Goal: Task Accomplishment & Management: Complete application form

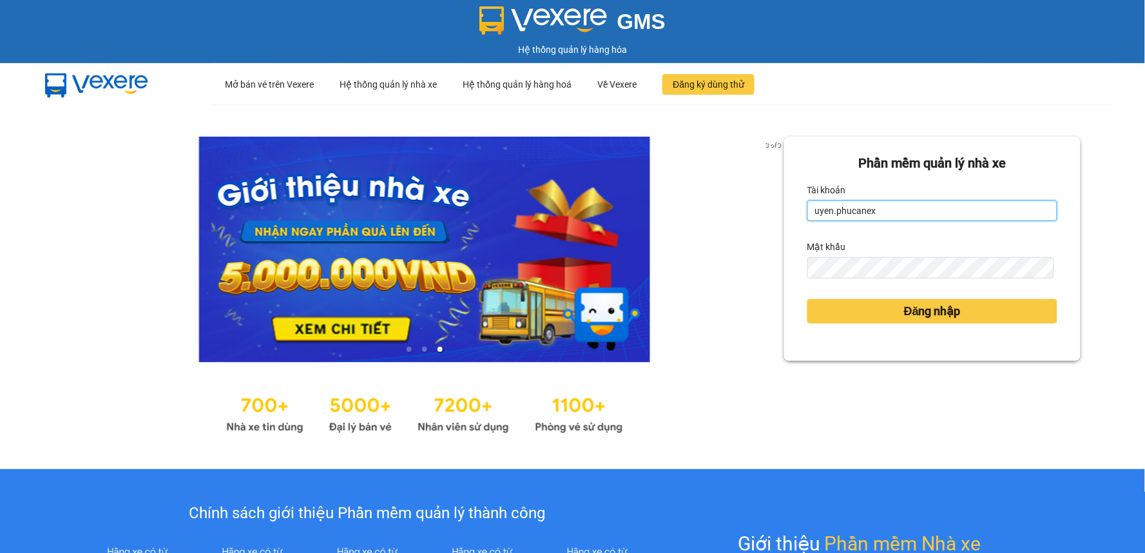
drag, startPoint x: 830, startPoint y: 216, endPoint x: 788, endPoint y: 222, distance: 42.3
click at [788, 222] on div "Phần mềm quản lý nhà xe Tài khoản uyen.phucanex Mật khẩu Đăng nhập" at bounding box center [932, 249] width 296 height 224
type input "huong.phucanex"
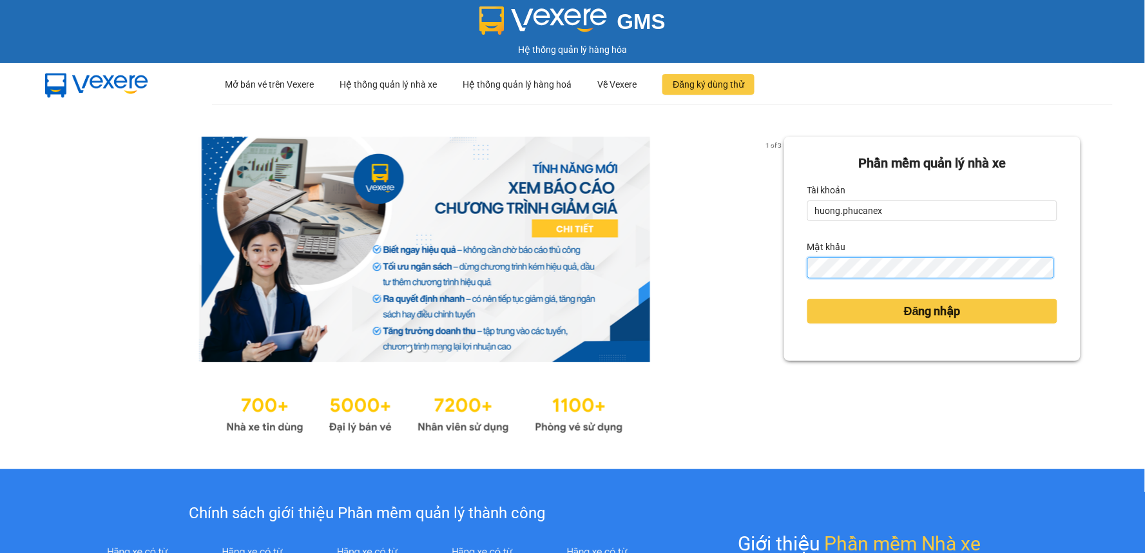
click at [796, 261] on div "Phần mềm quản lý nhà xe Tài khoản huong.phucanex Mật khẩu Đăng nhập" at bounding box center [932, 249] width 296 height 224
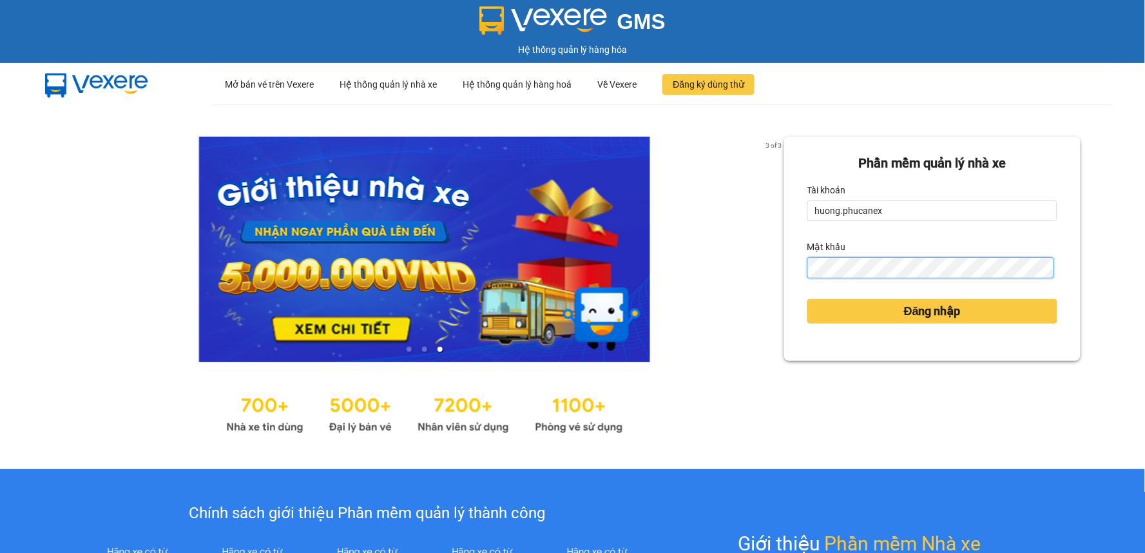
click at [807, 299] on button "Đăng nhập" at bounding box center [932, 311] width 250 height 24
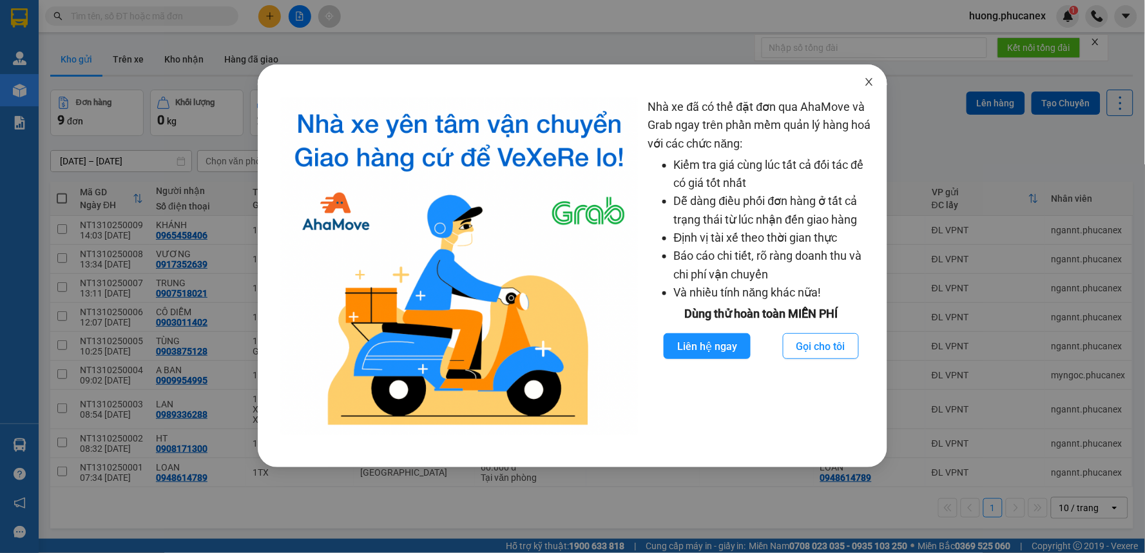
click at [867, 82] on icon "close" at bounding box center [869, 82] width 10 height 10
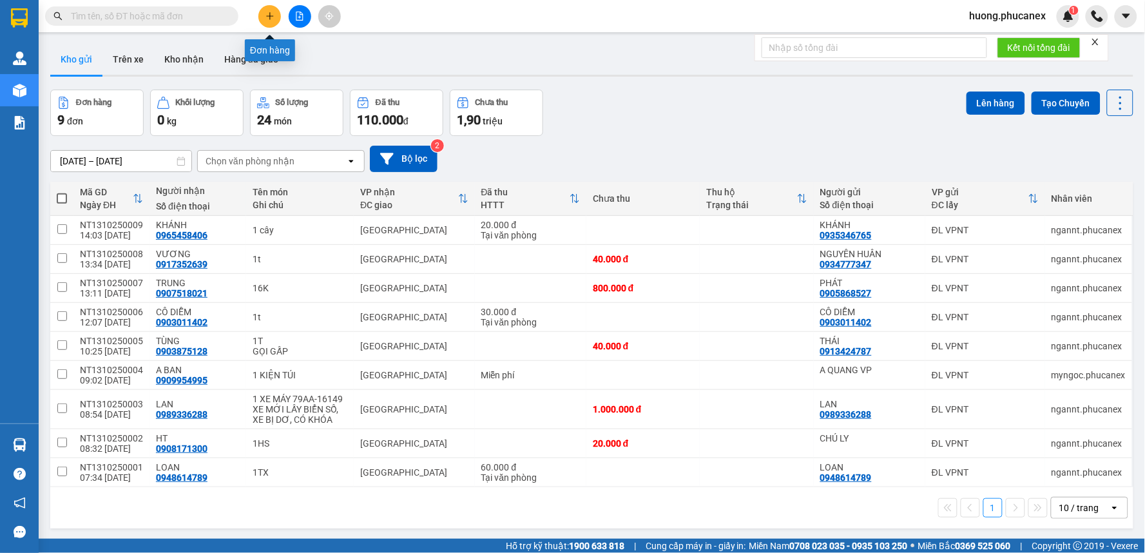
click at [264, 15] on button at bounding box center [269, 16] width 23 height 23
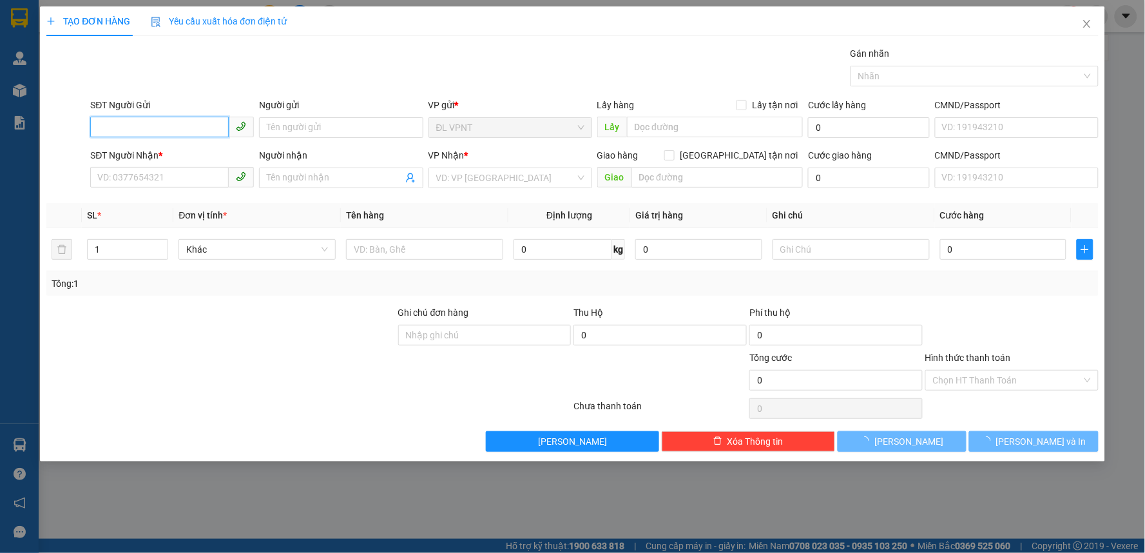
click at [177, 126] on input "SĐT Người Gửi" at bounding box center [159, 127] width 139 height 21
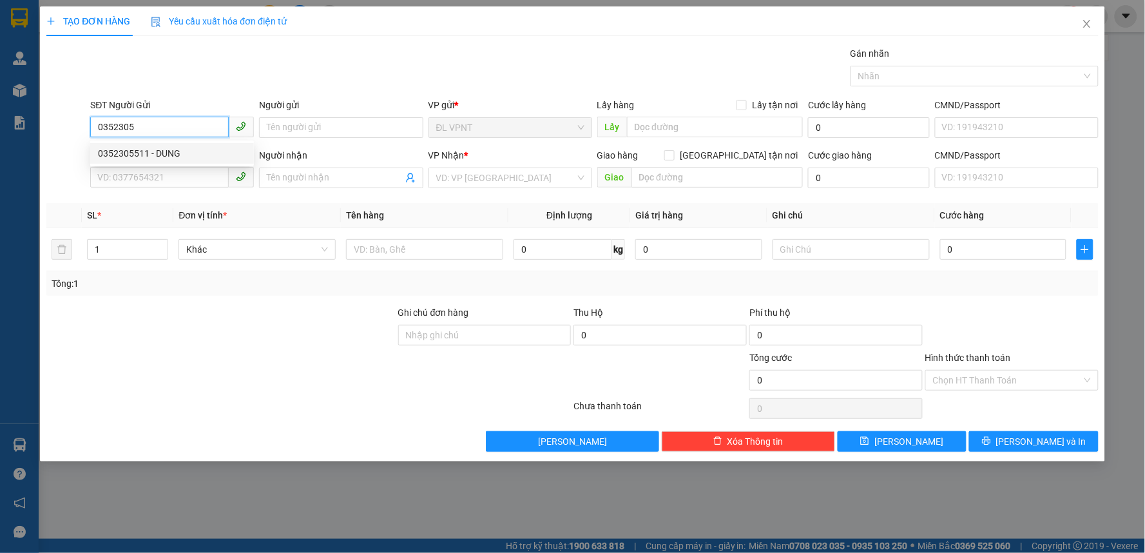
click at [164, 149] on div "0352305511 - DUNG" at bounding box center [172, 153] width 148 height 14
type input "0352305511"
type input "DUNG"
type input "0352305511"
type input "DUNG"
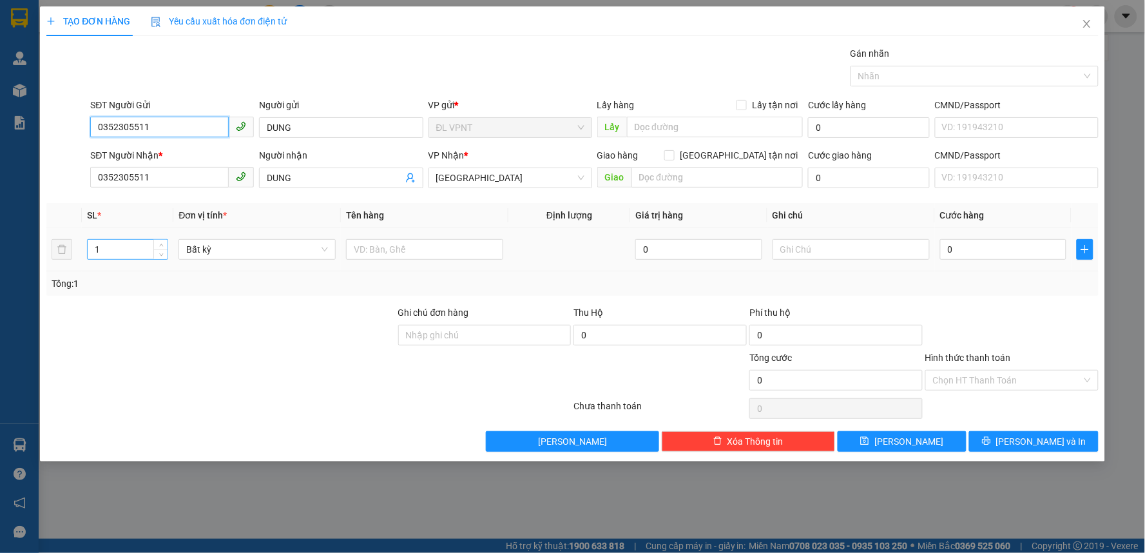
type input "0352305511"
drag, startPoint x: 118, startPoint y: 253, endPoint x: 92, endPoint y: 252, distance: 25.8
click at [92, 252] on input "1" at bounding box center [128, 249] width 80 height 19
type input "2"
click at [436, 258] on input "text" at bounding box center [424, 249] width 157 height 21
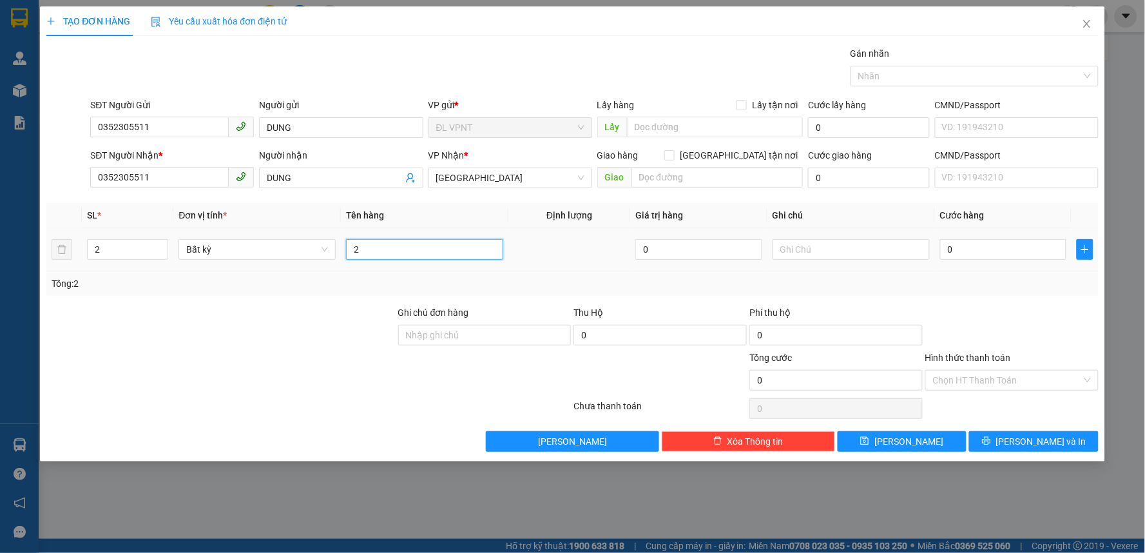
type input "2"
type input "1 VALI + 1 TG"
click at [1010, 253] on input "0" at bounding box center [1003, 249] width 127 height 21
type input "8"
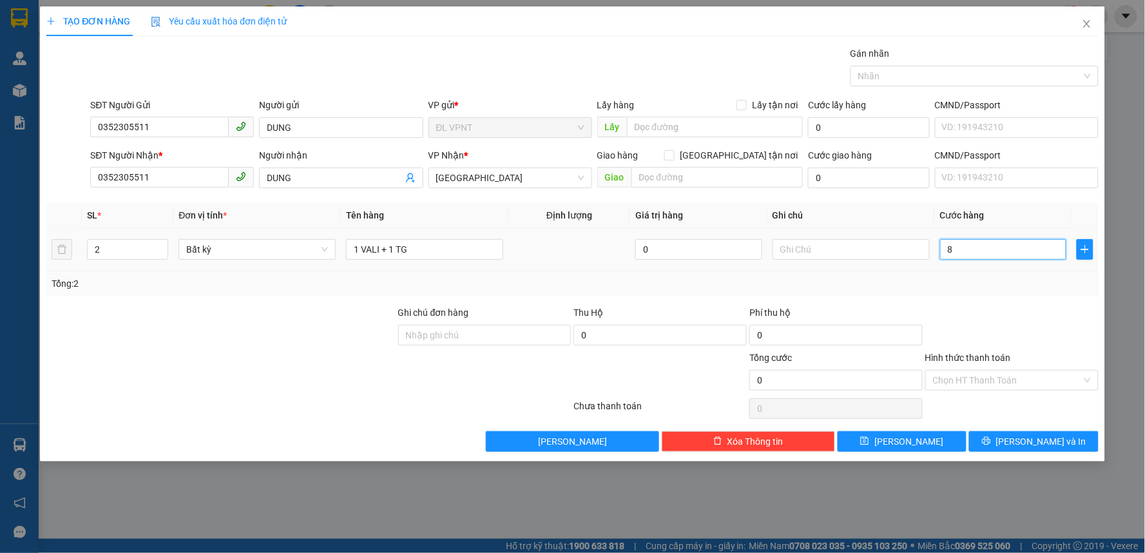
type input "8"
type input "80"
click at [1025, 378] on input "Hình thức thanh toán" at bounding box center [1007, 379] width 149 height 19
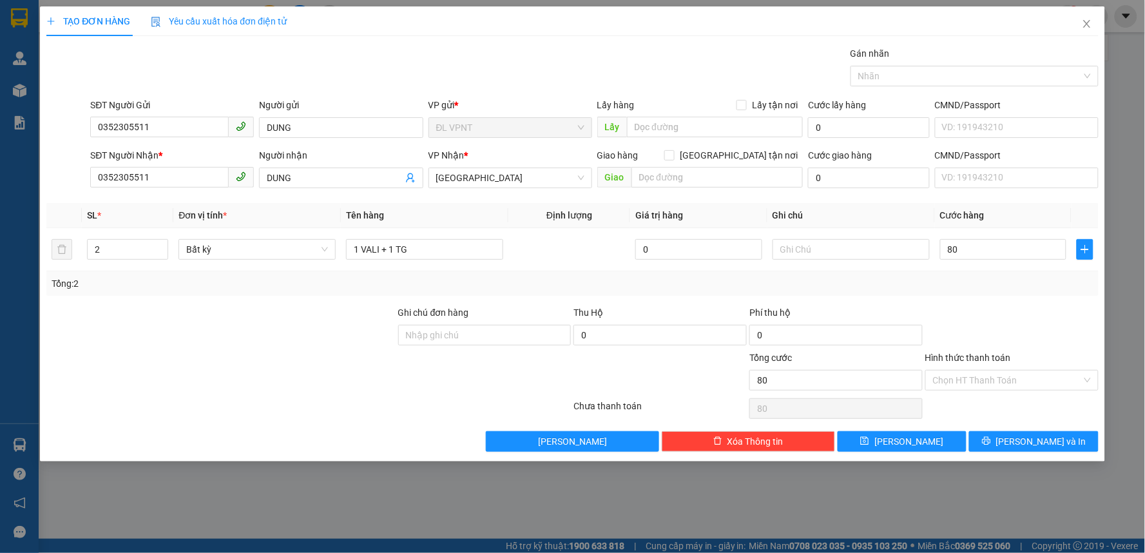
type input "80.000"
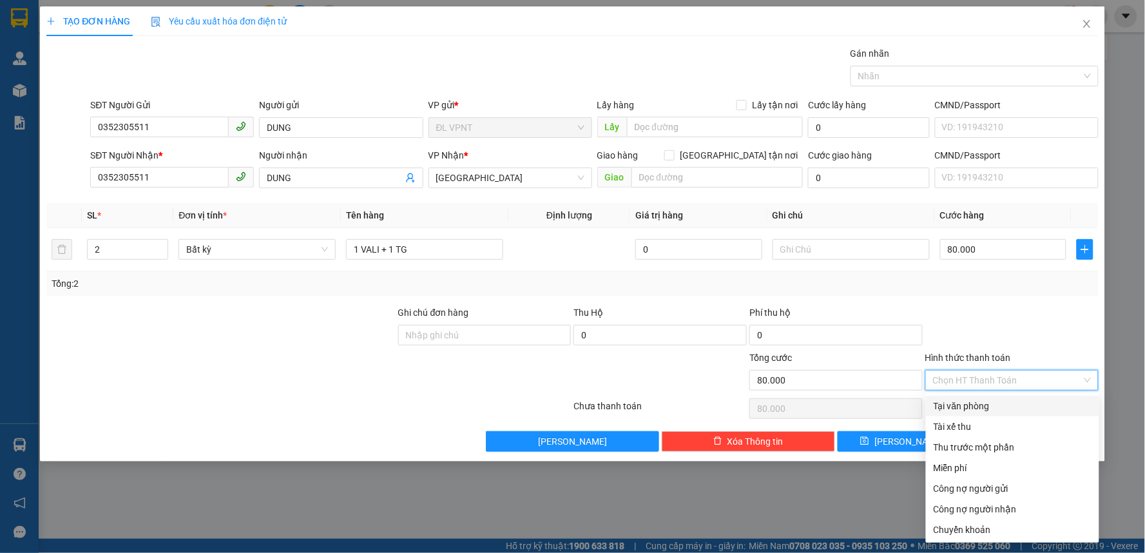
click at [988, 408] on div "Tại văn phòng" at bounding box center [1012, 406] width 158 height 14
type input "0"
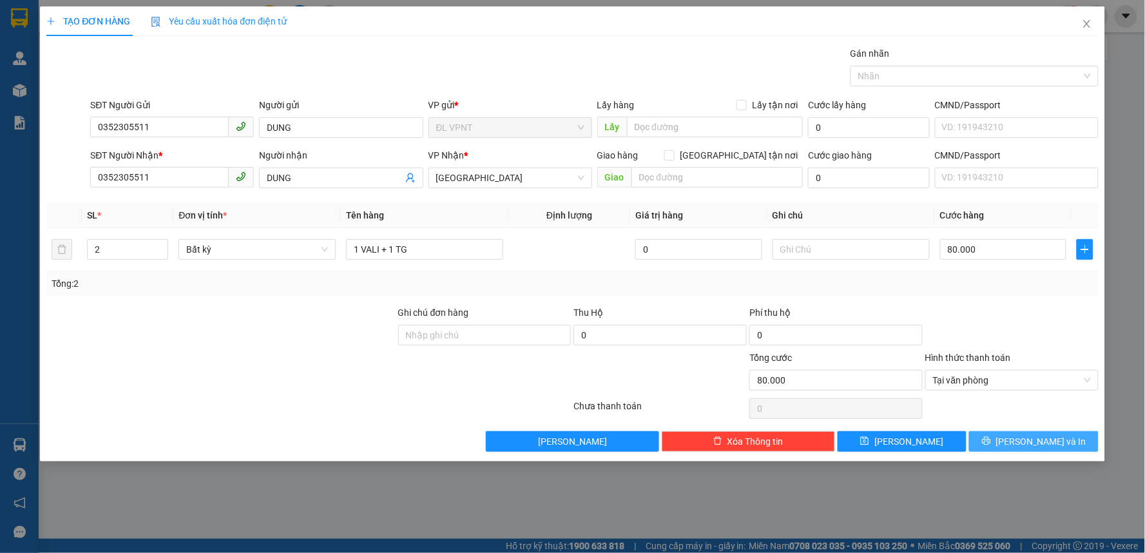
click at [1004, 435] on button "[PERSON_NAME] và In" at bounding box center [1033, 441] width 129 height 21
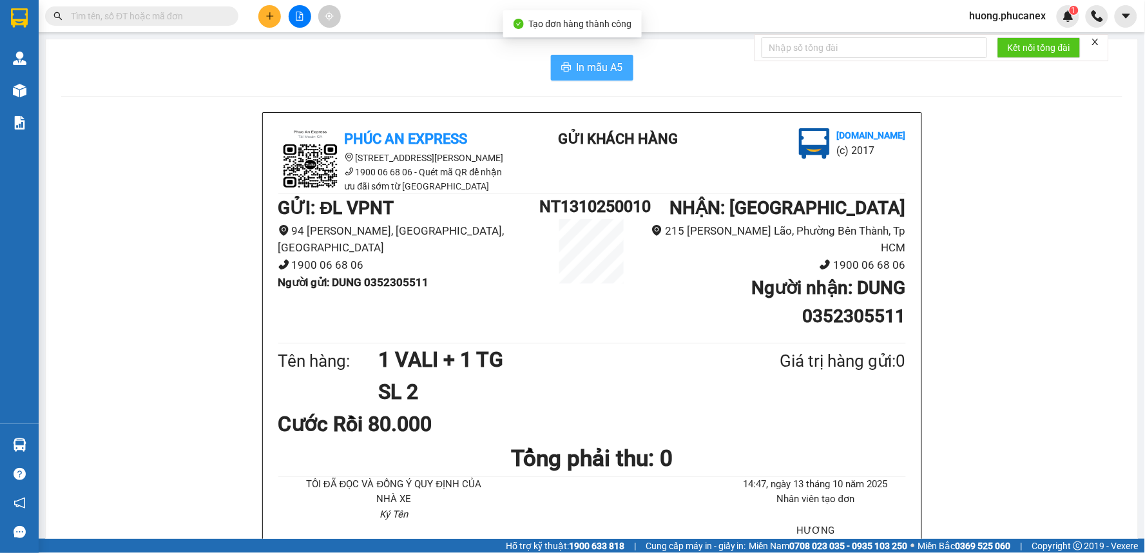
click at [578, 73] on span "In mẫu A5" at bounding box center [600, 67] width 46 height 16
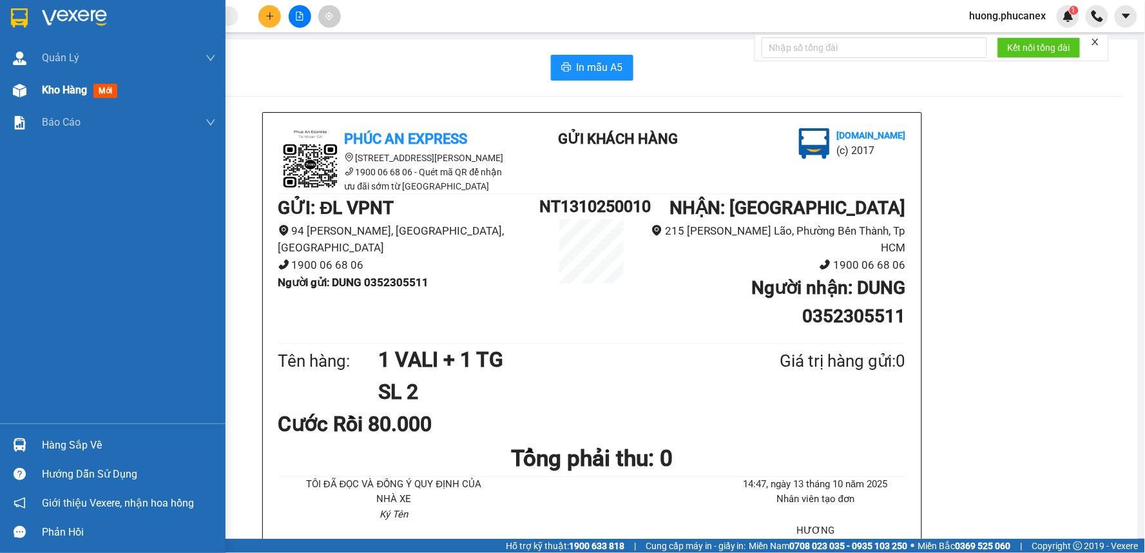
click at [77, 100] on div "Kho hàng mới" at bounding box center [129, 90] width 174 height 32
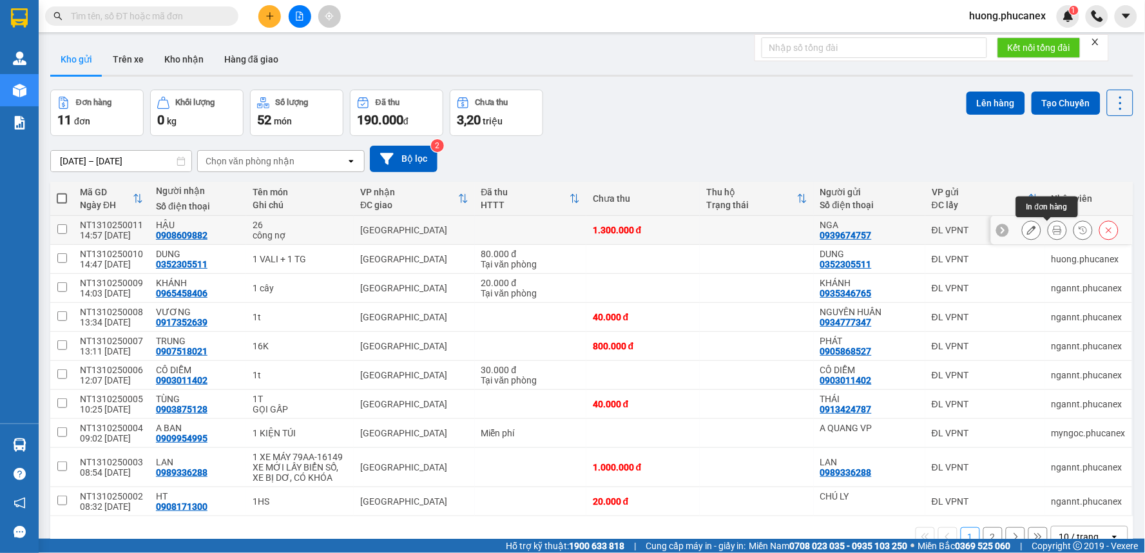
click at [1053, 231] on icon at bounding box center [1057, 229] width 9 height 9
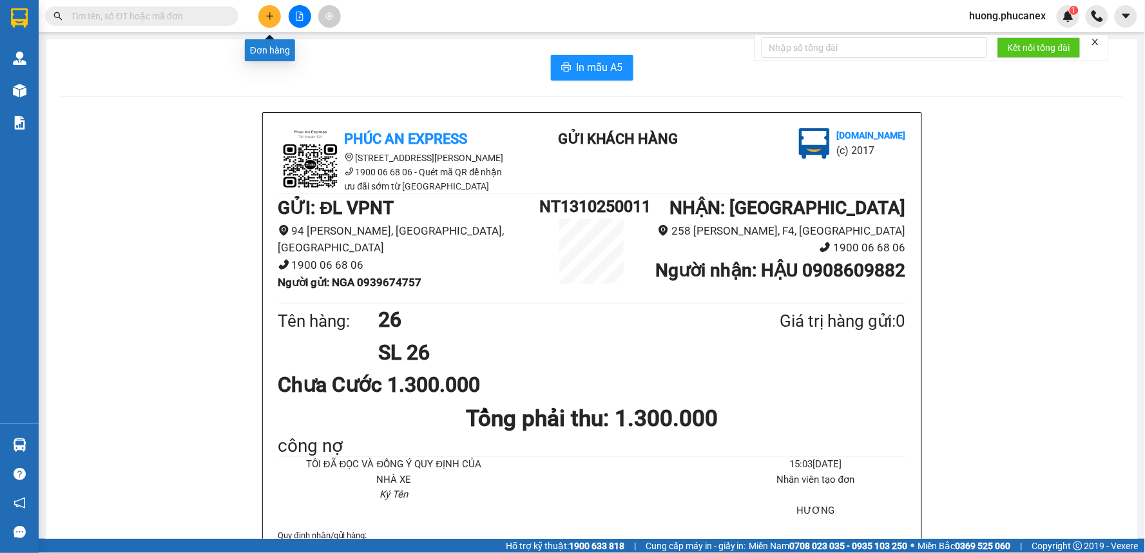
click at [267, 19] on icon "plus" at bounding box center [269, 16] width 9 height 9
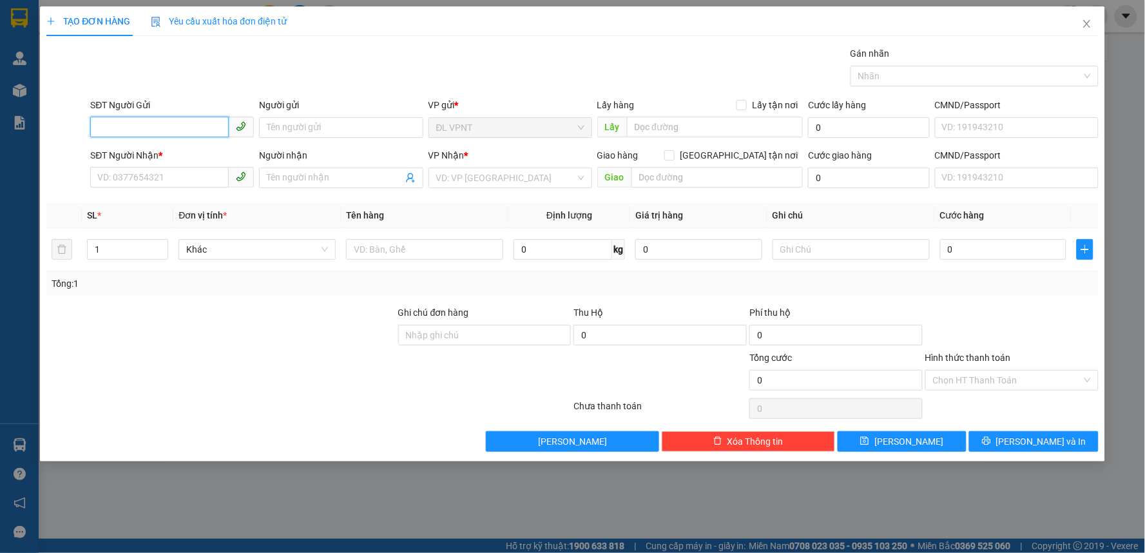
click at [185, 131] on input "SĐT Người Gửi" at bounding box center [159, 127] width 139 height 21
click at [131, 152] on div "0563988470 - TRÍ" at bounding box center [172, 153] width 148 height 14
type input "0563988470"
type input "TRÍ"
type input "0932146141"
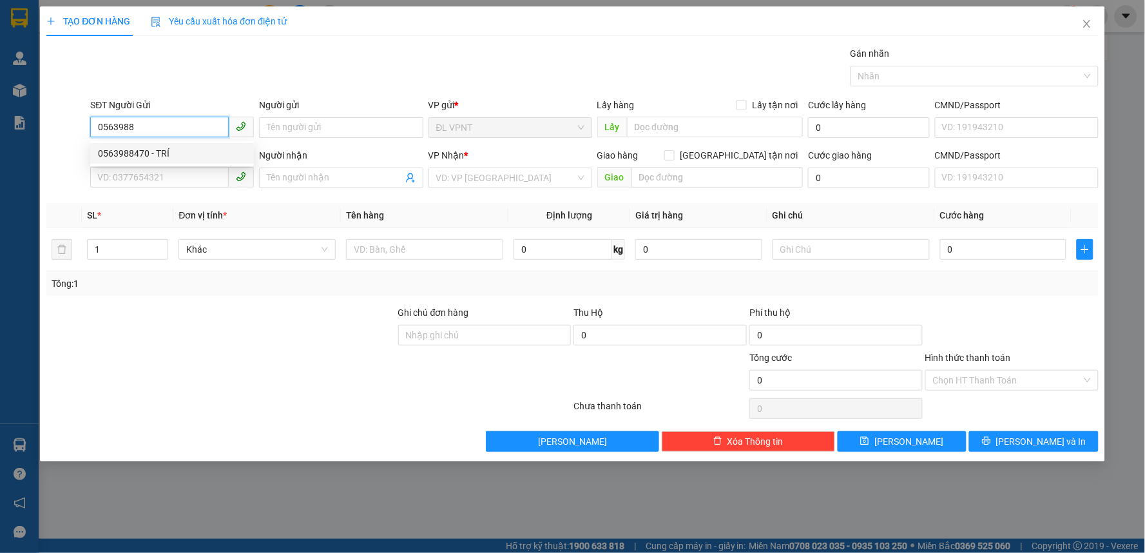
type input "ĐẸP"
type input "0563988470"
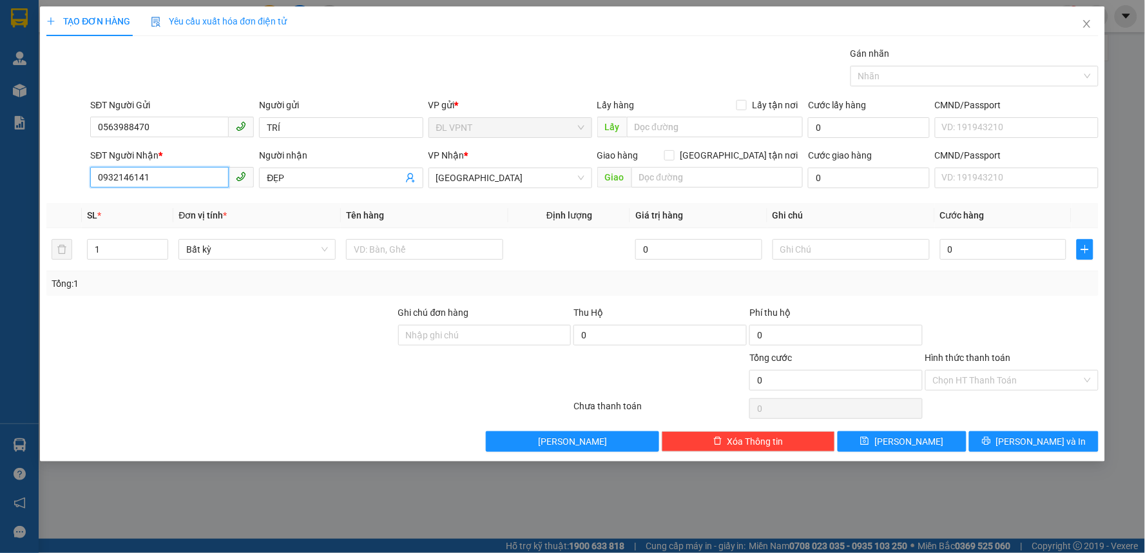
drag, startPoint x: 162, startPoint y: 178, endPoint x: 82, endPoint y: 178, distance: 79.9
click at [82, 178] on div "SĐT Người Nhận * 0932146141 0932146141 Người nhận ĐẸP VP Nhận * [GEOGRAPHIC_DAT…" at bounding box center [572, 170] width 1055 height 45
type input "9"
type input "0934767168"
drag, startPoint x: 291, startPoint y: 176, endPoint x: 198, endPoint y: 186, distance: 93.9
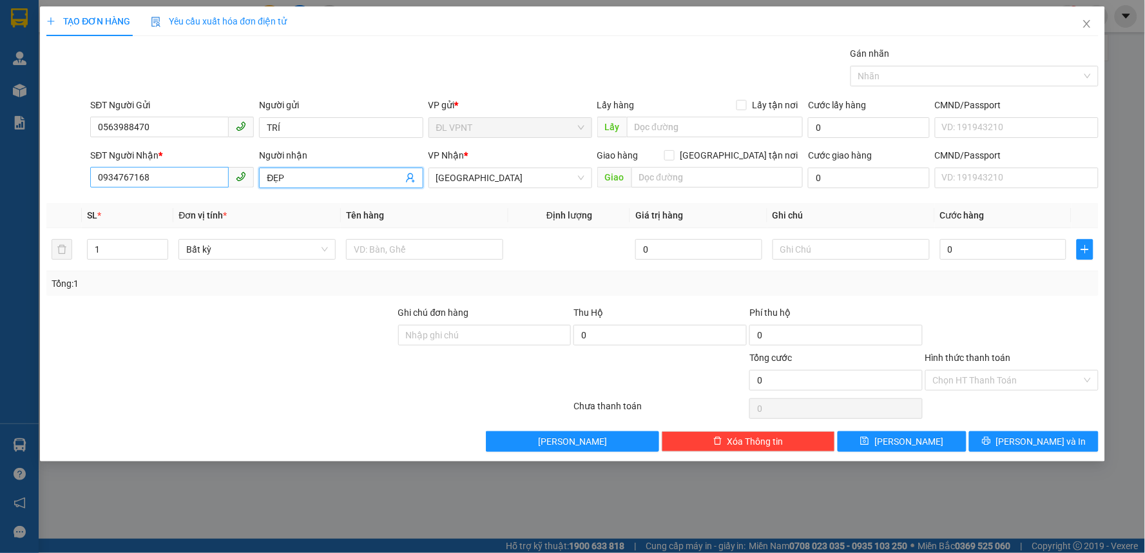
click at [223, 180] on div "SĐT Người Nhận * 0934767168 Người nhận ĐẸP ĐẸP VP Nhận * ĐL Quận 1 Giao hàng Gi…" at bounding box center [594, 170] width 1013 height 45
paste input "Ê"
click at [485, 176] on span "[GEOGRAPHIC_DATA]" at bounding box center [510, 177] width 148 height 19
type input "TUYÊN"
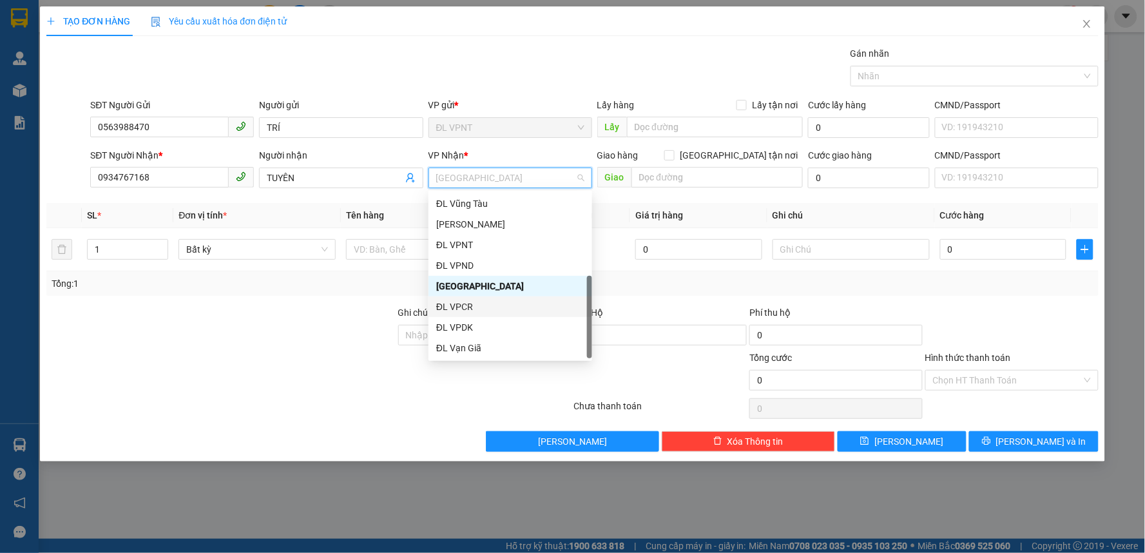
scroll to position [21, 0]
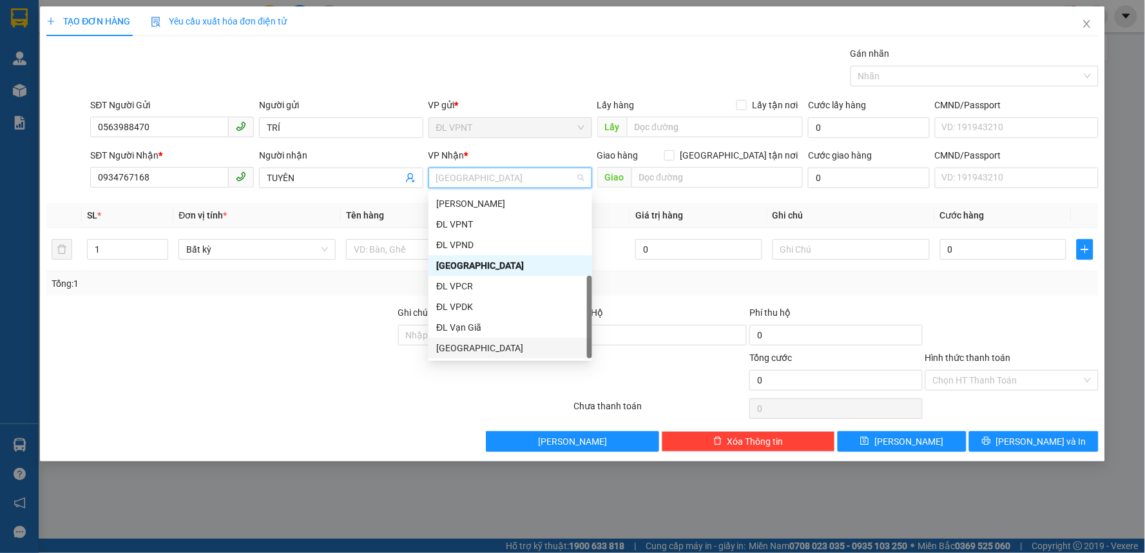
click at [477, 349] on div "[GEOGRAPHIC_DATA]" at bounding box center [510, 348] width 148 height 14
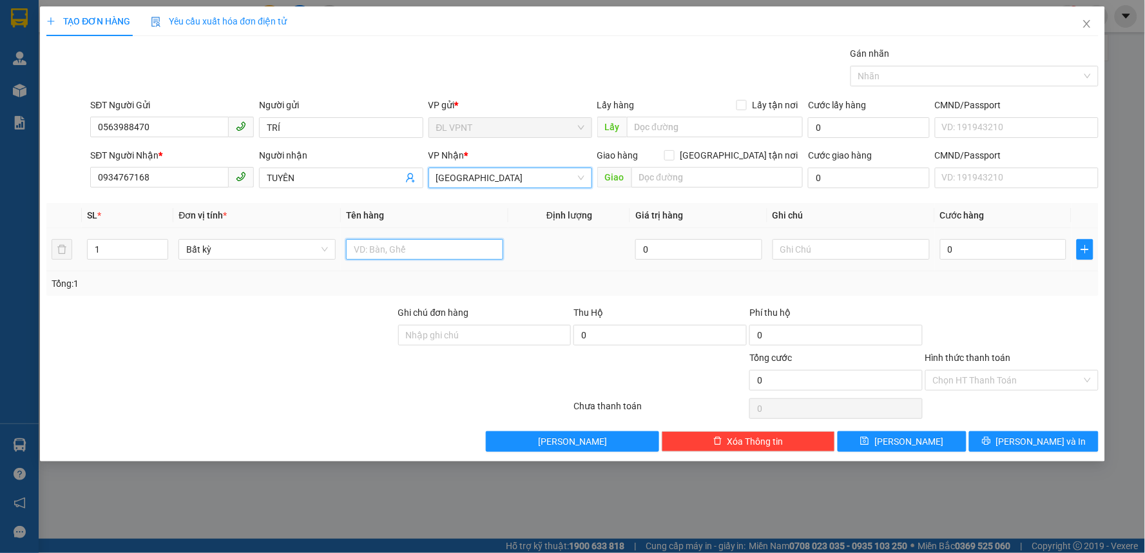
click at [393, 253] on input "text" at bounding box center [424, 249] width 157 height 21
paste input "Ị"
type input "1 BỊCH"
click at [980, 254] on input "0" at bounding box center [1003, 249] width 127 height 21
type input "2"
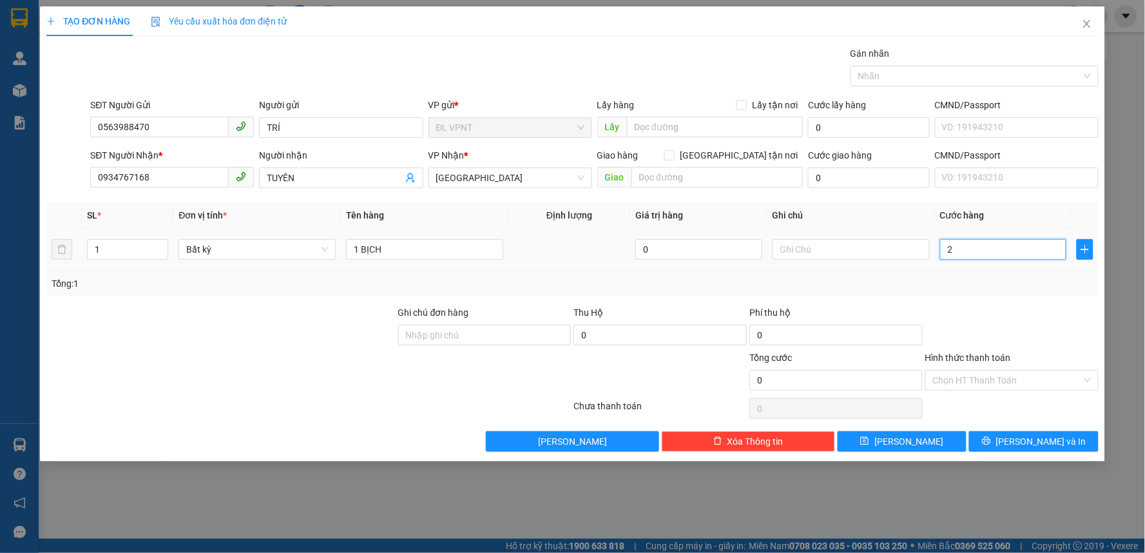
type input "2"
type input "20"
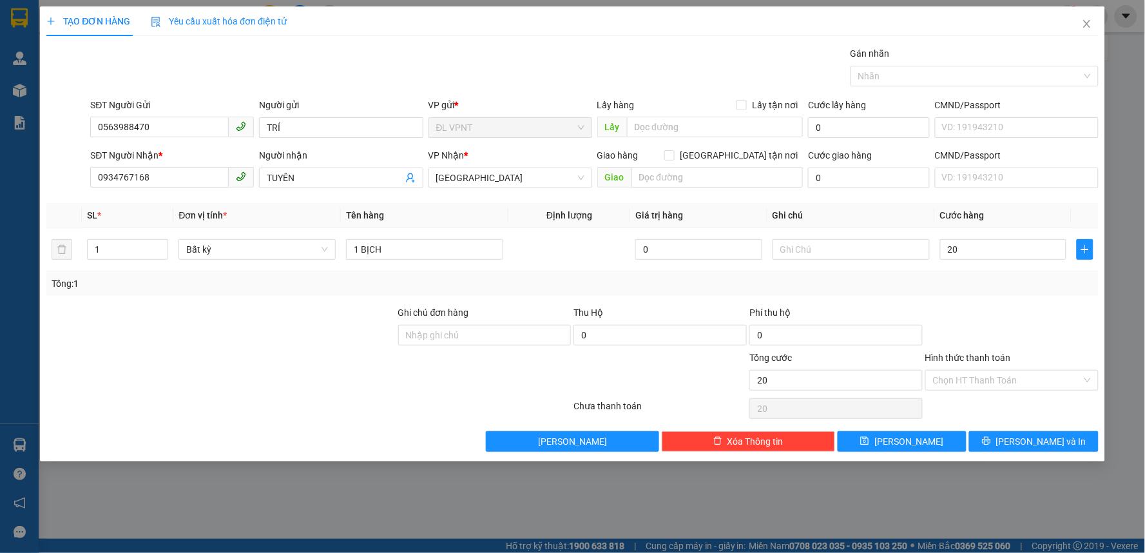
click at [1039, 381] on input "Hình thức thanh toán" at bounding box center [1007, 379] width 149 height 19
type input "20.000"
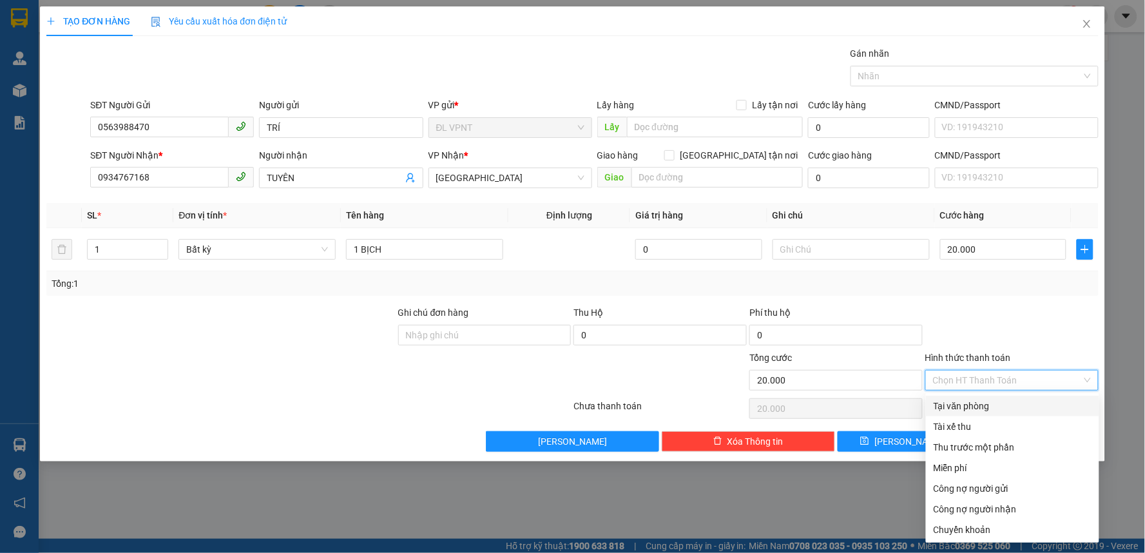
click at [984, 403] on div "Tại văn phòng" at bounding box center [1012, 406] width 158 height 14
type input "0"
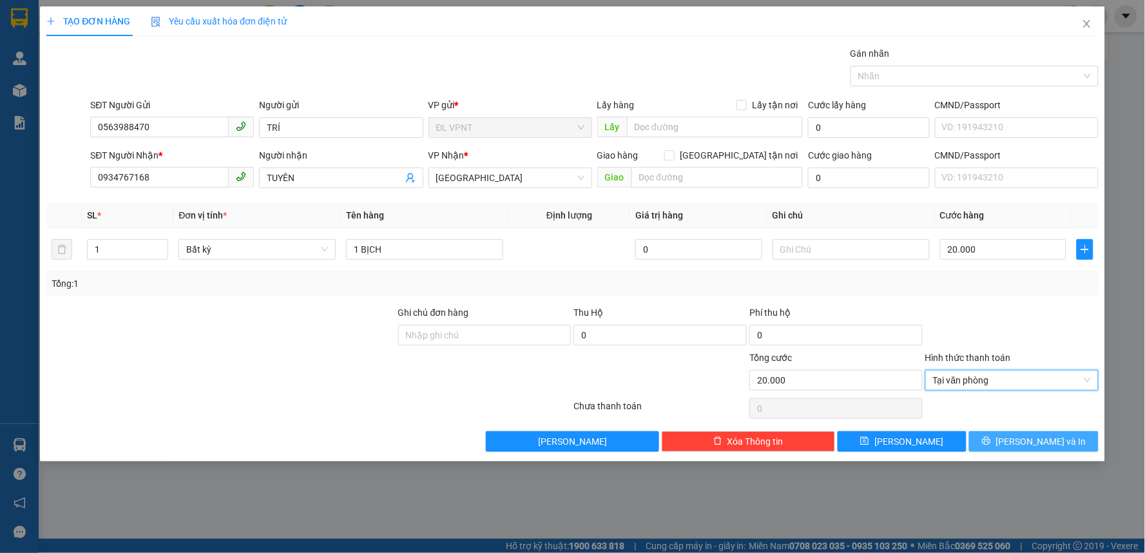
click at [1010, 433] on button "[PERSON_NAME] và In" at bounding box center [1033, 441] width 129 height 21
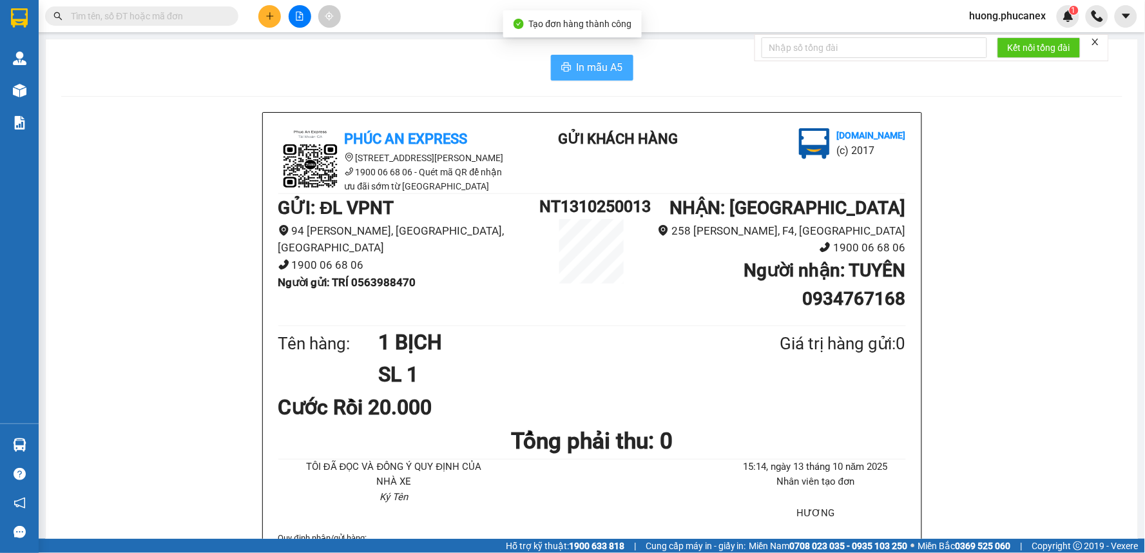
click at [614, 66] on span "In mẫu A5" at bounding box center [600, 67] width 46 height 16
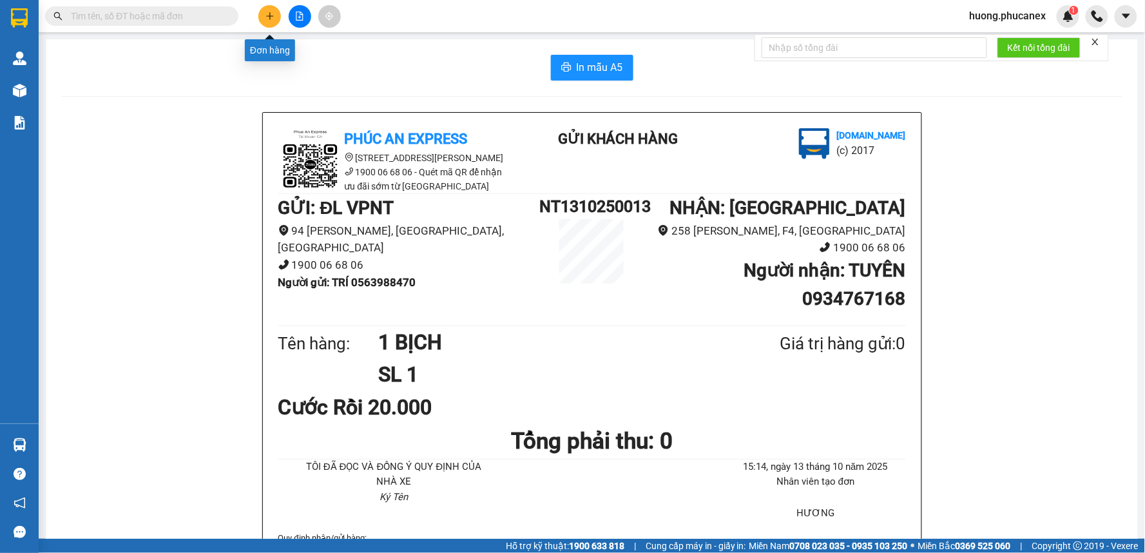
click at [273, 23] on button at bounding box center [269, 16] width 23 height 23
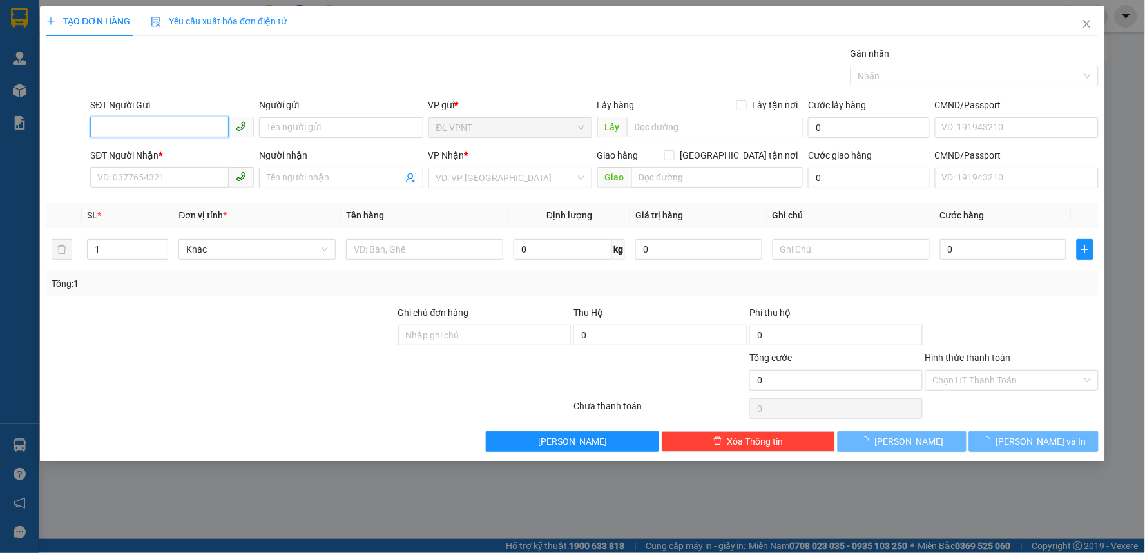
click at [164, 126] on input "SĐT Người Gửi" at bounding box center [159, 127] width 139 height 21
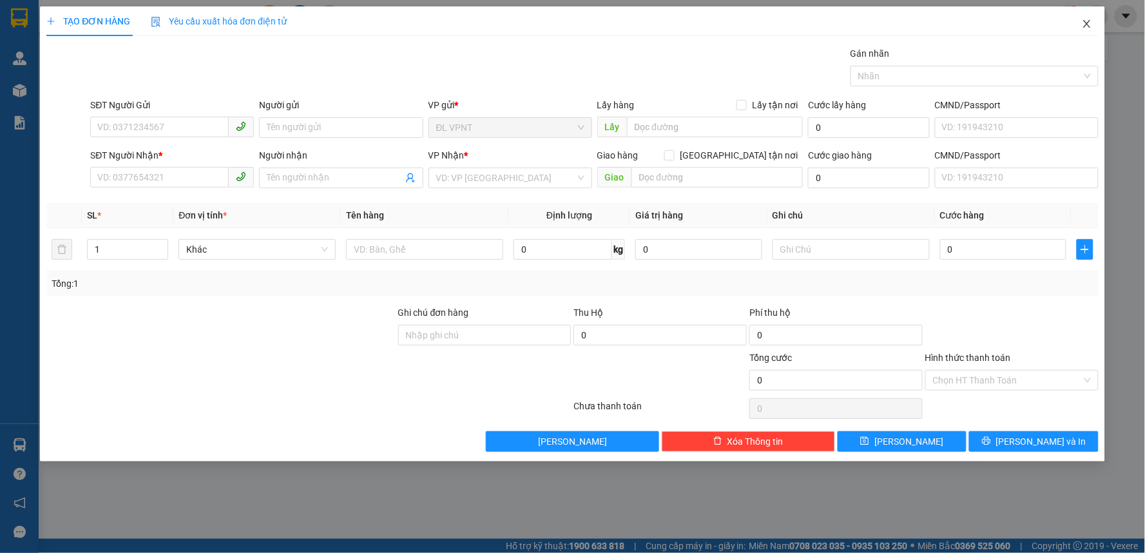
click at [1089, 30] on span "Close" at bounding box center [1087, 24] width 36 height 36
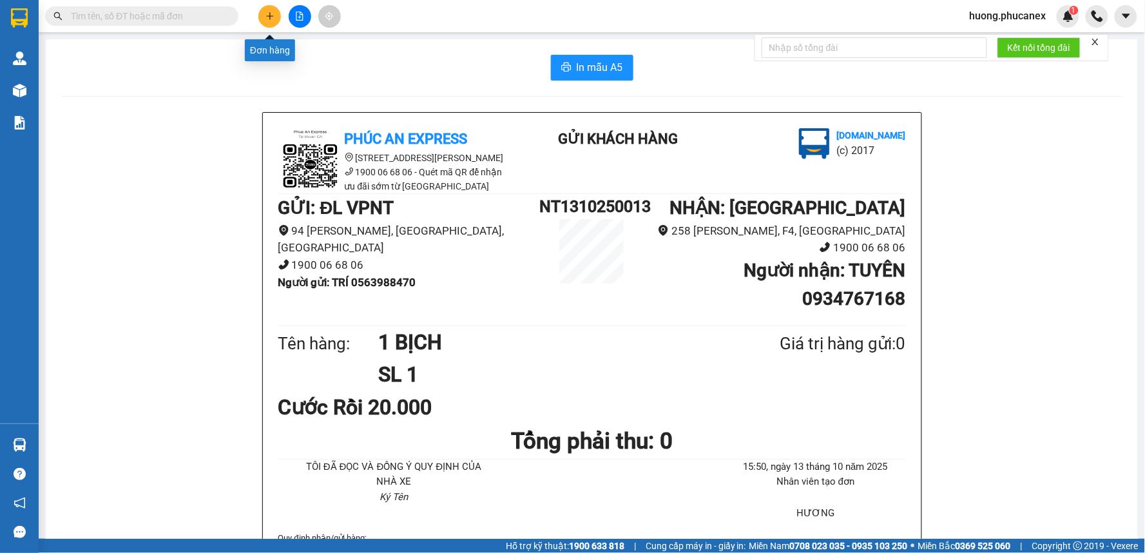
click at [273, 20] on icon "plus" at bounding box center [269, 16] width 9 height 9
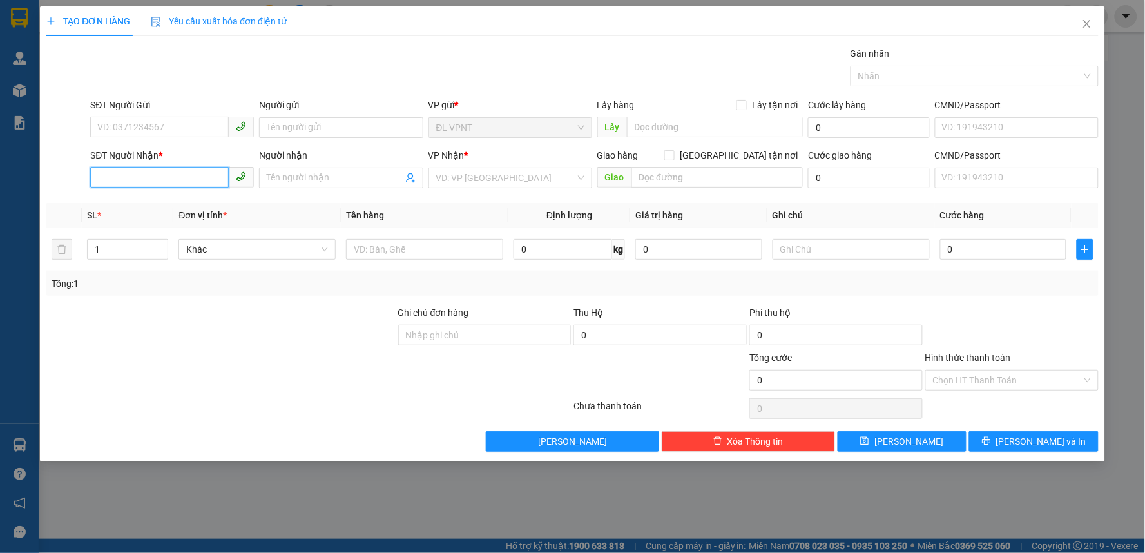
click at [189, 182] on input "SĐT Người Nhận *" at bounding box center [159, 177] width 139 height 21
click at [137, 201] on div "0909730836 - tuấn" at bounding box center [172, 203] width 148 height 14
type input "0909730836"
type input "tuấn"
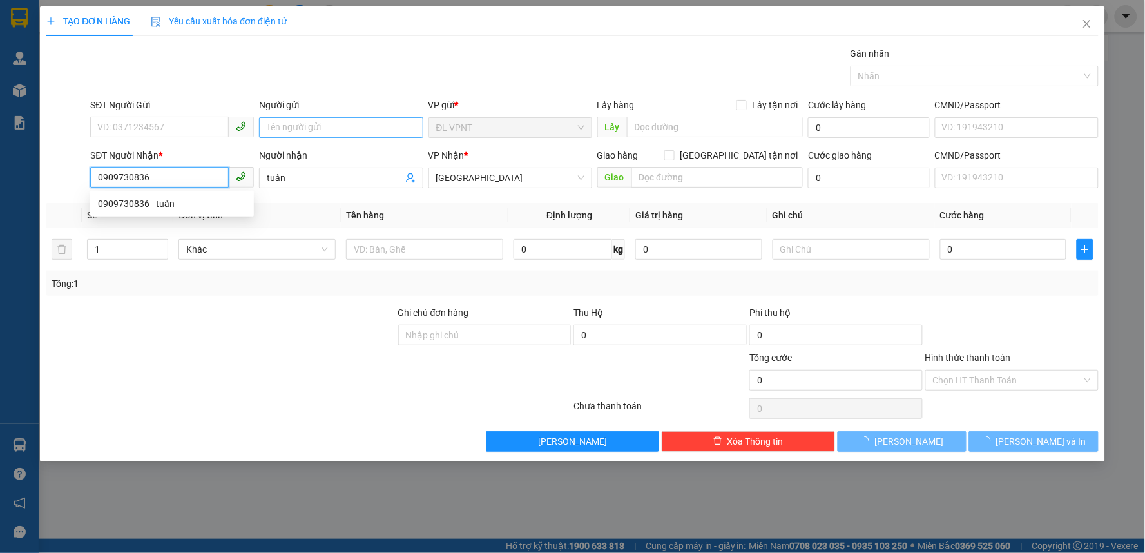
type input "0909730836"
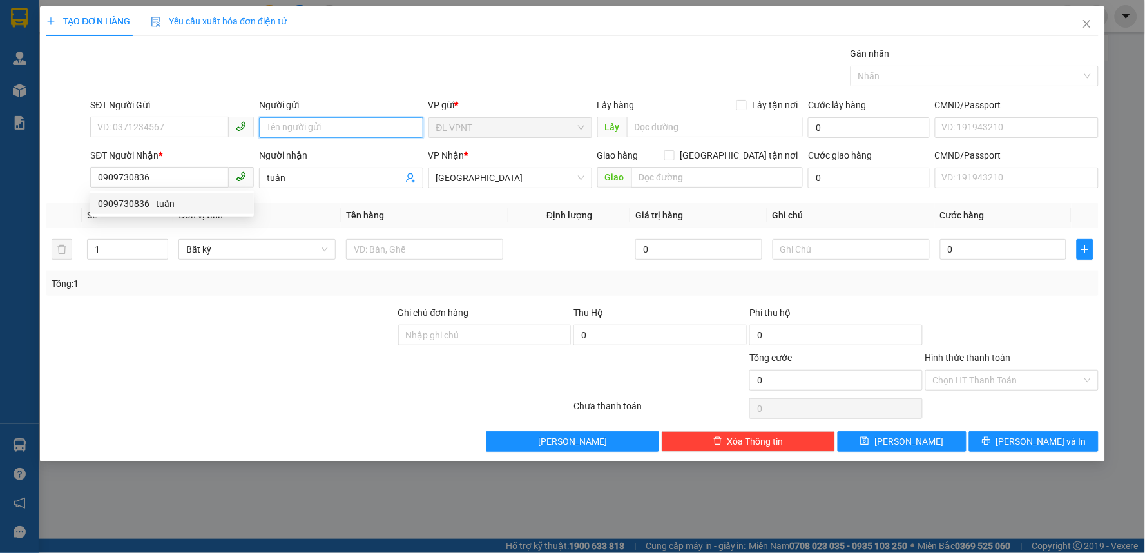
click at [291, 126] on input "Người gửi" at bounding box center [341, 127] width 164 height 21
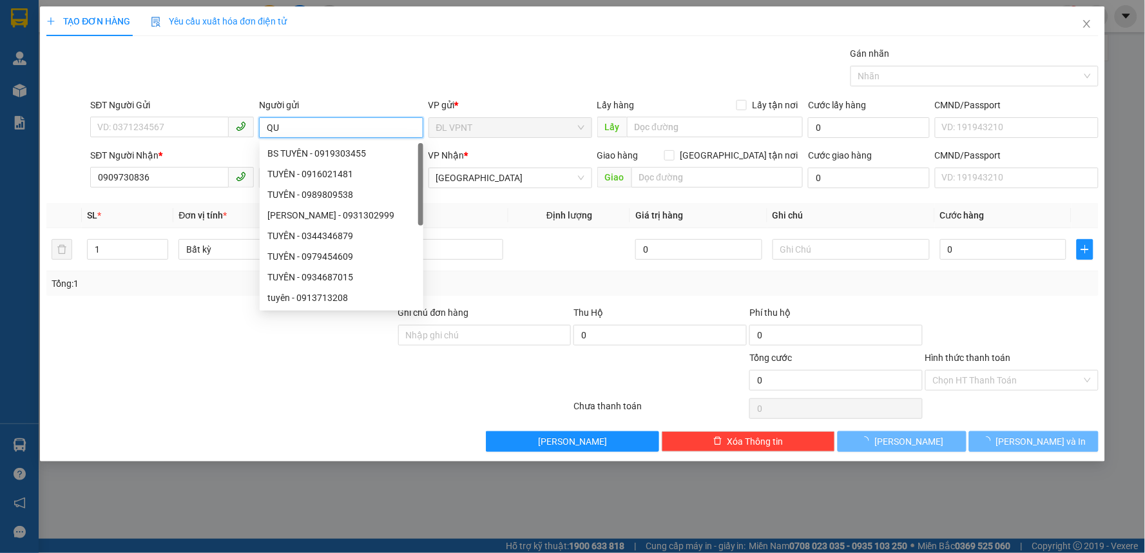
paste input "ẢNG"
paste input "Ơ"
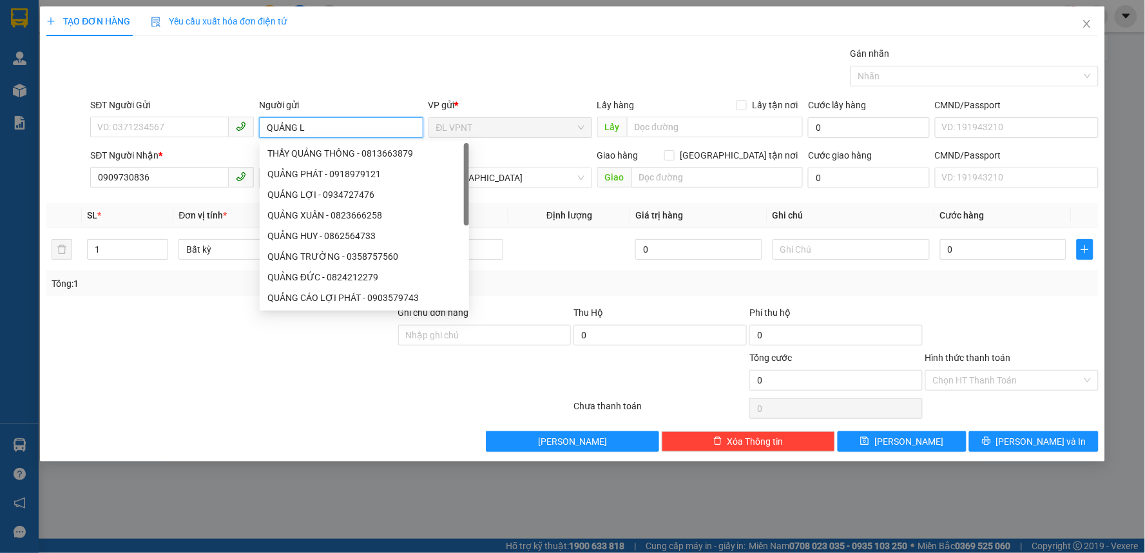
paste input "ỢI"
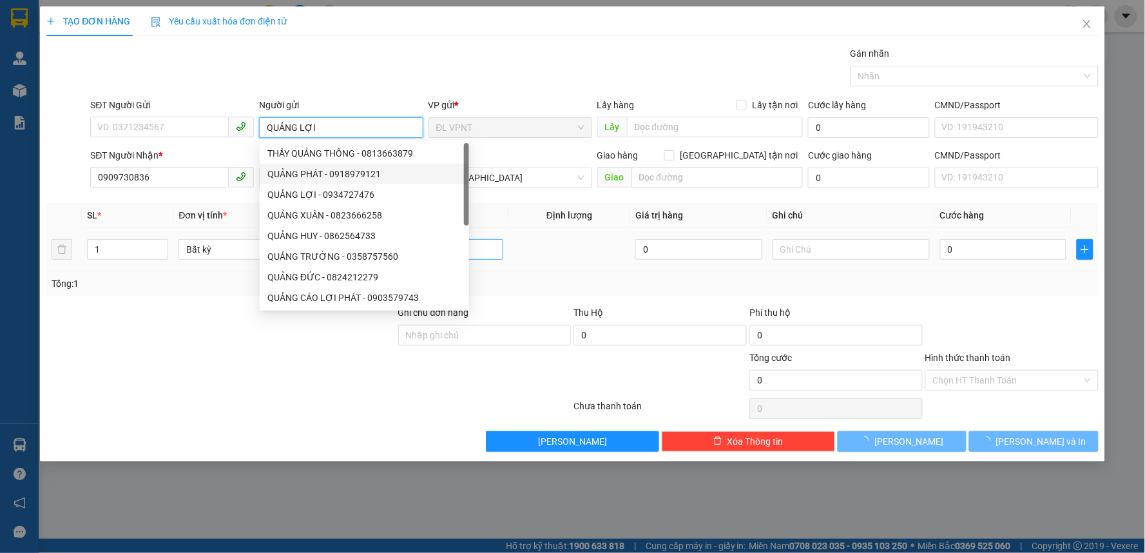
type input "QUẢNG LỢI"
click at [464, 256] on input "text" at bounding box center [424, 249] width 157 height 21
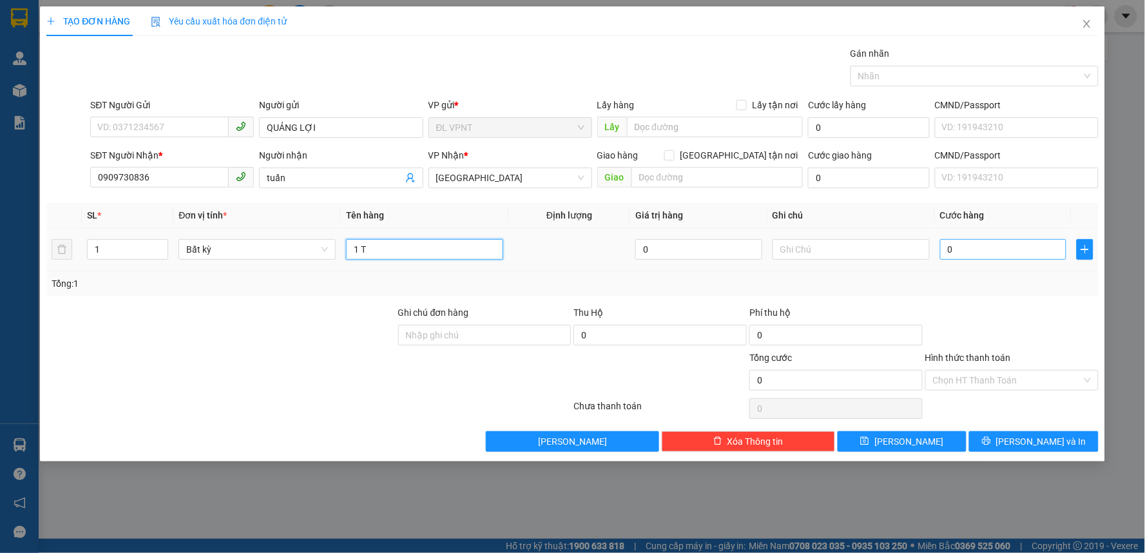
type input "1 T"
click at [1004, 251] on input "0" at bounding box center [1003, 249] width 127 height 21
type input "3"
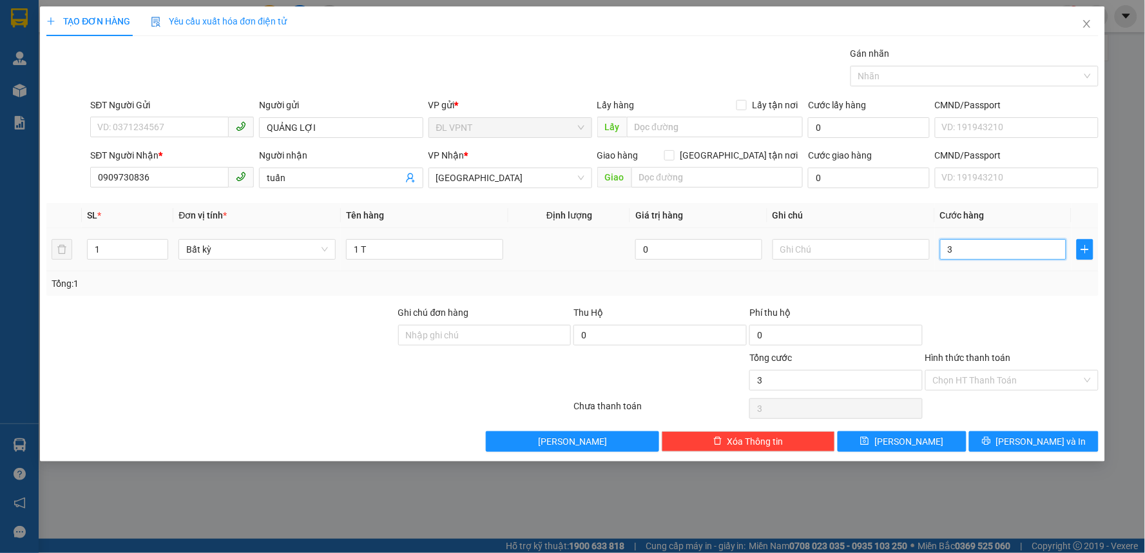
type input "30"
click at [994, 375] on input "Hình thức thanh toán" at bounding box center [1007, 379] width 149 height 19
type input "30.000"
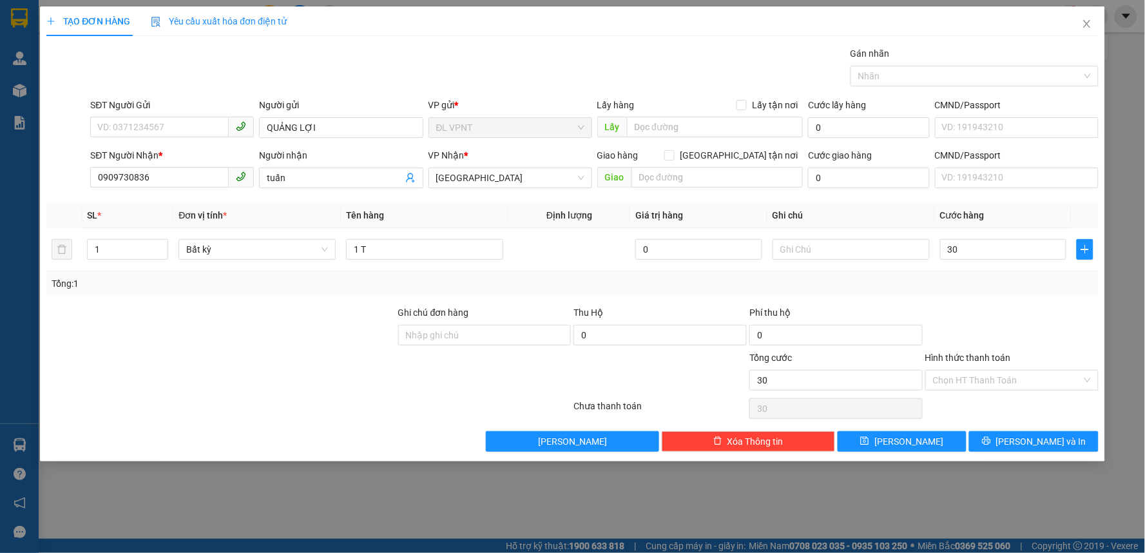
type input "30.000"
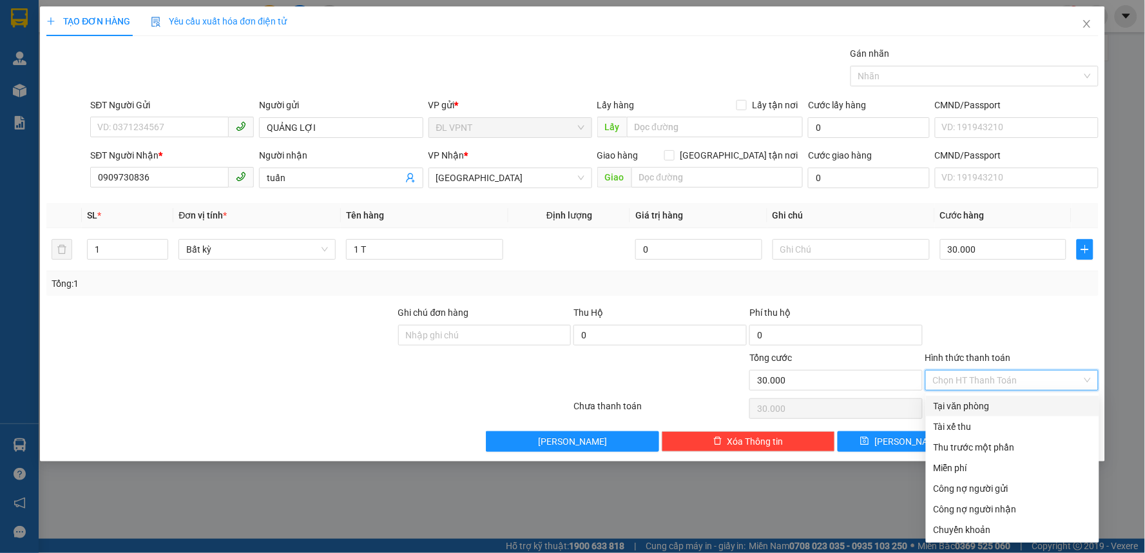
click at [979, 401] on div "Tại văn phòng" at bounding box center [1012, 406] width 158 height 14
type input "0"
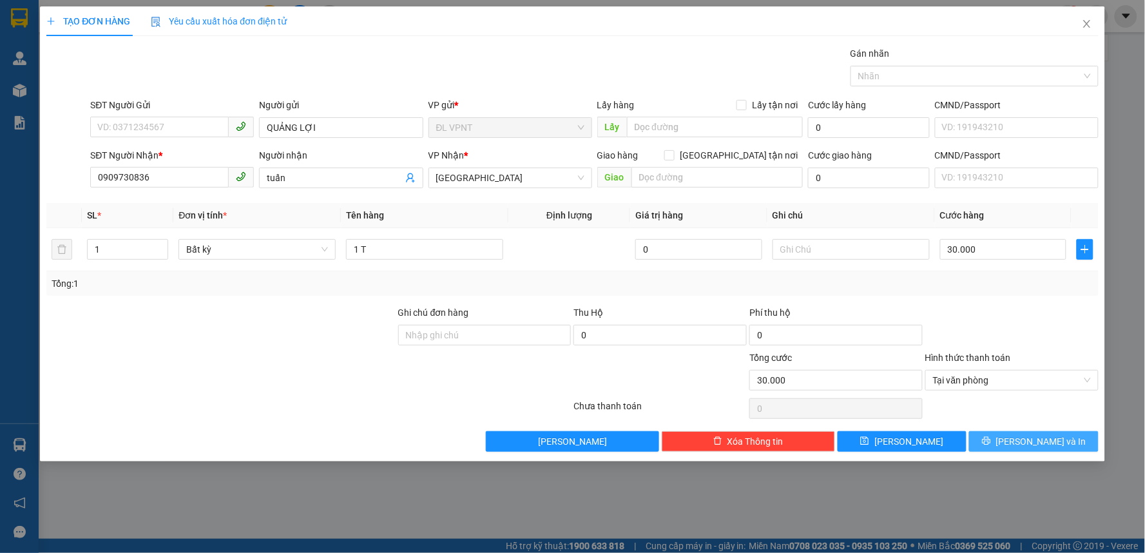
click at [1023, 434] on span "[PERSON_NAME] và In" at bounding box center [1041, 441] width 90 height 14
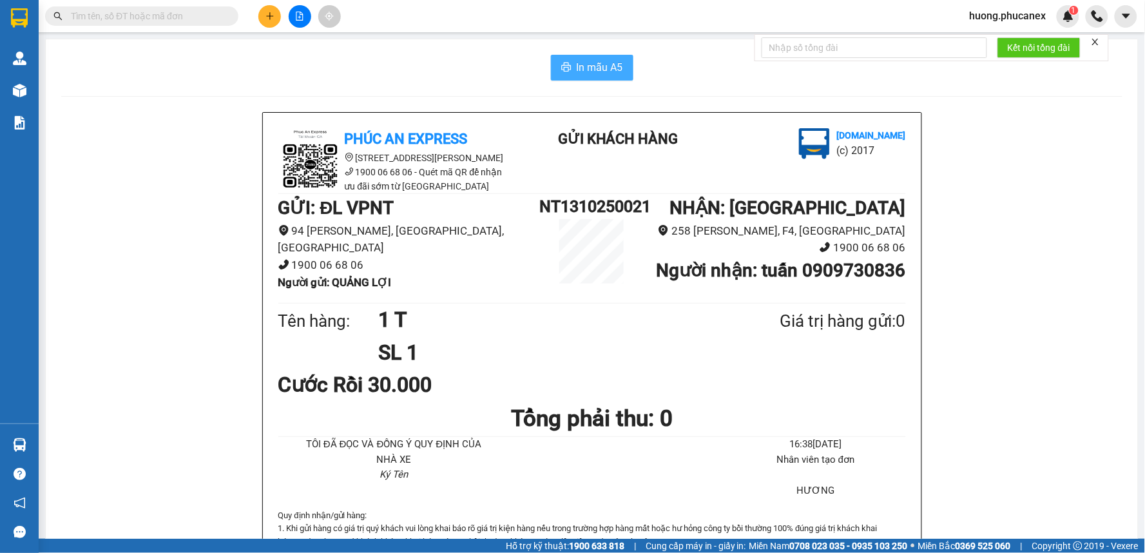
click at [595, 65] on span "In mẫu A5" at bounding box center [600, 67] width 46 height 16
click at [259, 12] on button at bounding box center [269, 16] width 23 height 23
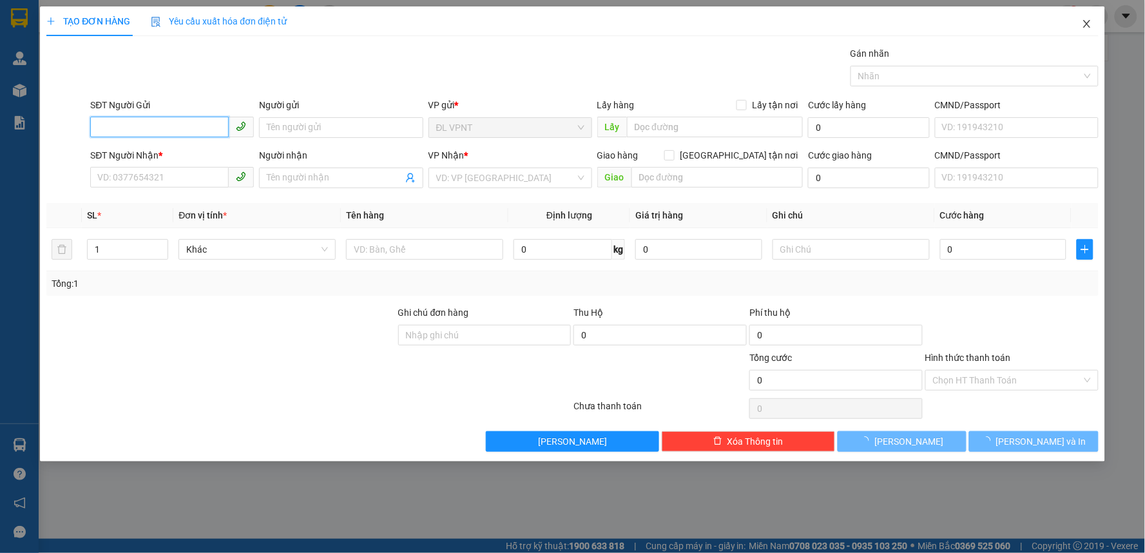
click at [176, 133] on input "SĐT Người Gửi" at bounding box center [159, 127] width 139 height 21
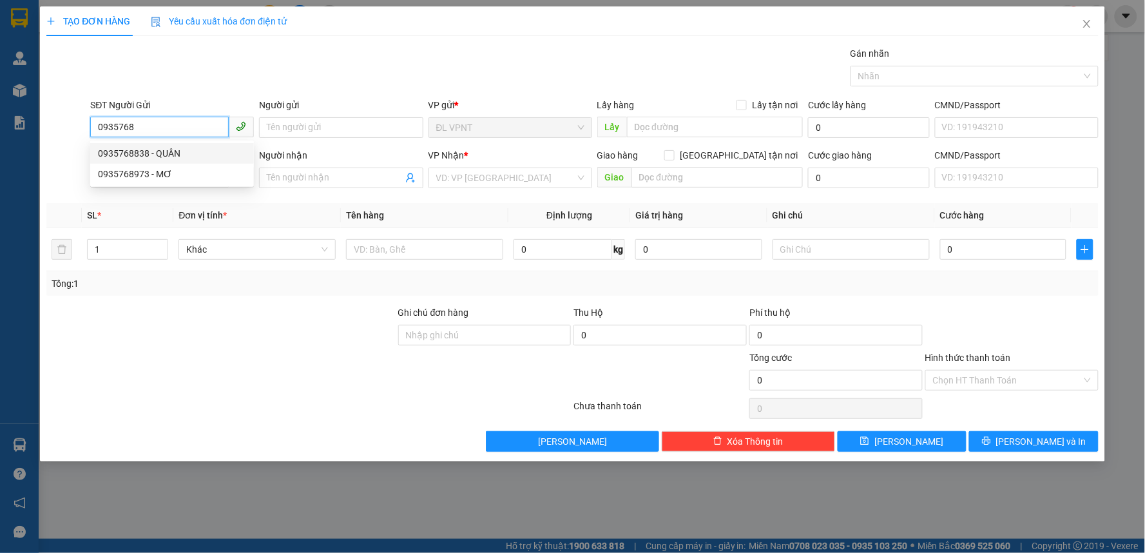
click at [171, 150] on div "0935768838 - QUÂN" at bounding box center [172, 153] width 148 height 14
type input "0935768838"
type input "QUÂN"
type input "0909335275"
type input "DANH"
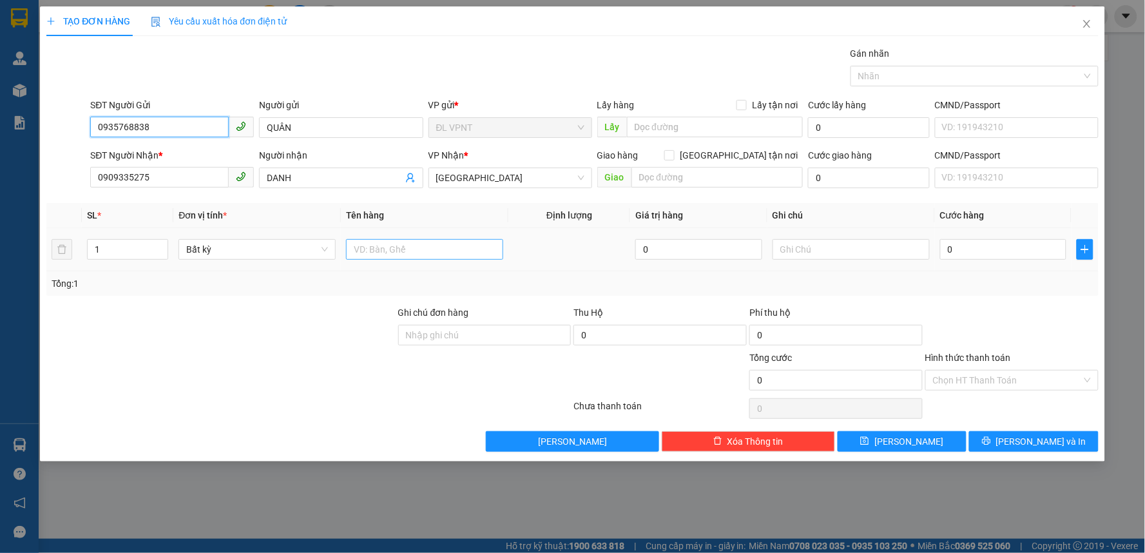
type input "0935768838"
click at [387, 242] on input "text" at bounding box center [424, 249] width 157 height 21
type input "1 TG"
click at [984, 252] on input "0" at bounding box center [1003, 249] width 127 height 21
type input "3"
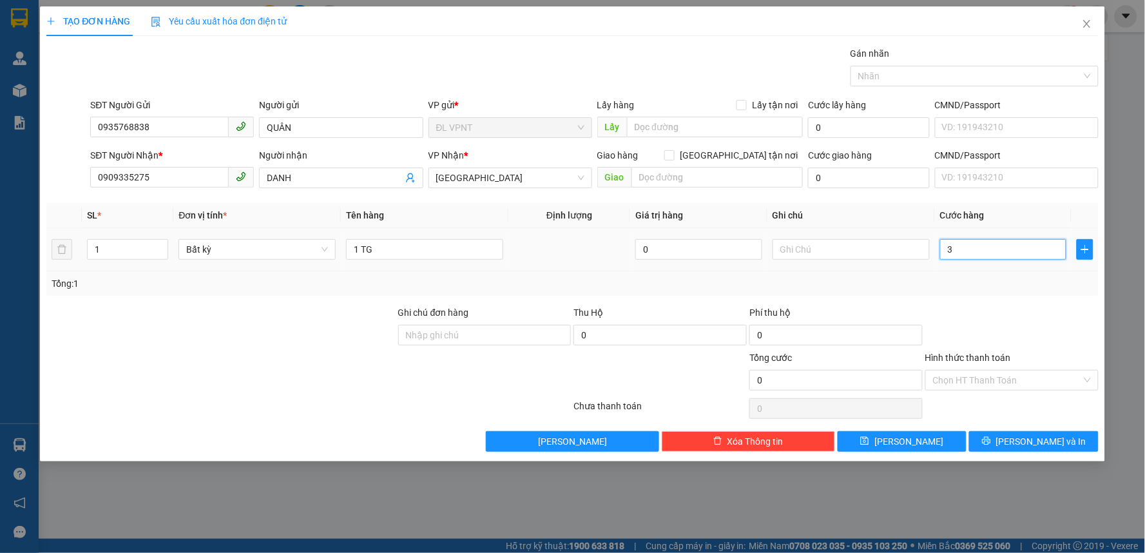
type input "3"
type input "30"
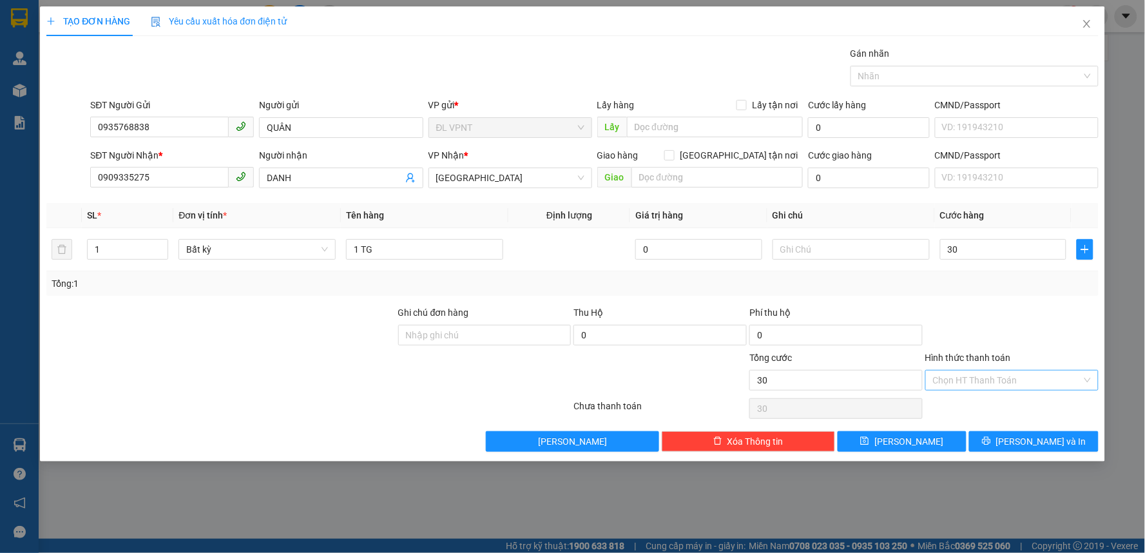
click at [1002, 383] on input "Hình thức thanh toán" at bounding box center [1007, 379] width 149 height 19
type input "30.000"
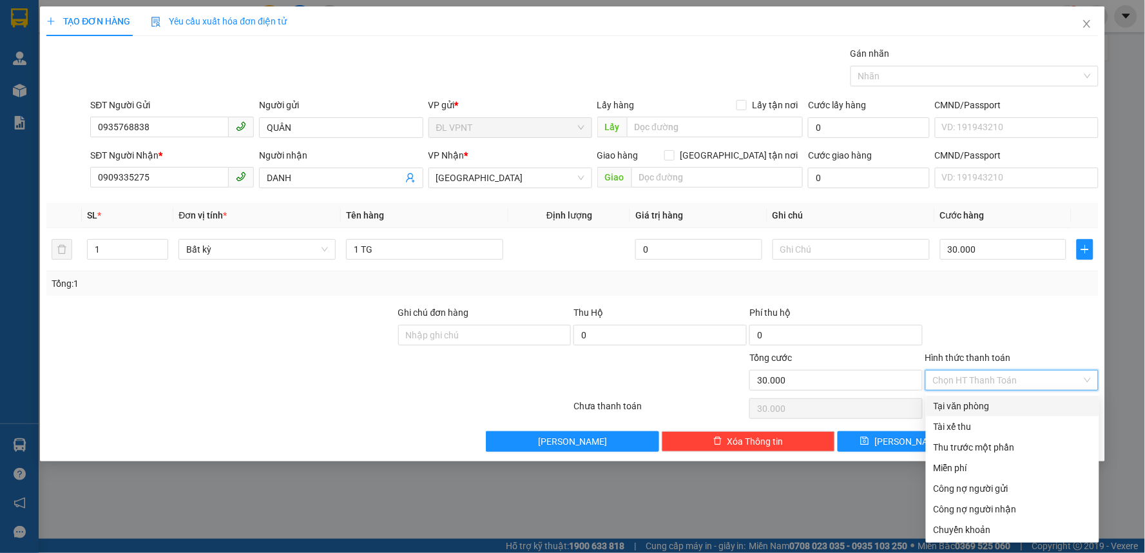
click at [982, 406] on div "Tại văn phòng" at bounding box center [1012, 406] width 158 height 14
type input "0"
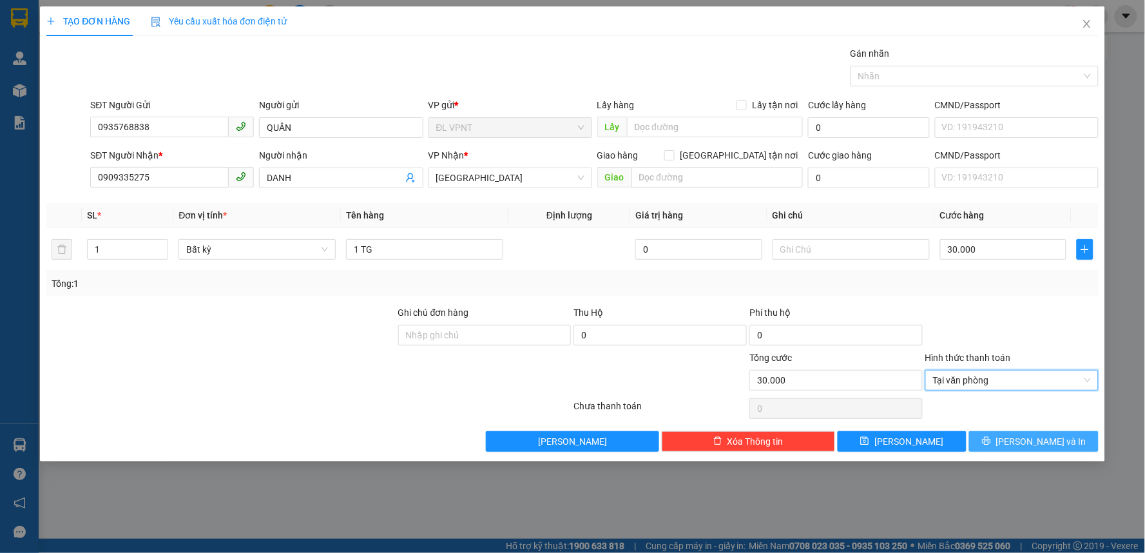
click at [988, 437] on button "[PERSON_NAME] và In" at bounding box center [1033, 441] width 129 height 21
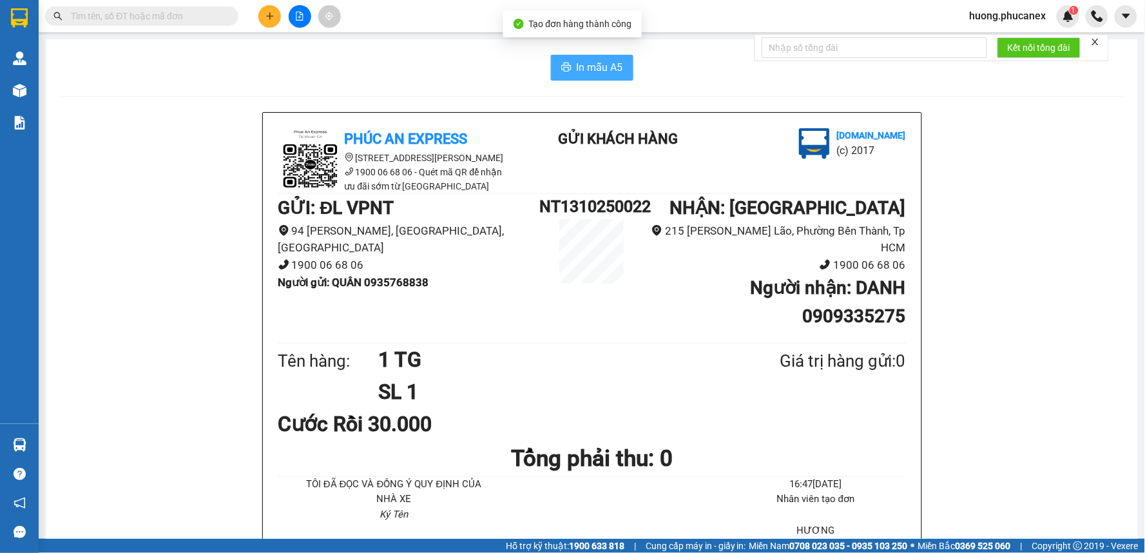
click at [565, 62] on icon "printer" at bounding box center [566, 67] width 10 height 10
click at [268, 14] on icon "plus" at bounding box center [269, 16] width 9 height 9
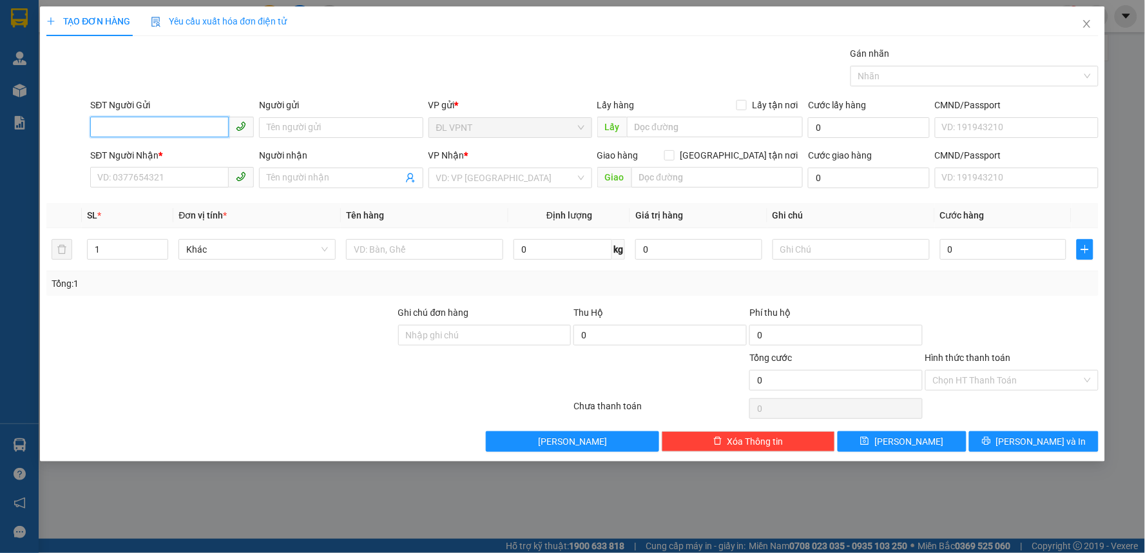
drag, startPoint x: 175, startPoint y: 123, endPoint x: 612, endPoint y: 26, distance: 447.5
click at [176, 122] on input "SĐT Người Gửi" at bounding box center [159, 127] width 139 height 21
click at [153, 129] on input "SĐT Người Gửi" at bounding box center [159, 127] width 139 height 21
click at [155, 149] on div "0948742421 - CHỊ [PERSON_NAME]" at bounding box center [172, 153] width 148 height 14
type input "0948742421"
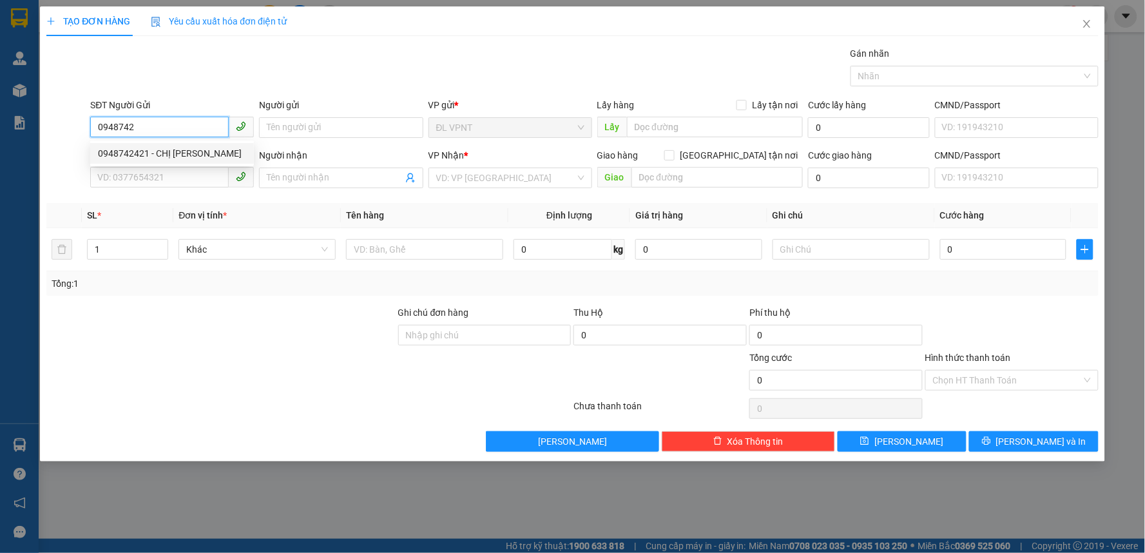
type input "CHỊ [PERSON_NAME]"
type input "0932750968"
type input "NGUYÊN"
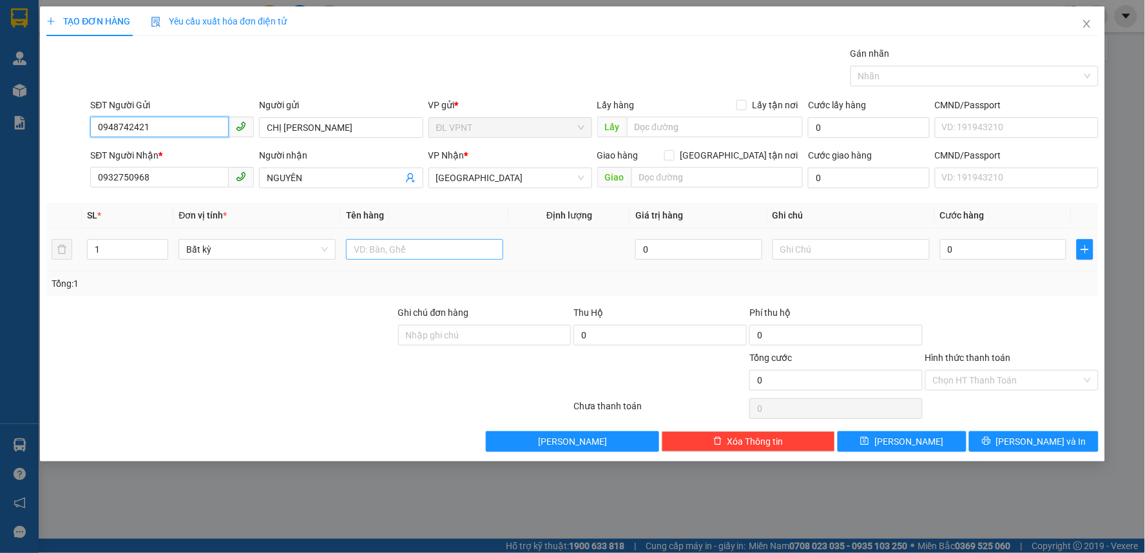
type input "0948742421"
click at [397, 245] on input "text" at bounding box center [424, 249] width 157 height 21
type input "1 BAO"
click at [983, 256] on input "0" at bounding box center [1003, 249] width 127 height 21
type input "6"
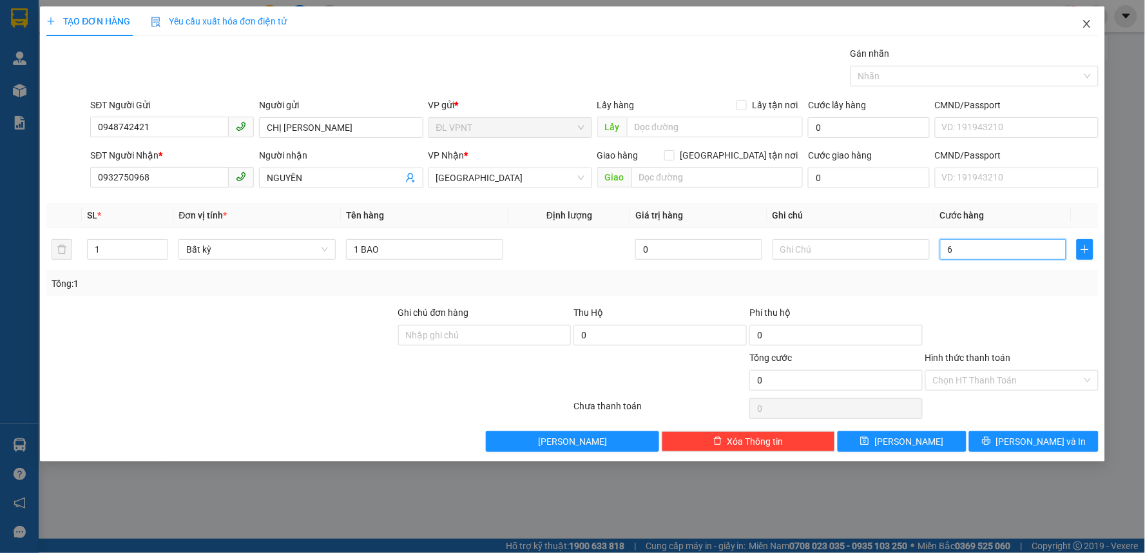
type input "6"
type input "60"
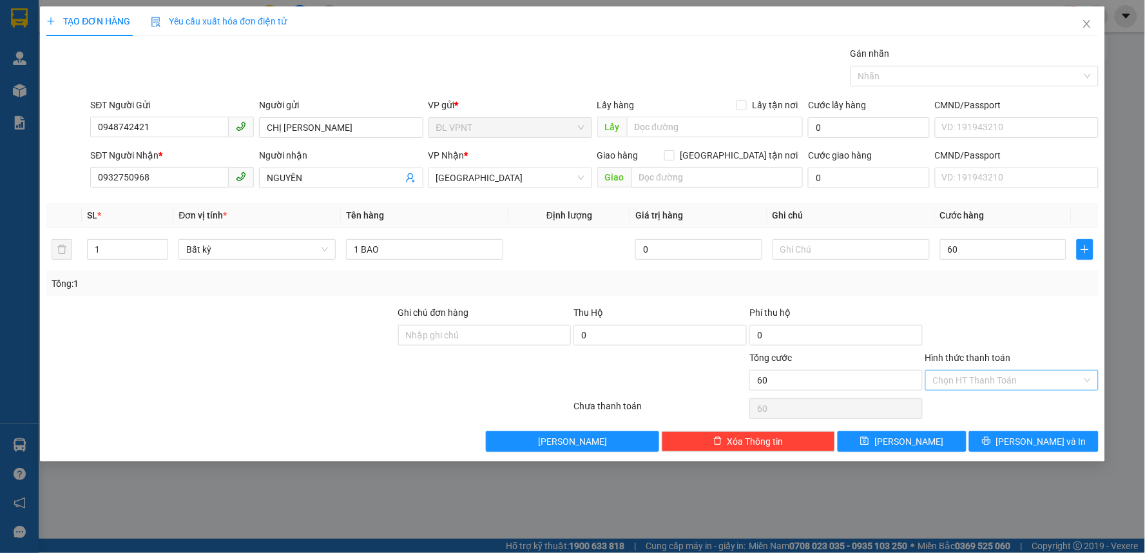
click at [968, 374] on input "Hình thức thanh toán" at bounding box center [1007, 379] width 149 height 19
type input "60.000"
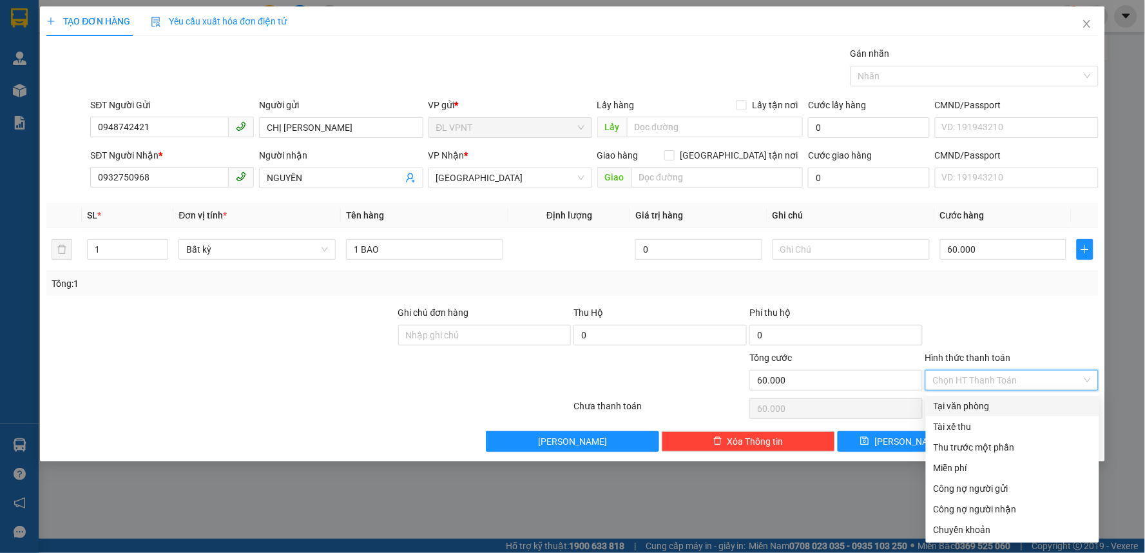
click at [952, 293] on div "Tổng: 1" at bounding box center [572, 283] width 1052 height 24
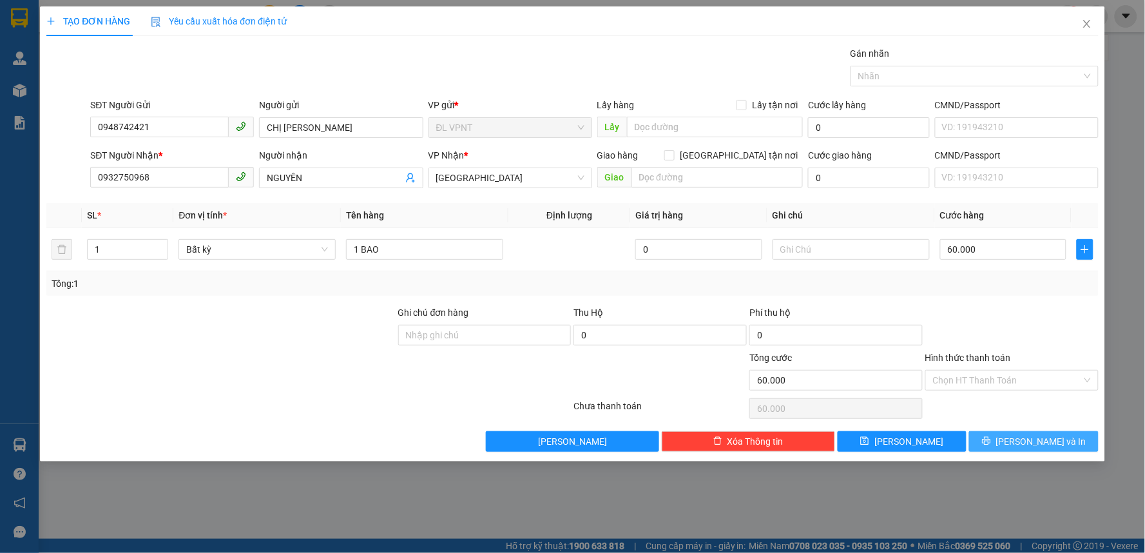
click at [994, 441] on button "[PERSON_NAME] và In" at bounding box center [1033, 441] width 129 height 21
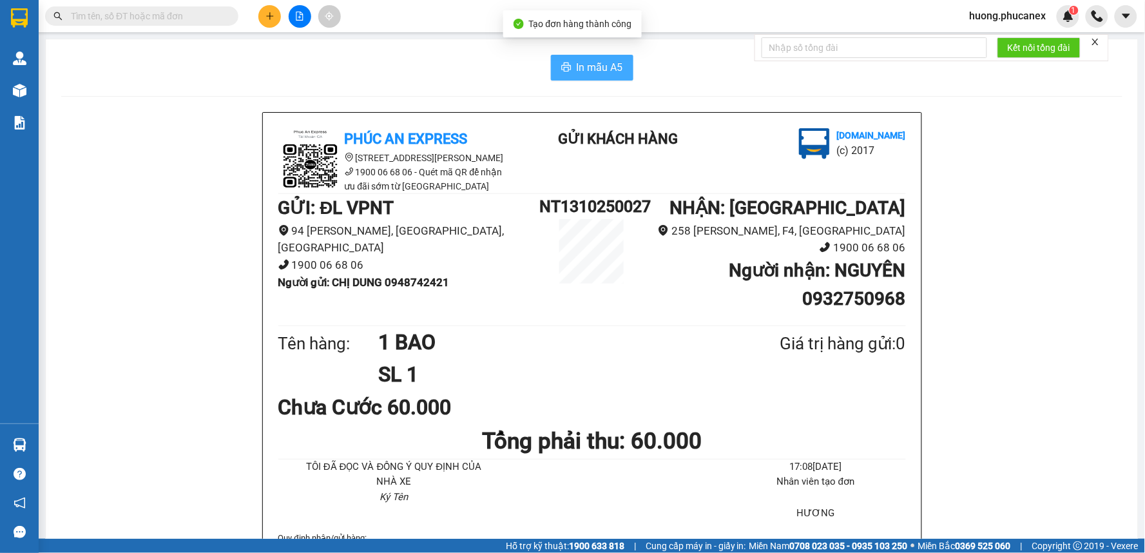
click at [585, 69] on span "In mẫu A5" at bounding box center [600, 67] width 46 height 16
click at [213, 17] on input "text" at bounding box center [147, 16] width 152 height 14
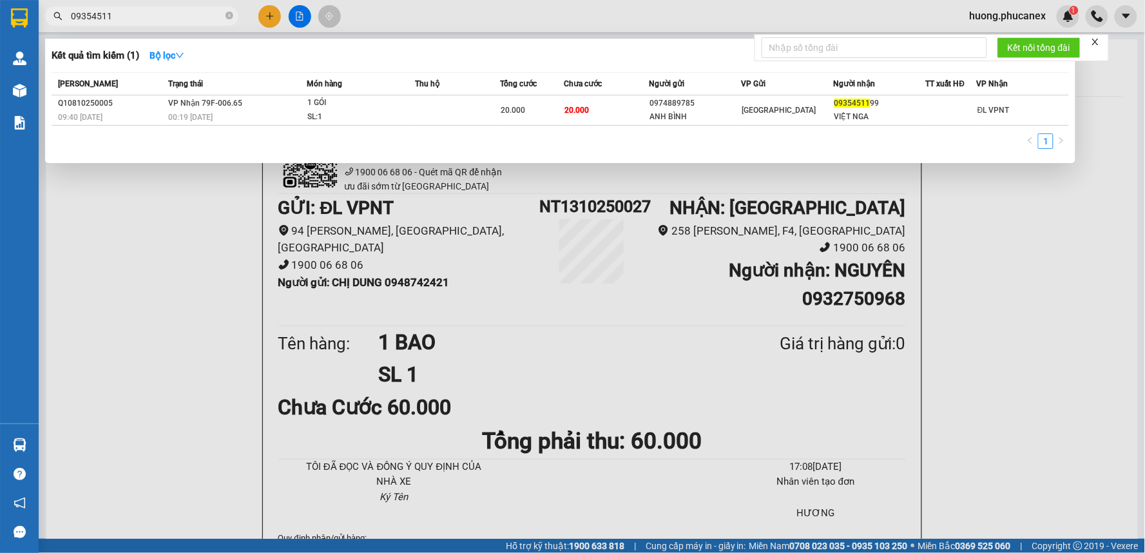
type input "09354511"
click at [269, 17] on div at bounding box center [572, 276] width 1145 height 553
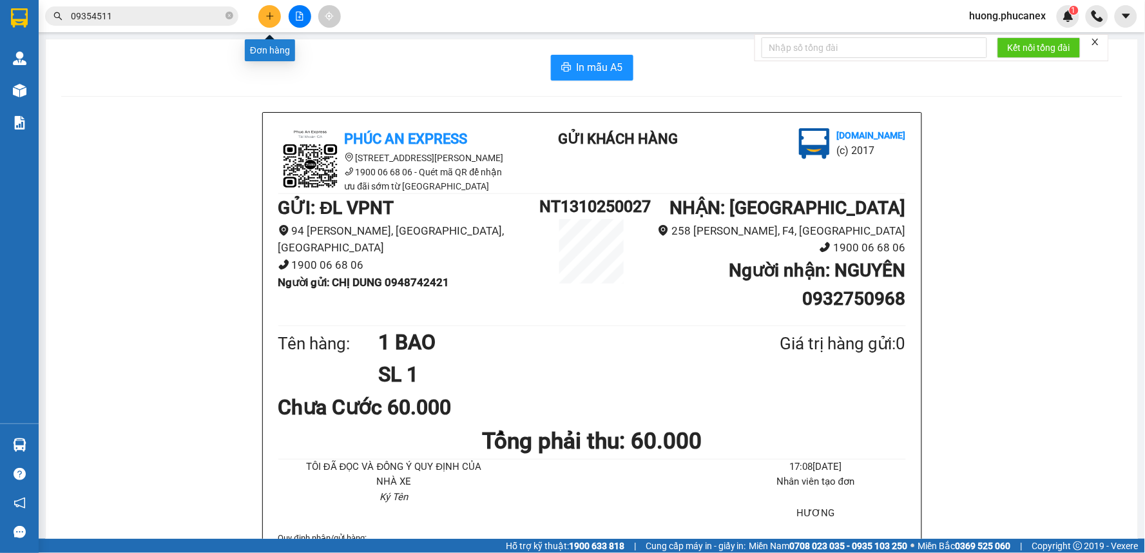
click at [269, 17] on icon "plus" at bounding box center [269, 15] width 1 height 7
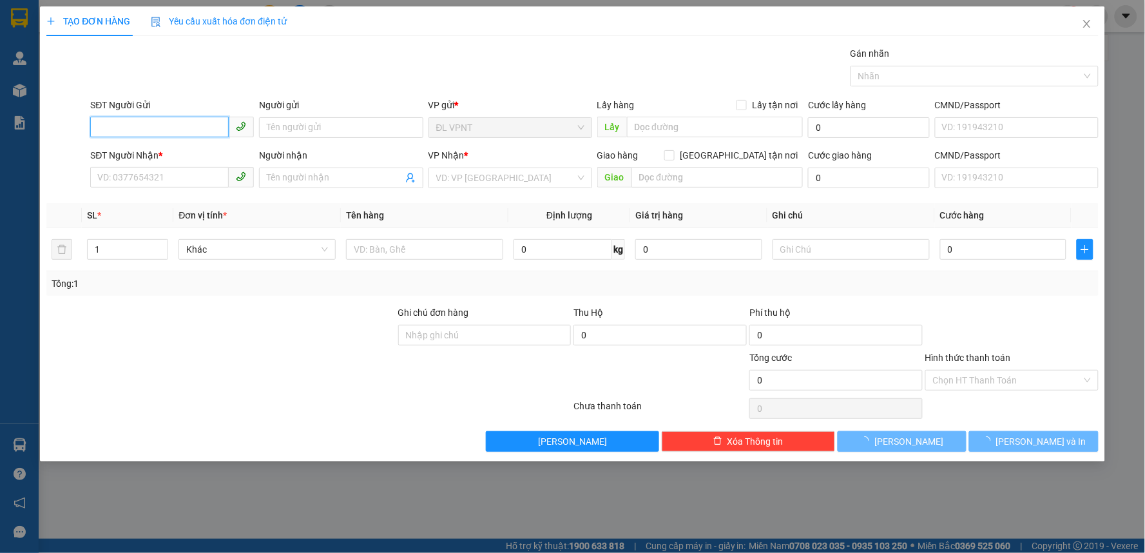
drag, startPoint x: 195, startPoint y: 128, endPoint x: 407, endPoint y: 26, distance: 234.8
click at [195, 126] on input "SĐT Người Gửi" at bounding box center [159, 127] width 139 height 21
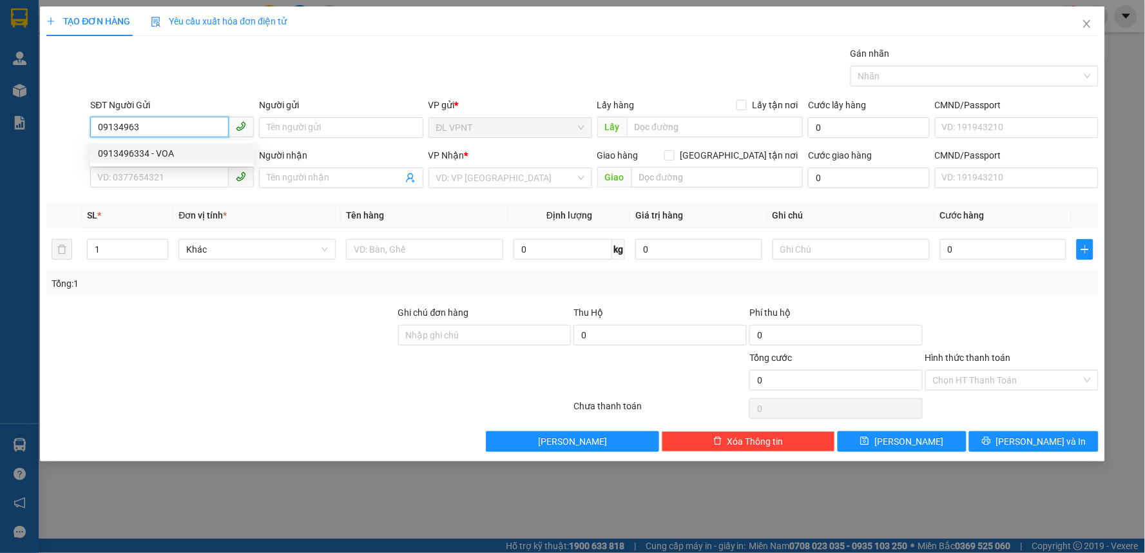
click at [160, 152] on div "0913496334 - VOA" at bounding box center [172, 153] width 148 height 14
type input "0913496334"
type input "VOA"
type input "0983318326"
type input "CƯỜNG"
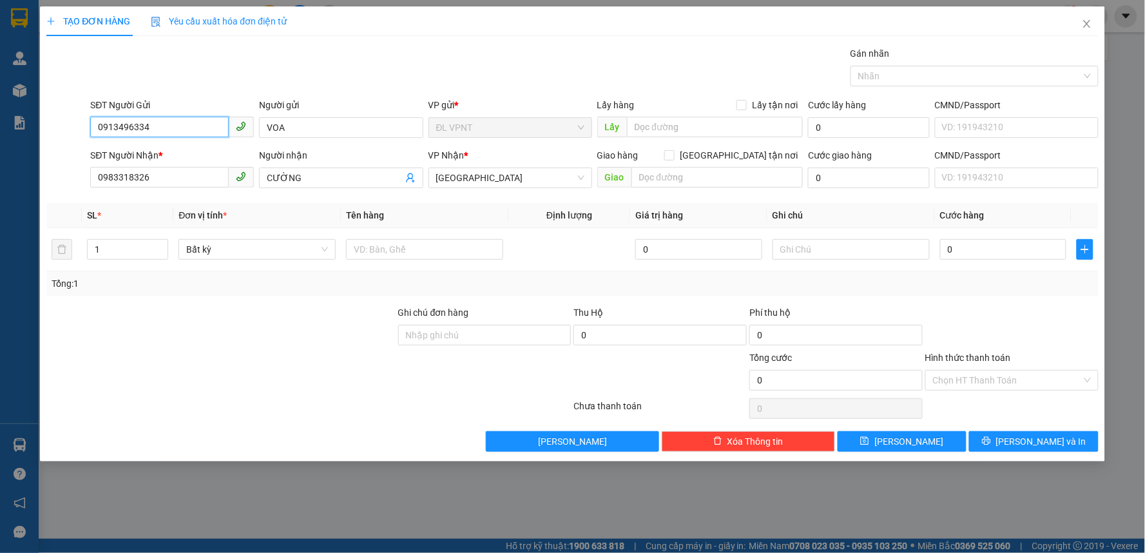
type input "0913496334"
drag, startPoint x: 30, startPoint y: 175, endPoint x: 0, endPoint y: 184, distance: 31.2
click at [0, 182] on div "TẠO ĐƠN HÀNG Yêu cầu xuất hóa đơn điện tử Transit Pickup Surcharge Ids Transit …" at bounding box center [572, 276] width 1145 height 553
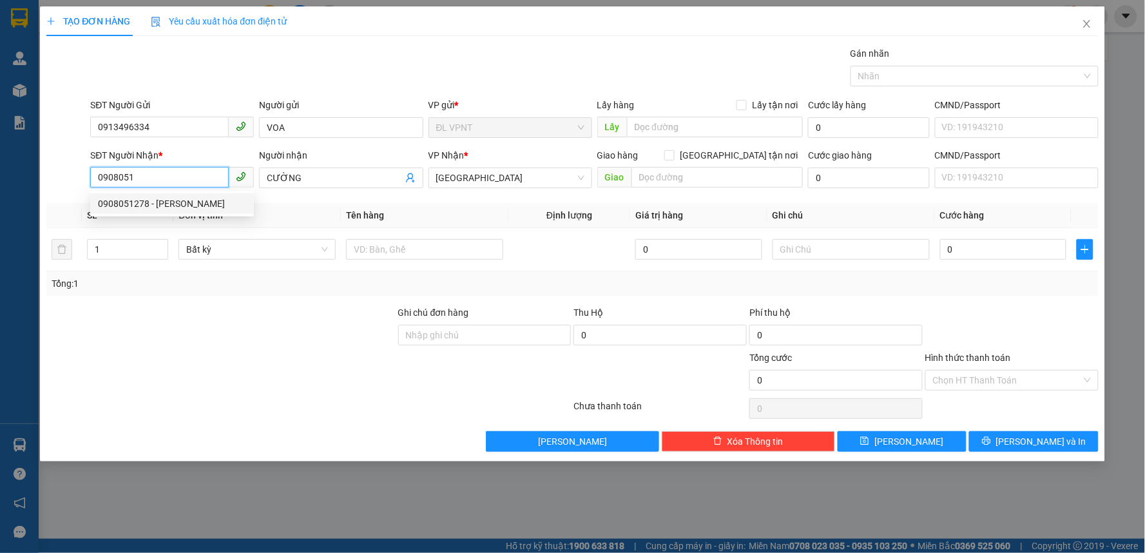
click at [149, 196] on div "0908051278 - [PERSON_NAME]" at bounding box center [172, 203] width 148 height 14
type input "0908051278"
type input "dũng"
type input "0908051278"
click at [390, 254] on input "text" at bounding box center [424, 249] width 157 height 21
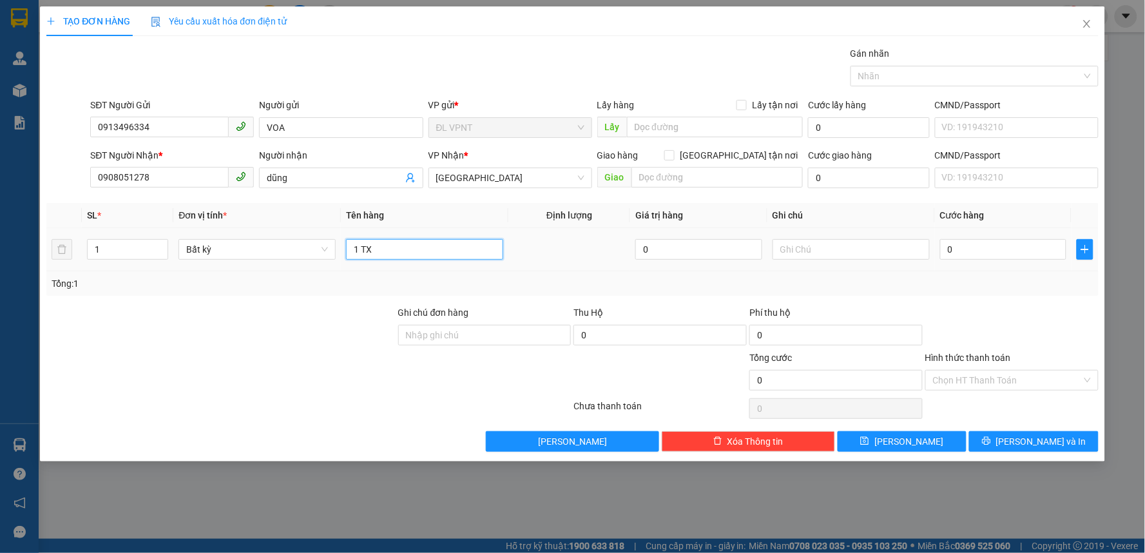
type input "1 TX"
click at [1013, 238] on div "0" at bounding box center [1003, 249] width 127 height 26
click at [1019, 239] on input "0" at bounding box center [1003, 249] width 127 height 21
type input "7"
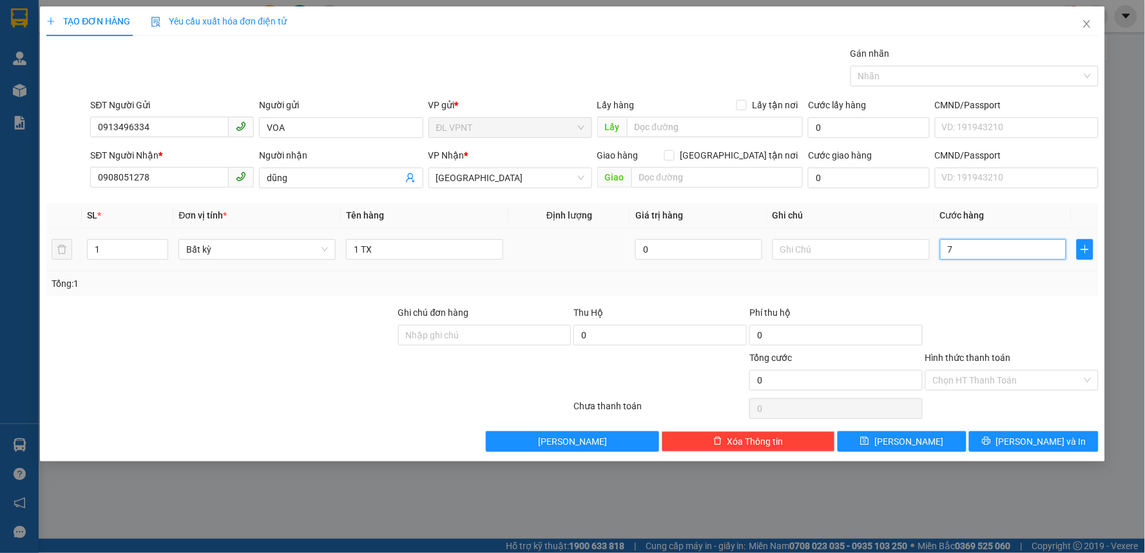
type input "7"
type input "70"
drag, startPoint x: 1010, startPoint y: 429, endPoint x: 1012, endPoint y: 436, distance: 7.5
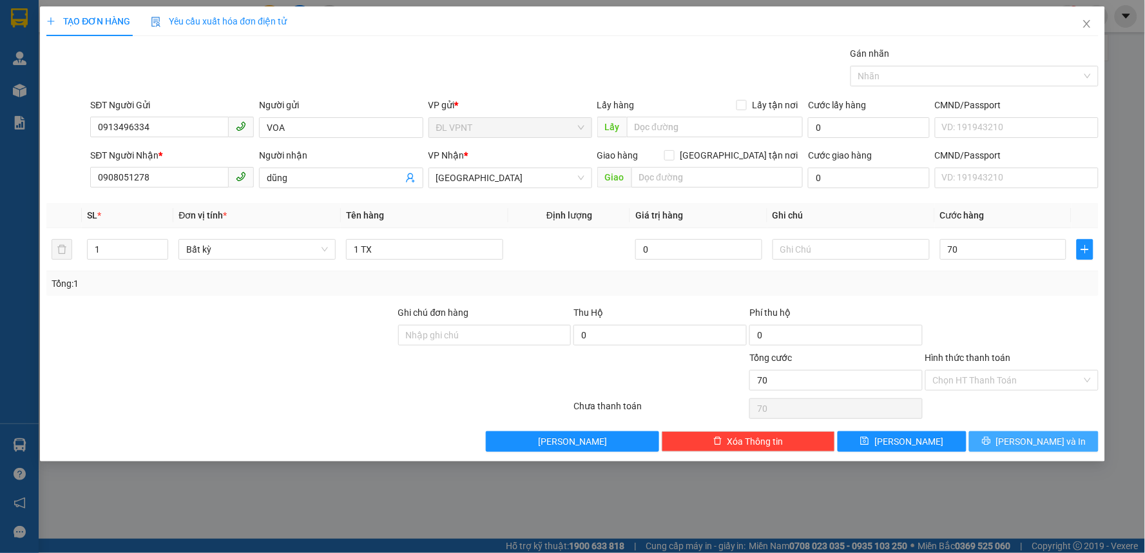
click at [1010, 432] on div "Transit Pickup Surcharge Ids Transit Deliver Surcharge Ids Transit Deliver Surc…" at bounding box center [572, 248] width 1052 height 405
type input "70.000"
click at [991, 436] on icon "printer" at bounding box center [986, 440] width 9 height 9
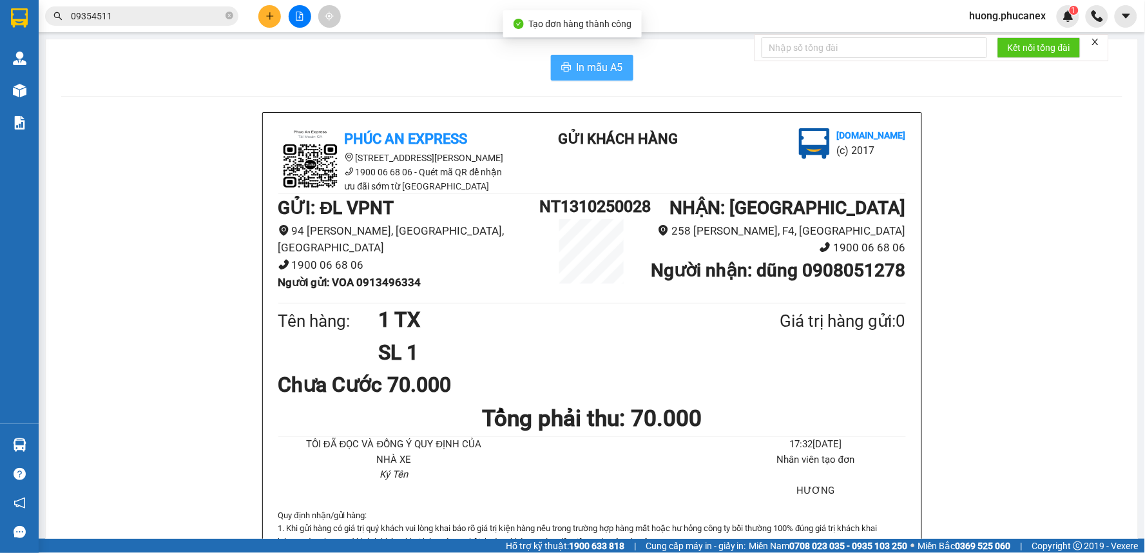
click at [565, 68] on icon "printer" at bounding box center [566, 66] width 10 height 9
click at [271, 23] on button at bounding box center [269, 16] width 23 height 23
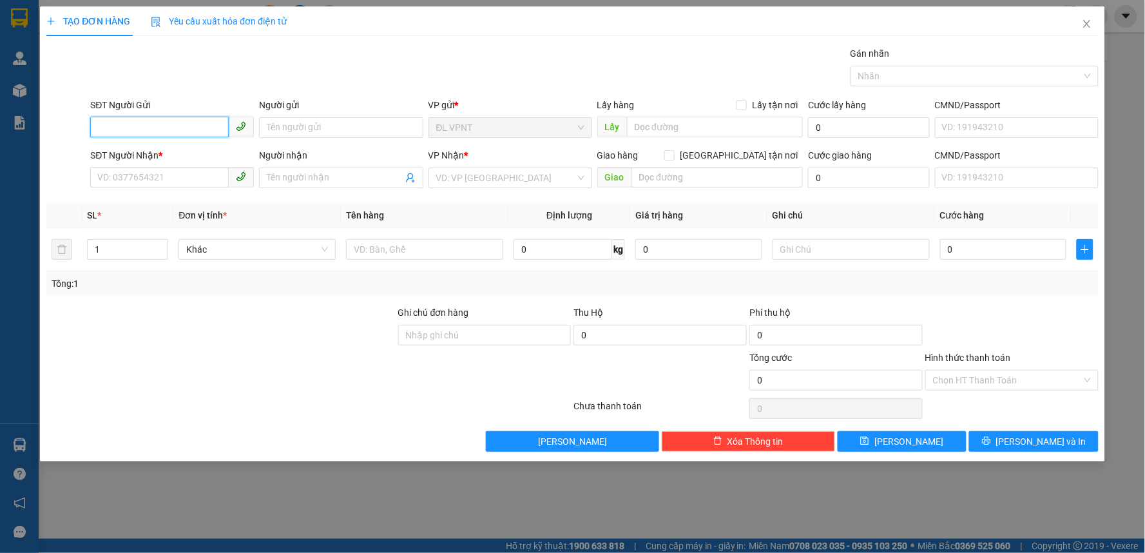
click at [246, 114] on div "SĐT Người Gửi VD: 0371234567" at bounding box center [172, 120] width 164 height 45
click at [164, 153] on div "0377111094 - [GEOGRAPHIC_DATA]" at bounding box center [172, 153] width 148 height 14
type input "0377111094"
type input "HẢI NGUYÊN"
type input "0978697887"
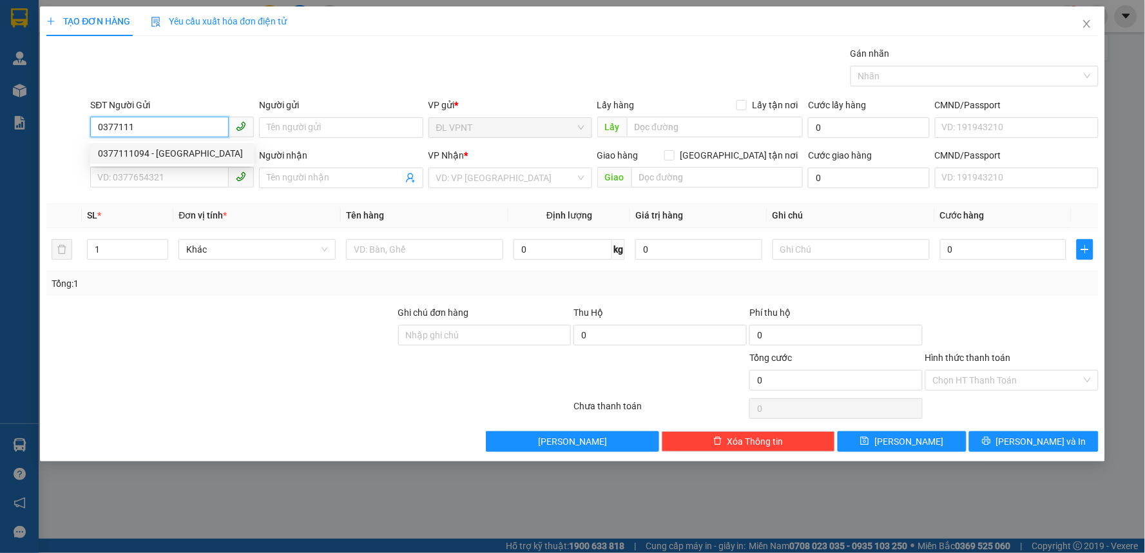
type input "BÌNH"
type input "0377111094"
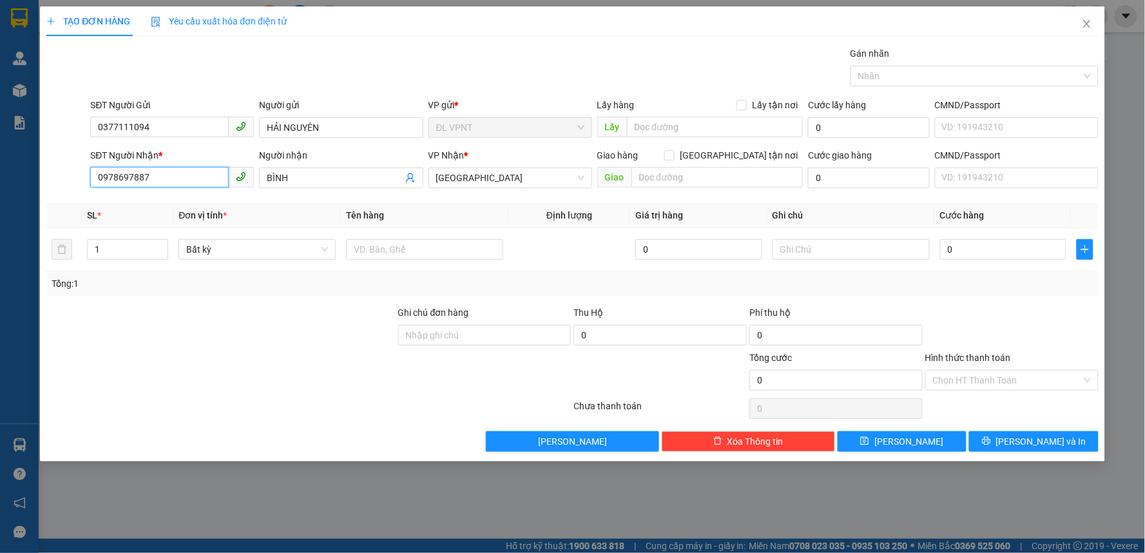
drag, startPoint x: 144, startPoint y: 178, endPoint x: 82, endPoint y: 183, distance: 62.7
click at [82, 183] on div "SĐT Người Nhận * 0978697887 Người nhận BÌNH VP Nhận * [GEOGRAPHIC_DATA] tận nơi…" at bounding box center [572, 170] width 1055 height 45
click at [139, 228] on div "0934003554 - NHỰT" at bounding box center [172, 224] width 148 height 14
type input "0934003554"
type input "NHỰT"
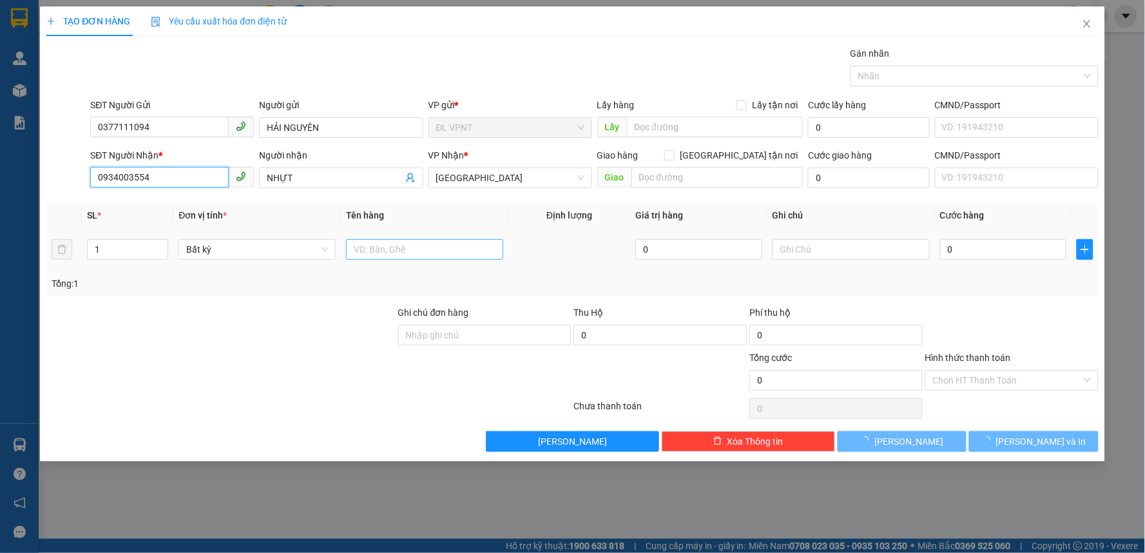
type input "0934003554"
click at [414, 256] on input "text" at bounding box center [424, 249] width 157 height 21
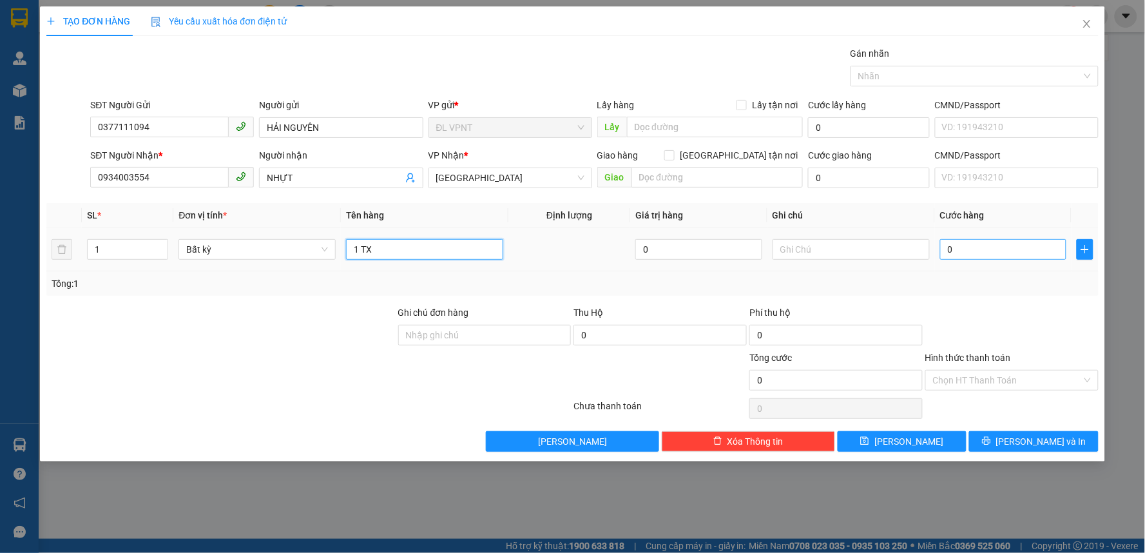
type input "1 TX"
click at [974, 253] on input "0" at bounding box center [1003, 249] width 127 height 21
type input "3"
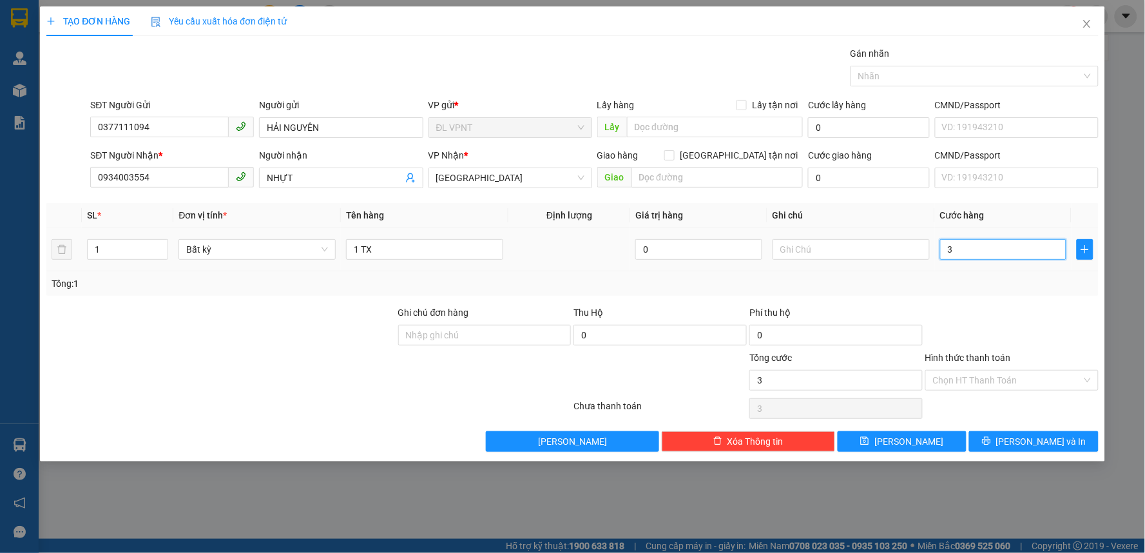
type input "30"
click at [968, 380] on input "Hình thức thanh toán" at bounding box center [1007, 379] width 149 height 19
type input "30.000"
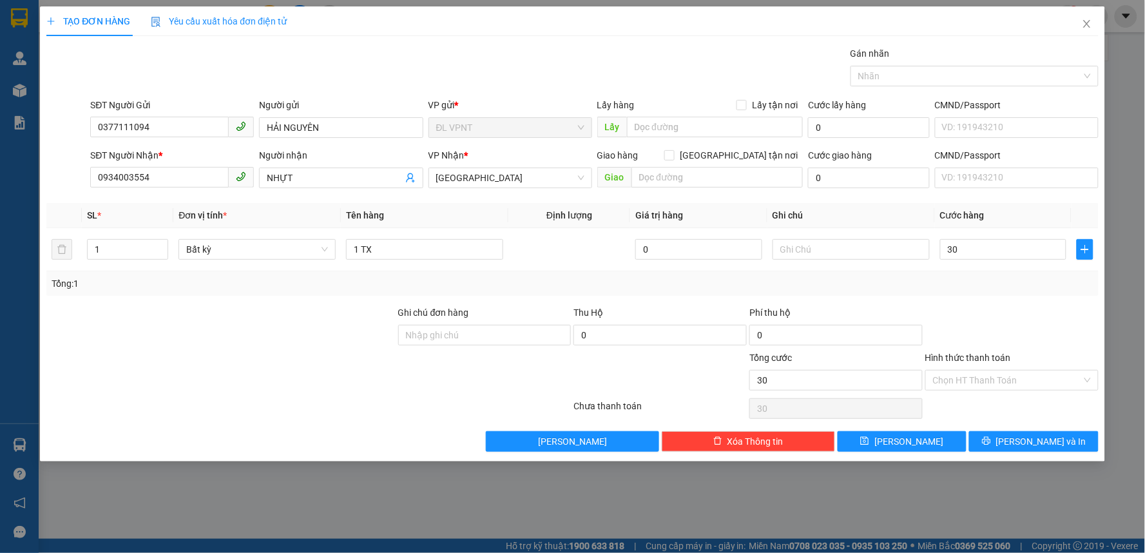
type input "30.000"
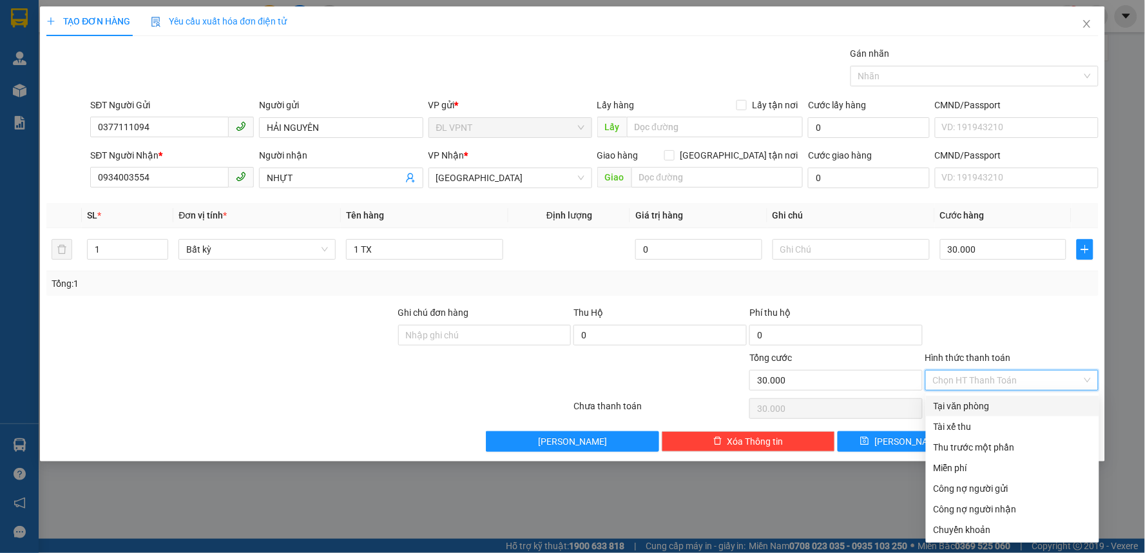
click at [959, 400] on div "Tại văn phòng" at bounding box center [1012, 406] width 158 height 14
type input "0"
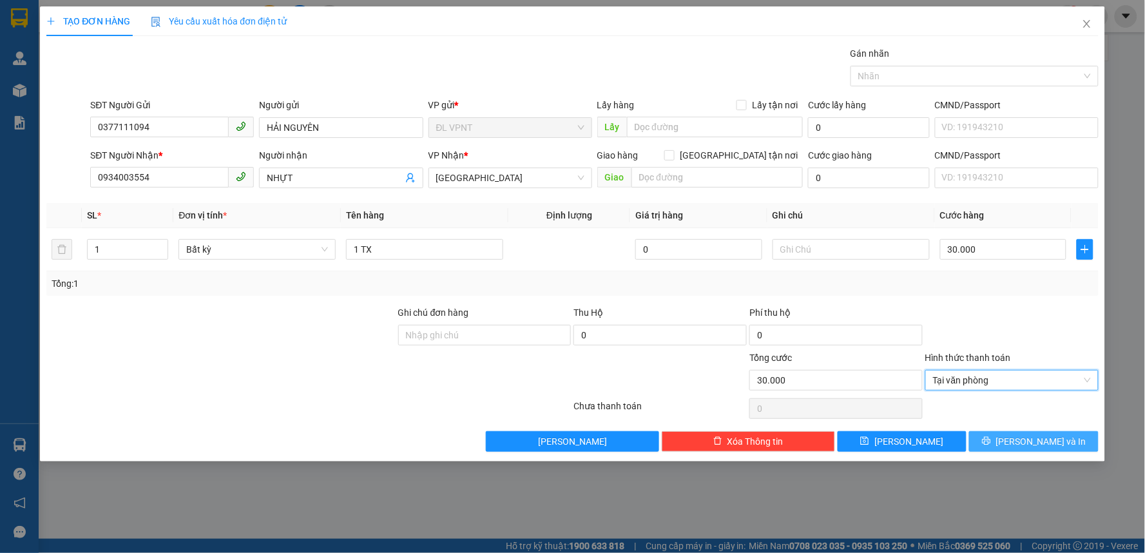
click at [996, 443] on button "[PERSON_NAME] và In" at bounding box center [1033, 441] width 129 height 21
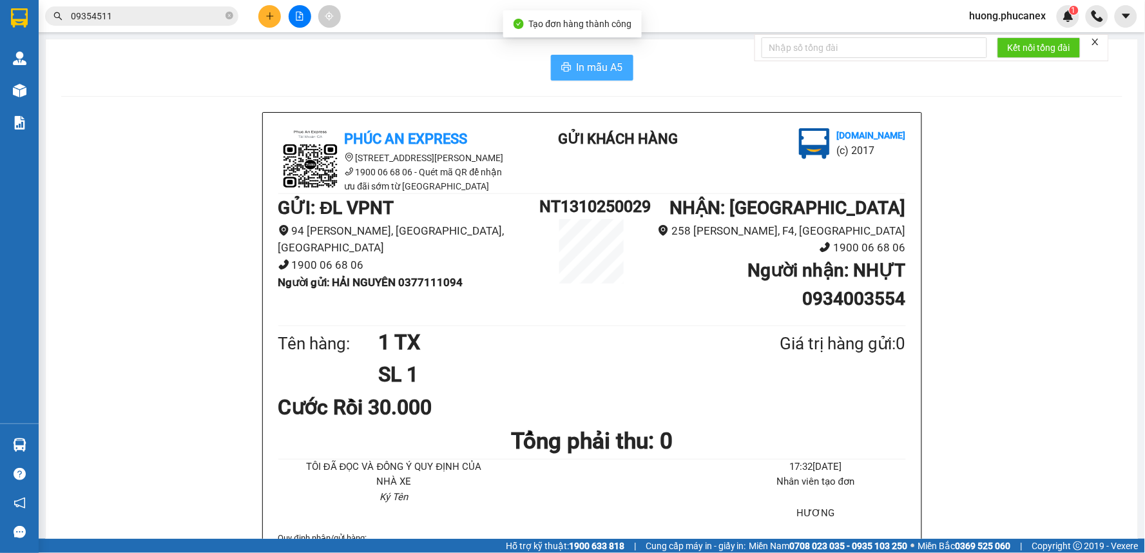
click at [593, 73] on span "In mẫu A5" at bounding box center [600, 67] width 46 height 16
click at [265, 15] on icon "plus" at bounding box center [269, 16] width 9 height 9
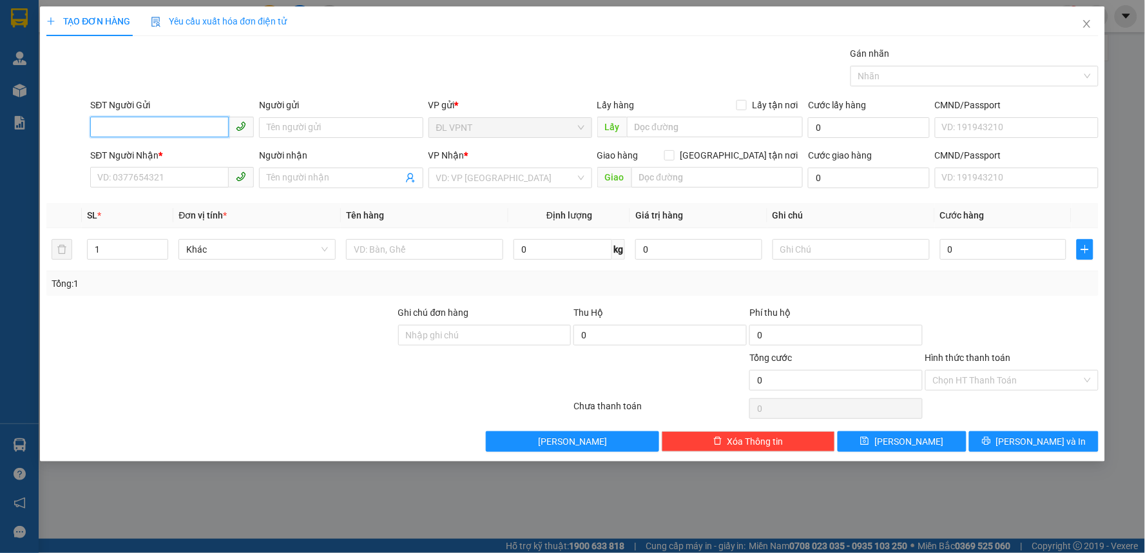
click at [185, 120] on input "SĐT Người Gửi" at bounding box center [159, 127] width 139 height 21
click at [152, 149] on div "0333332559 - thái" at bounding box center [172, 153] width 148 height 14
type input "0333332559"
type input "thái"
type input "0984542889"
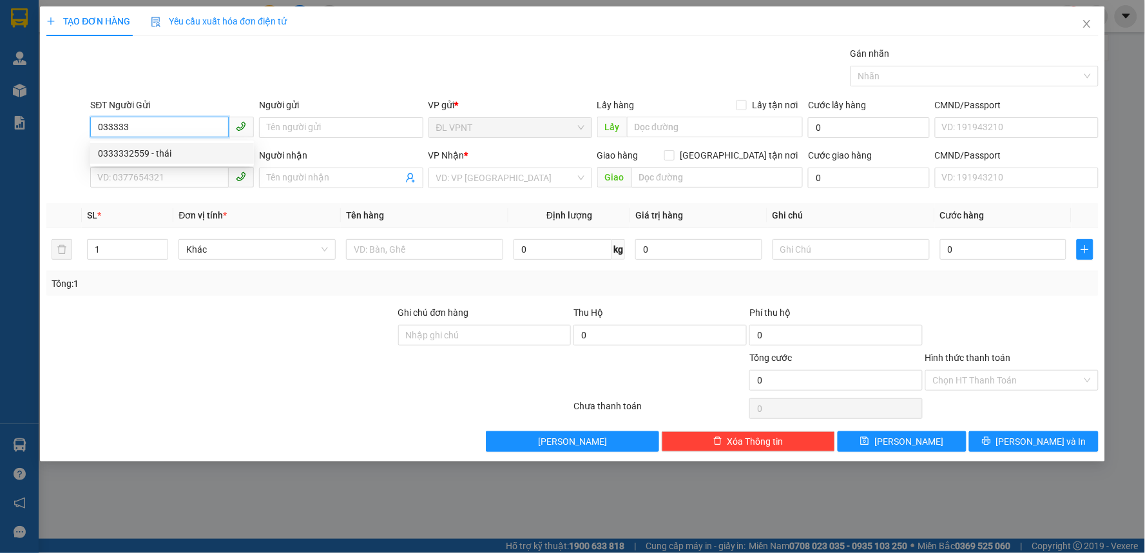
type input "Trang"
type input "0333332559"
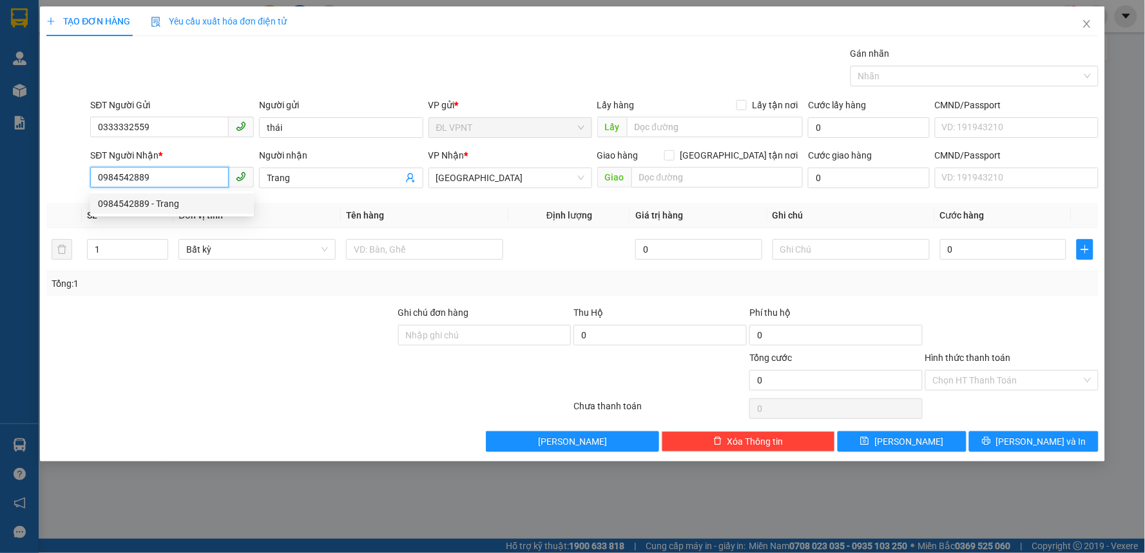
drag, startPoint x: 160, startPoint y: 176, endPoint x: 81, endPoint y: 185, distance: 79.8
click at [81, 185] on div "SĐT Người Nhận * 0984542889 Người nhận Trang VP Nhận * [GEOGRAPHIC_DATA] tận nơ…" at bounding box center [572, 170] width 1055 height 45
click at [137, 197] on div "0984542889 - Trang" at bounding box center [172, 203] width 148 height 14
type input "0984542889"
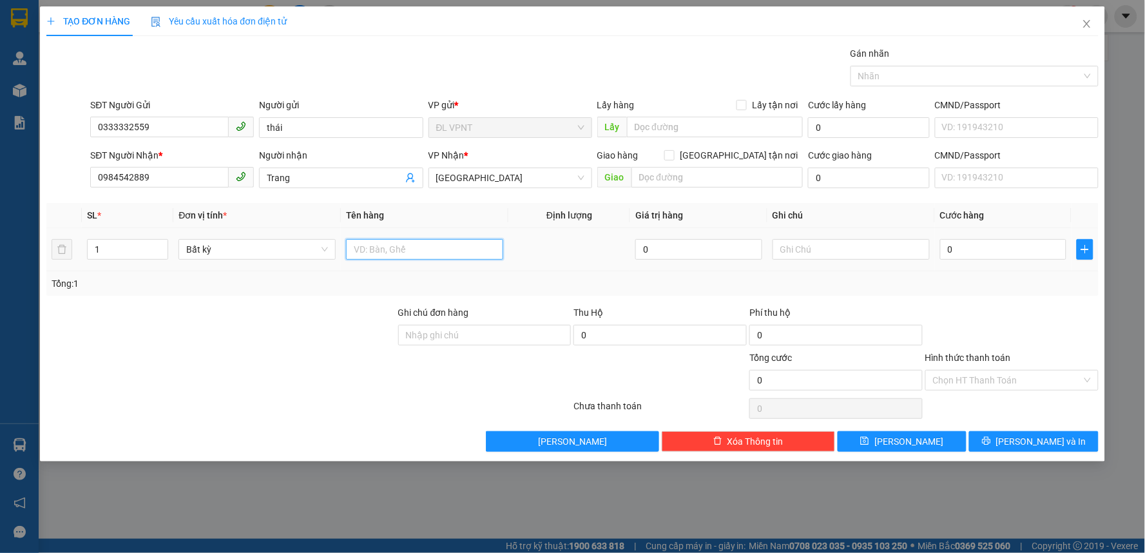
click at [425, 255] on input "text" at bounding box center [424, 249] width 157 height 21
type input "1 TX"
click at [975, 253] on input "0" at bounding box center [1003, 249] width 127 height 21
type input "4"
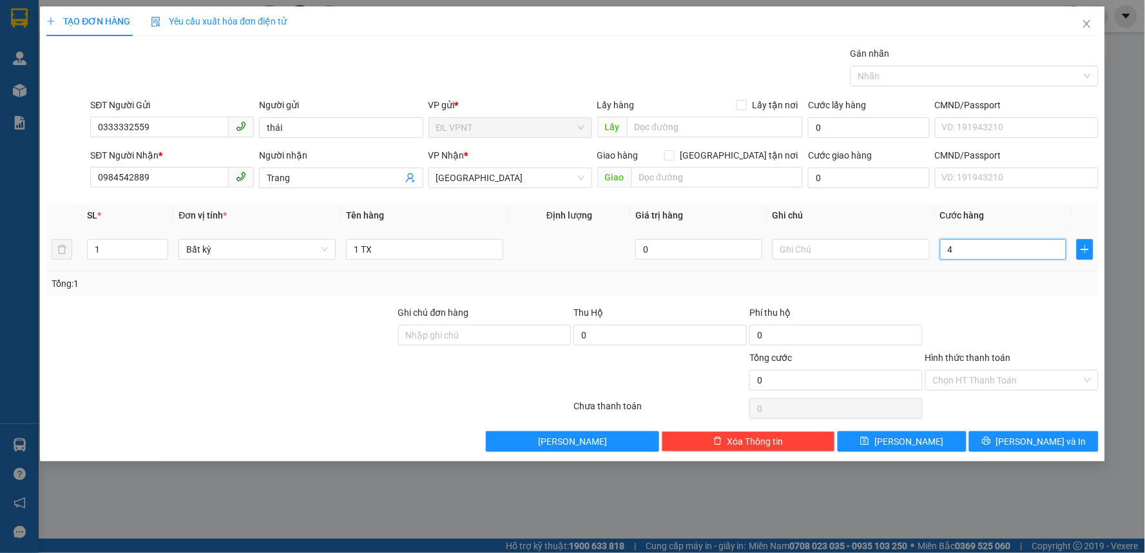
type input "4"
type input "40"
click at [1015, 387] on input "Hình thức thanh toán" at bounding box center [1007, 379] width 149 height 19
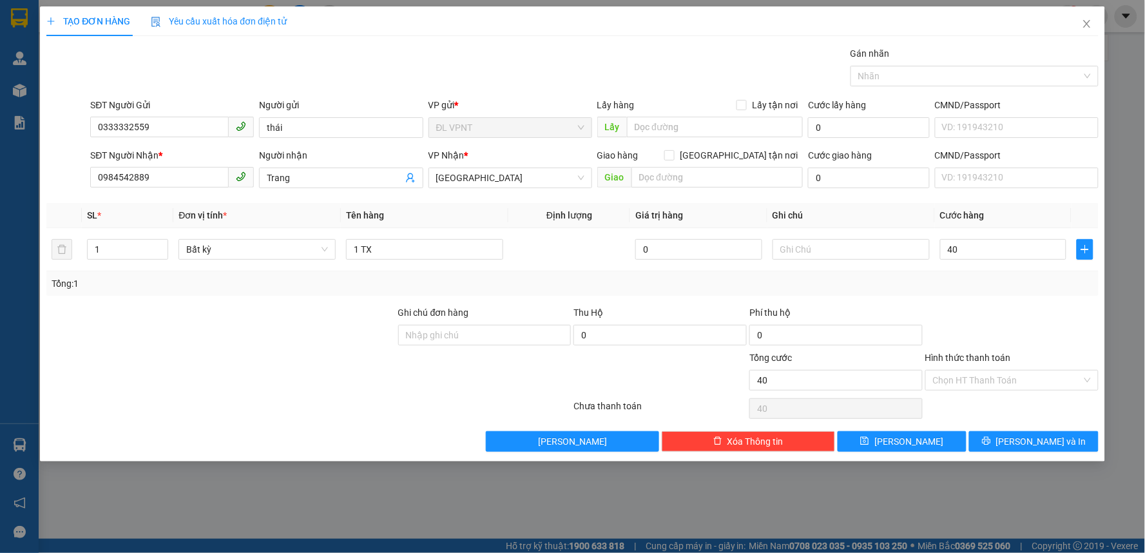
type input "40.000"
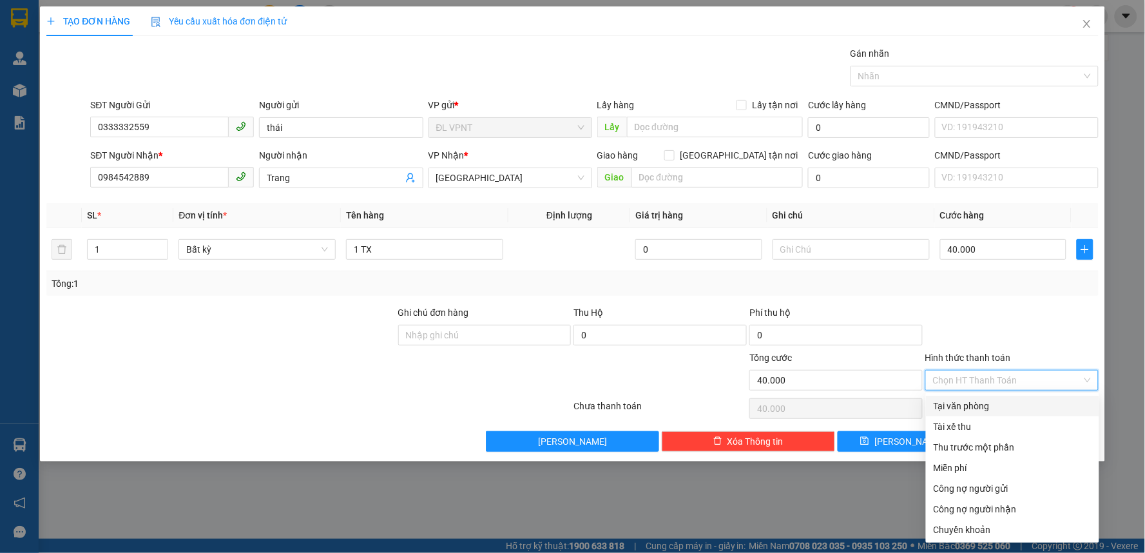
click at [988, 409] on div "Tại văn phòng" at bounding box center [1012, 406] width 158 height 14
type input "0"
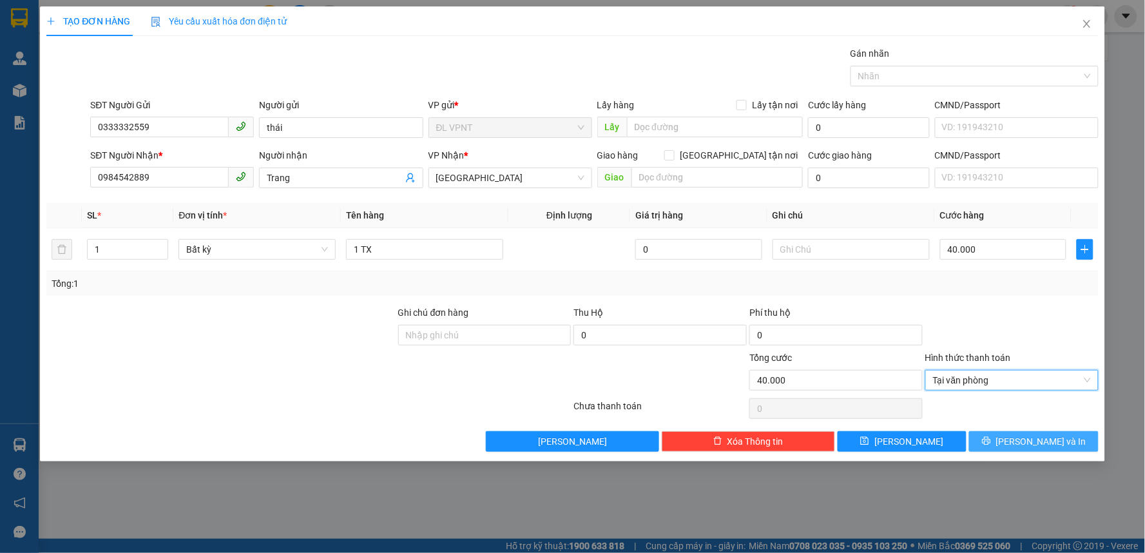
click at [1024, 446] on span "[PERSON_NAME] và In" at bounding box center [1041, 441] width 90 height 14
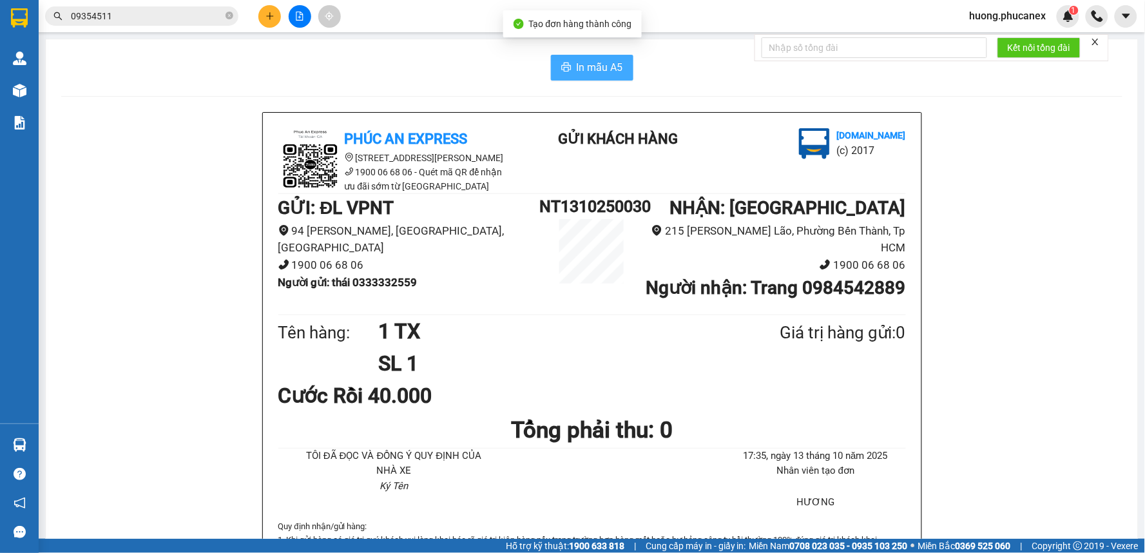
click at [561, 64] on icon "printer" at bounding box center [566, 66] width 10 height 9
click at [269, 18] on icon "plus" at bounding box center [269, 16] width 9 height 9
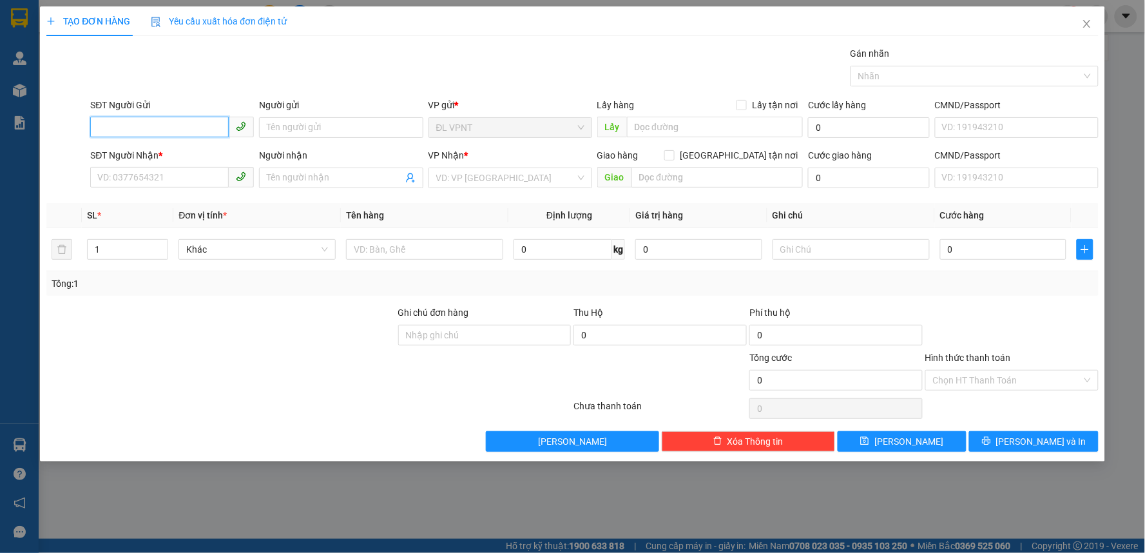
click at [200, 130] on input "SĐT Người Gửi" at bounding box center [159, 127] width 139 height 21
type input "0"
click at [145, 149] on div "0913464327 - HƯNG" at bounding box center [172, 153] width 148 height 14
type input "0913464327"
type input "HƯNG"
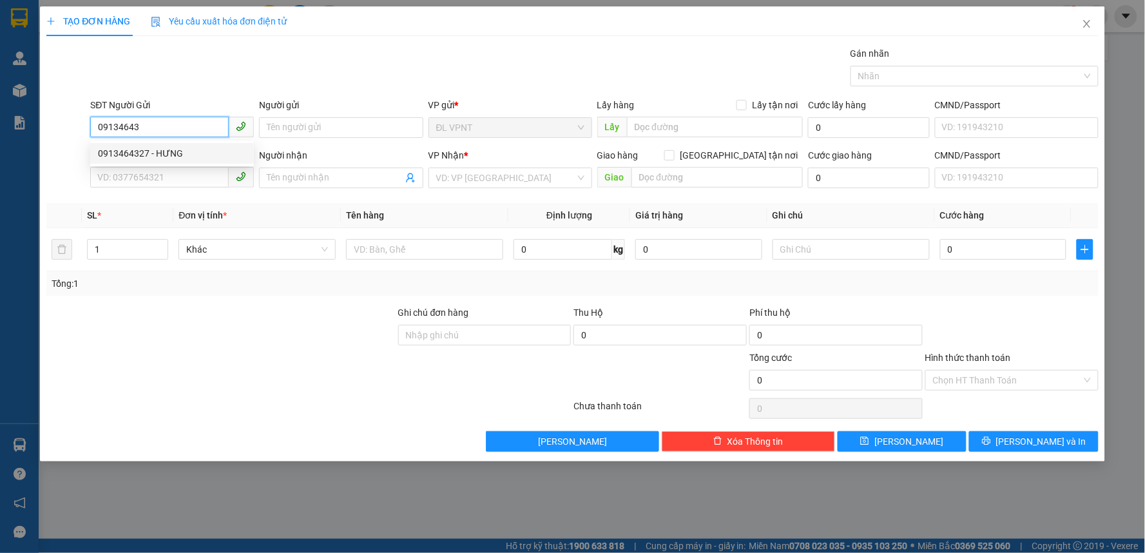
type input "0938198598"
type input "QUÂN"
type input "0913464327"
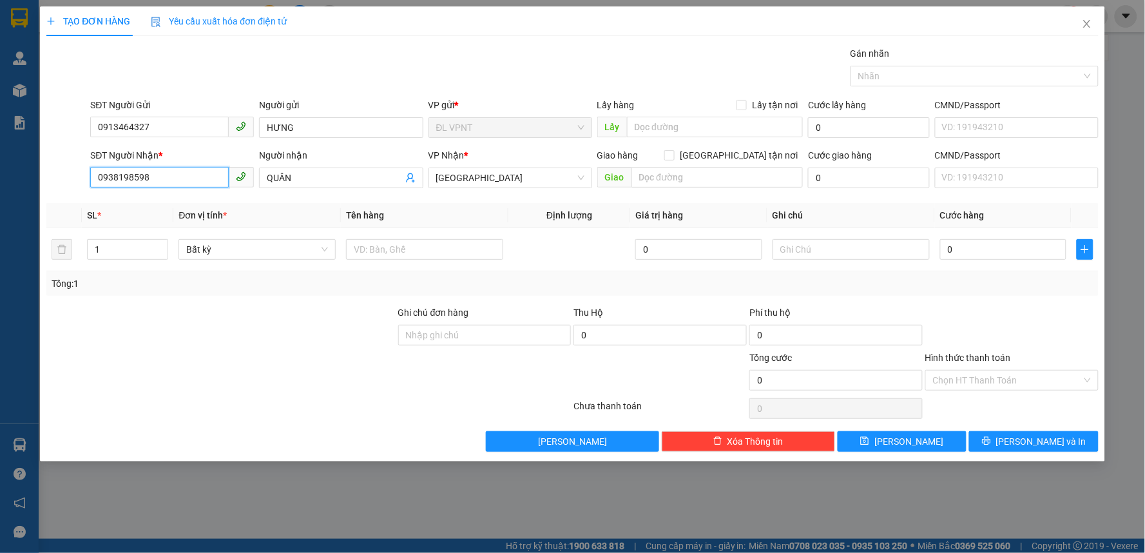
drag, startPoint x: 158, startPoint y: 178, endPoint x: 5, endPoint y: 184, distance: 154.1
click at [0, 182] on div "TẠO ĐƠN HÀNG Yêu cầu xuất hóa đơn điện tử Transit Pickup Surcharge Ids Transit …" at bounding box center [572, 276] width 1145 height 553
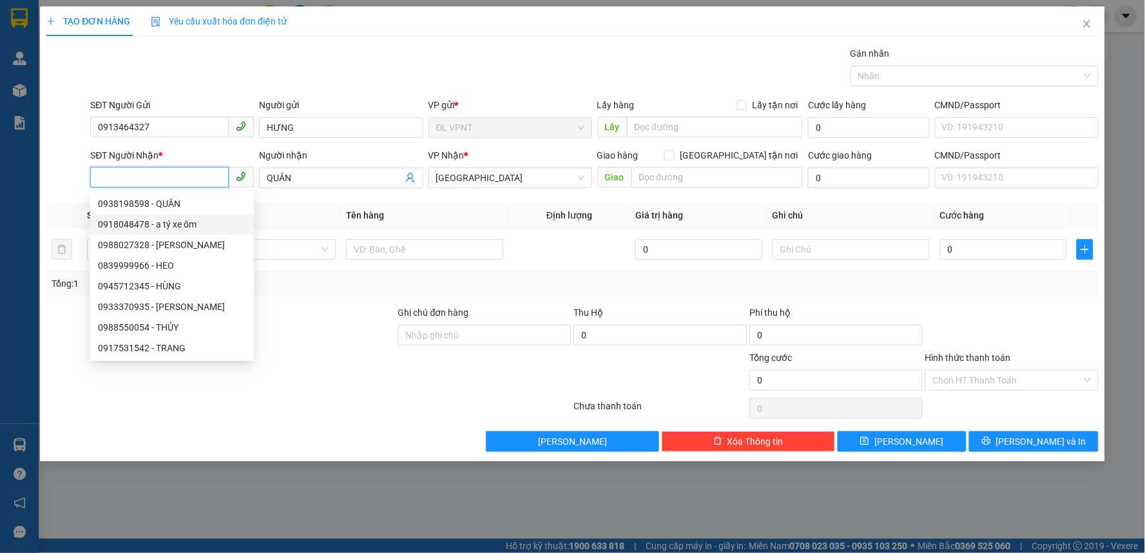
click at [157, 220] on div "0918048478 - a tý xe ôm" at bounding box center [172, 224] width 148 height 14
type input "0918048478"
type input "a tý xe ôm"
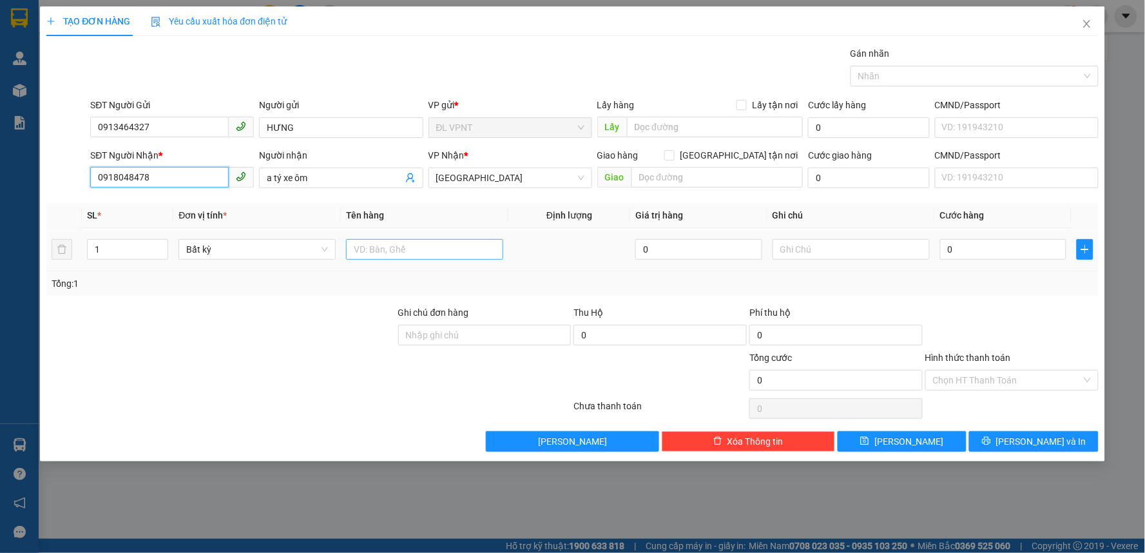
type input "0918048478"
click at [416, 246] on input "text" at bounding box center [424, 249] width 157 height 21
type input "1 TX"
click at [984, 249] on input "0" at bounding box center [1003, 249] width 127 height 21
type input "3"
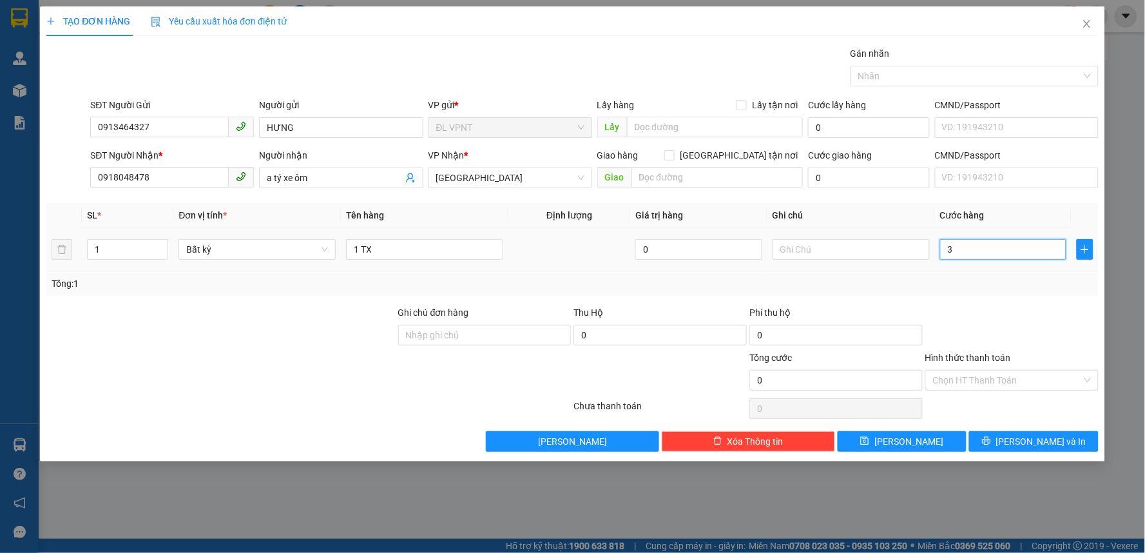
type input "3"
type input "30"
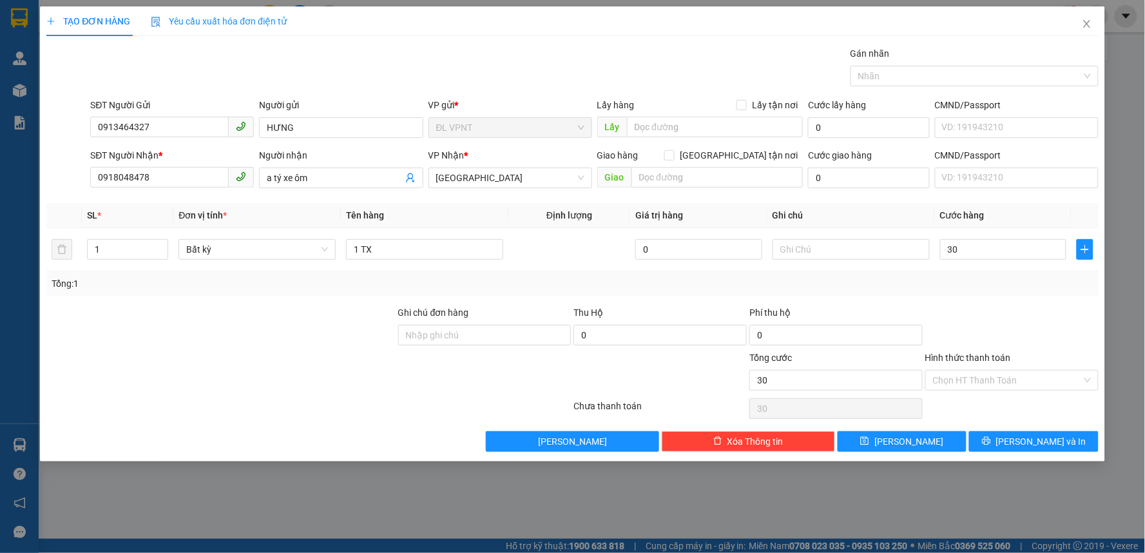
click at [990, 381] on input "Hình thức thanh toán" at bounding box center [1007, 379] width 149 height 19
type input "30.000"
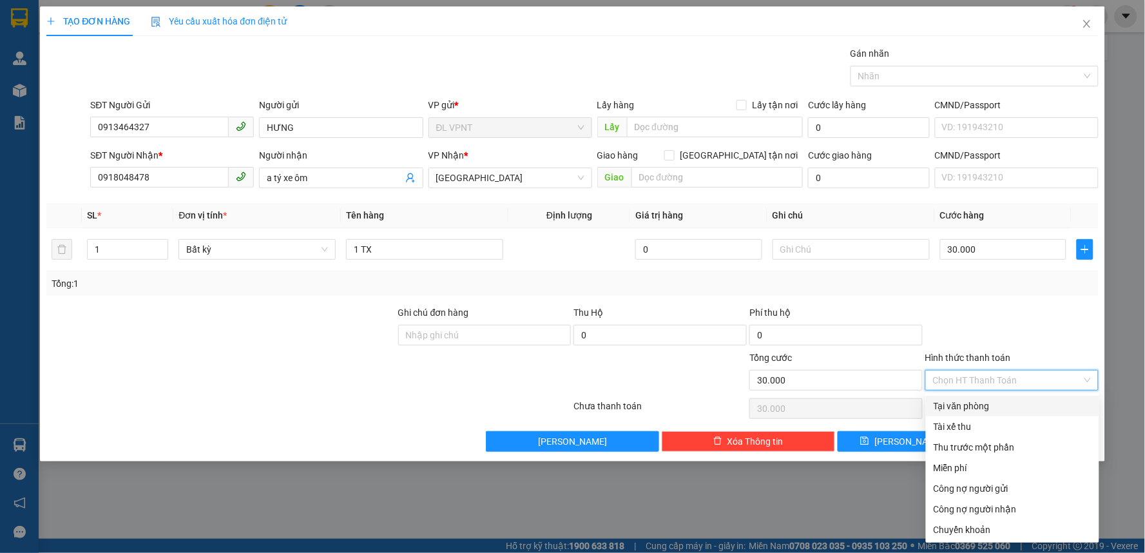
click at [977, 401] on div "Tại văn phòng" at bounding box center [1012, 406] width 158 height 14
type input "0"
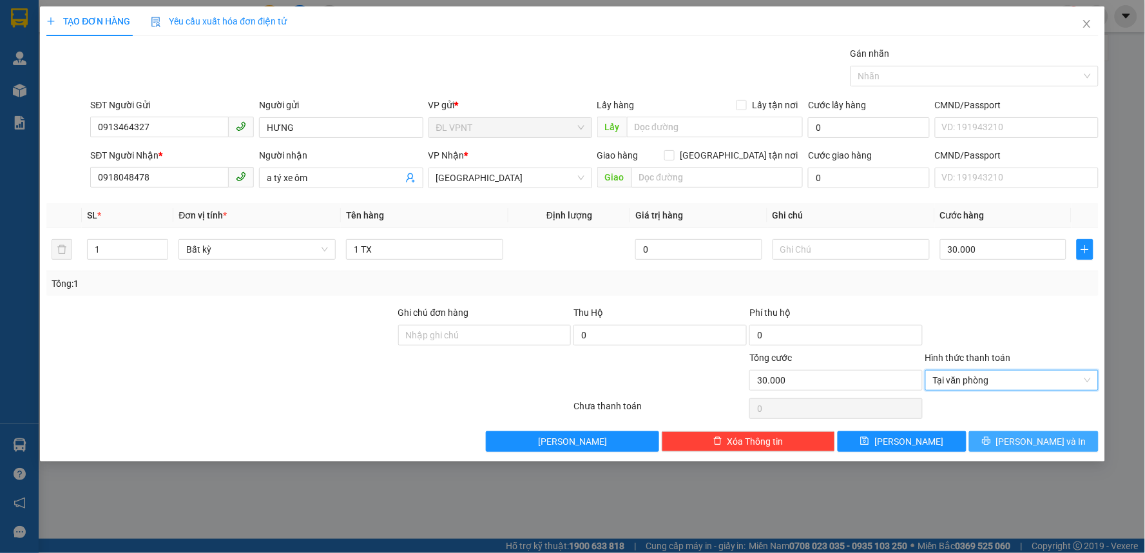
drag, startPoint x: 1002, startPoint y: 432, endPoint x: 975, endPoint y: 428, distance: 27.3
click at [1002, 433] on button "[PERSON_NAME] và In" at bounding box center [1033, 441] width 129 height 21
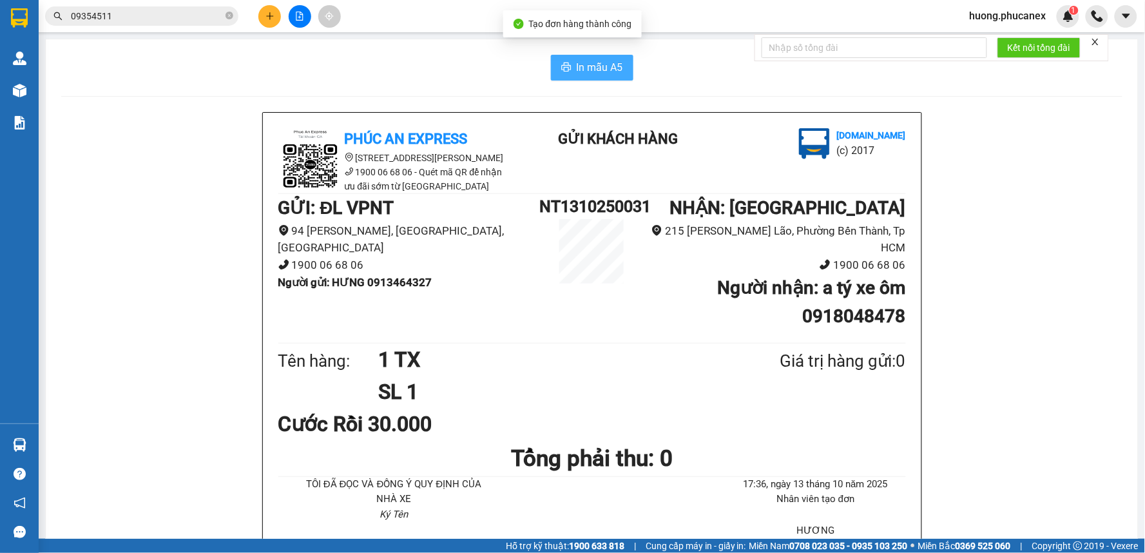
click at [554, 79] on button "In mẫu A5" at bounding box center [592, 68] width 82 height 26
click at [229, 15] on icon "close-circle" at bounding box center [229, 16] width 8 height 8
click at [149, 17] on input "text" at bounding box center [147, 16] width 152 height 14
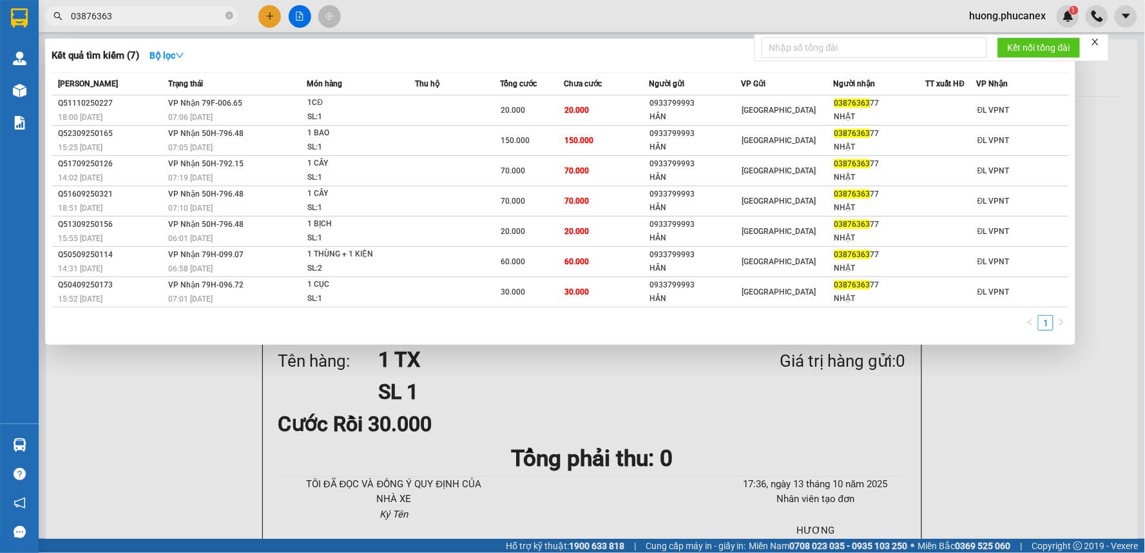
type input "03876363"
click at [269, 21] on div at bounding box center [572, 276] width 1145 height 553
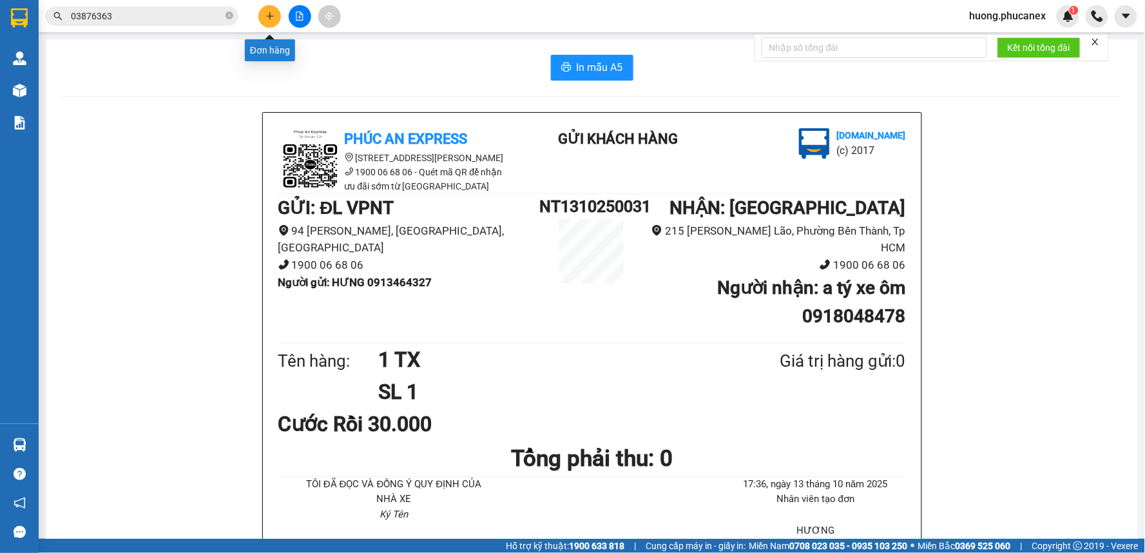
click at [271, 21] on button at bounding box center [269, 16] width 23 height 23
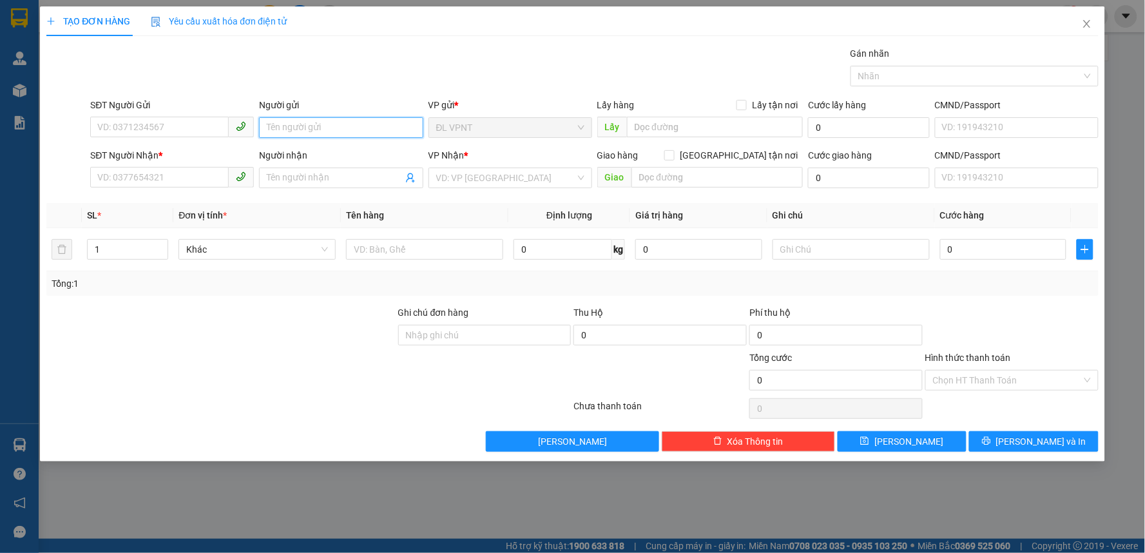
click at [297, 127] on input "Người gửi" at bounding box center [341, 127] width 164 height 21
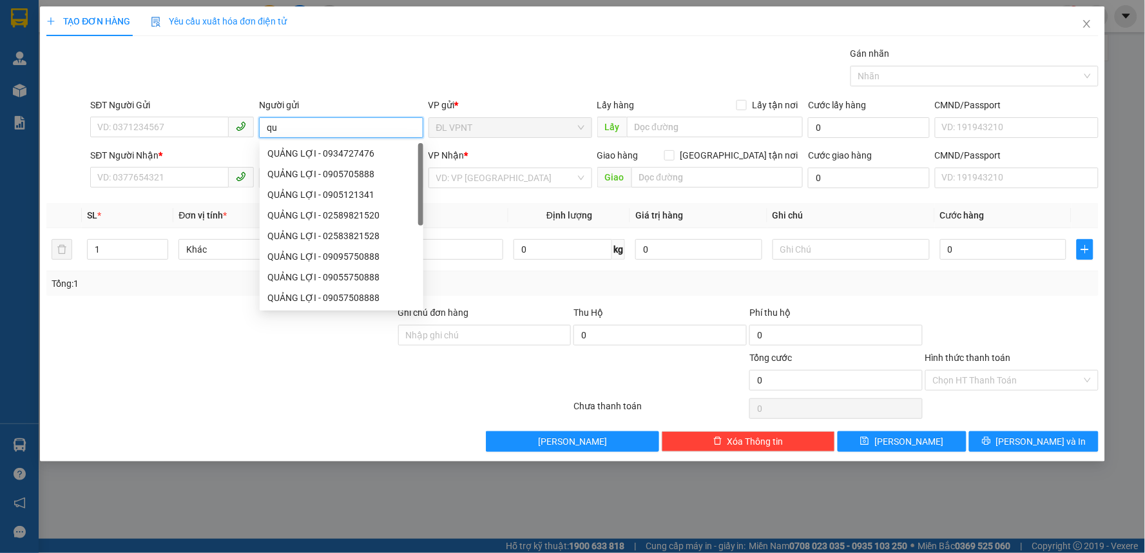
paste input "ỳnh"
paste input "ơ"
paste input "ươn"
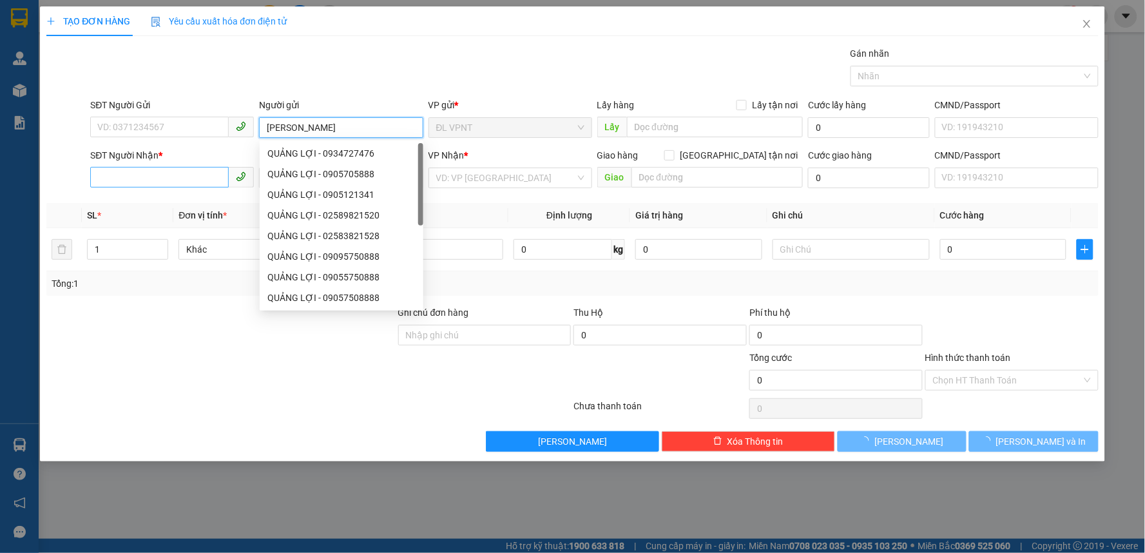
type input "[PERSON_NAME]"
click at [149, 172] on input "SĐT Người Nhận *" at bounding box center [159, 177] width 139 height 21
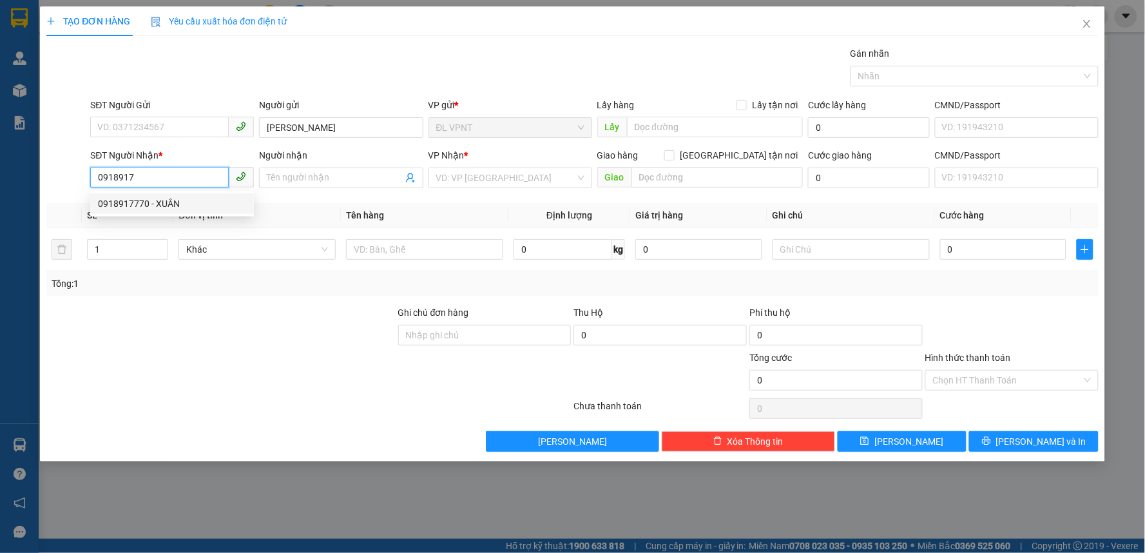
click at [166, 207] on div "0918917770 - XUÂN" at bounding box center [172, 203] width 148 height 14
type input "0918917770"
type input "XUÂN"
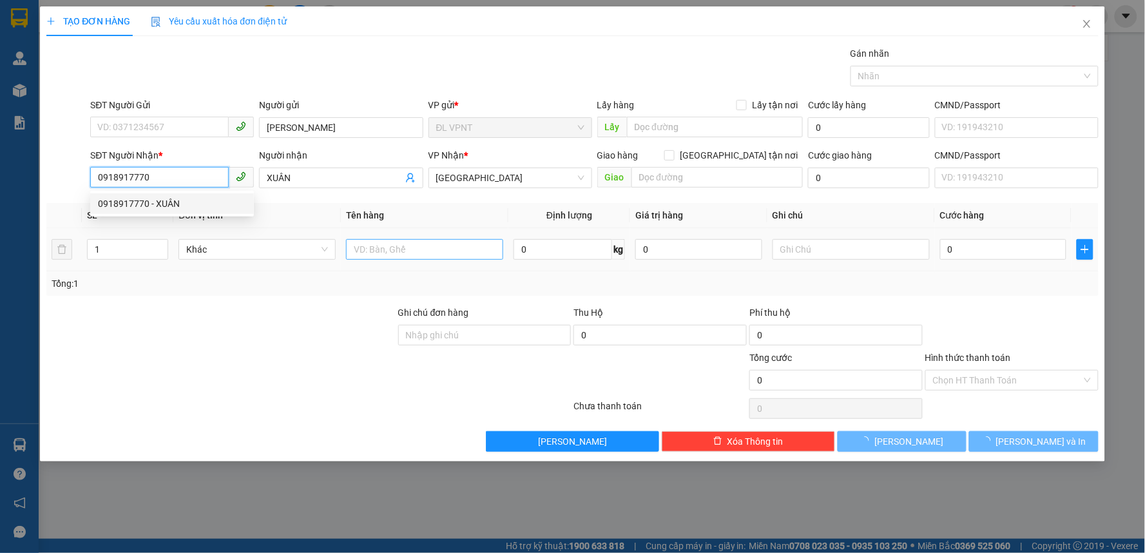
type input "0918917770"
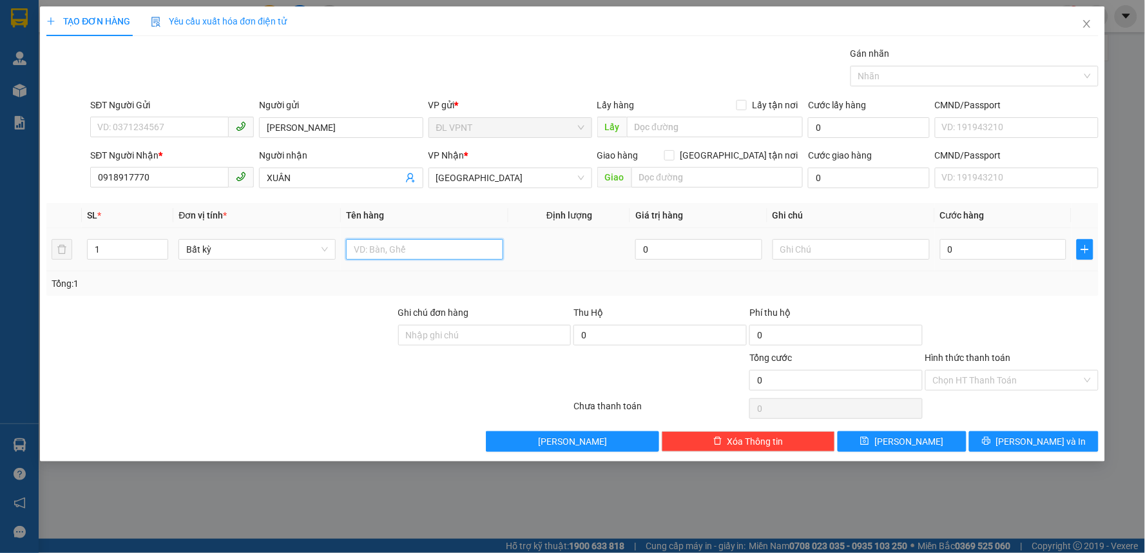
click at [397, 249] on input "text" at bounding box center [424, 249] width 157 height 21
type input "1 h"
click at [958, 241] on input "0" at bounding box center [1003, 249] width 127 height 21
type input "2"
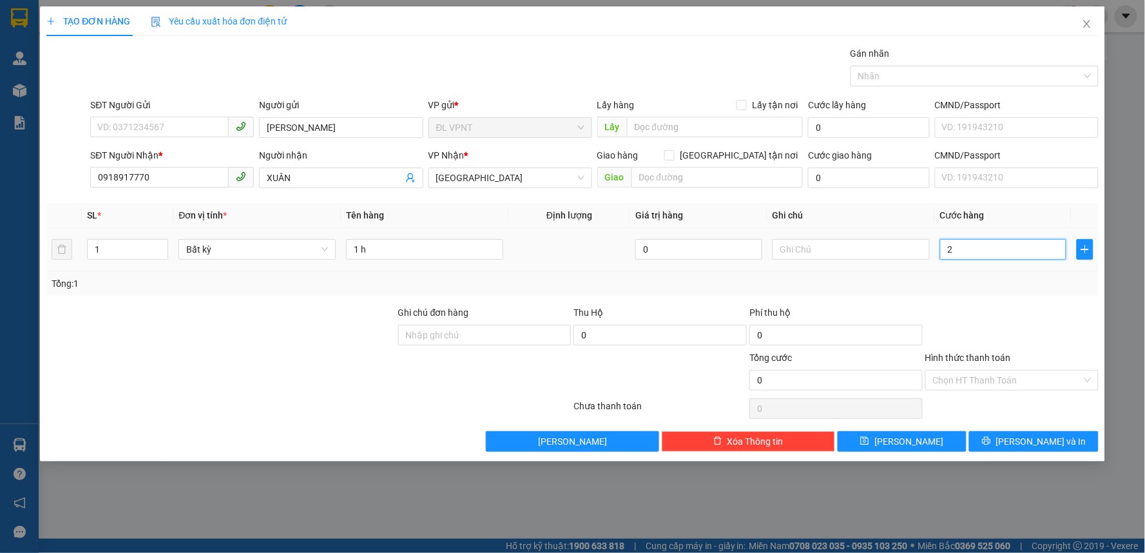
type input "2"
type input "20"
click at [1017, 432] on button "[PERSON_NAME] và In" at bounding box center [1033, 441] width 129 height 21
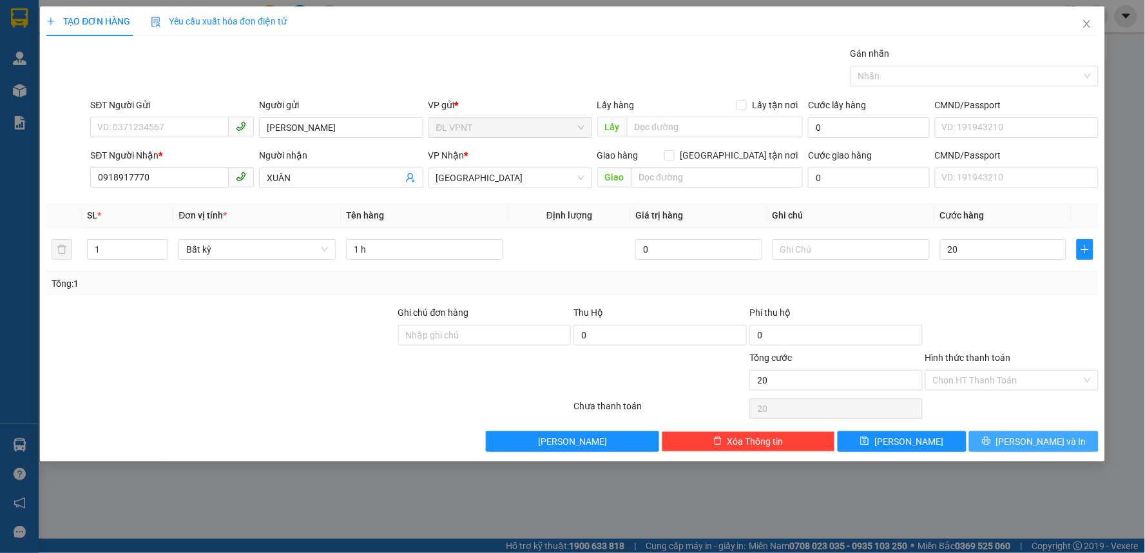
type input "20.000"
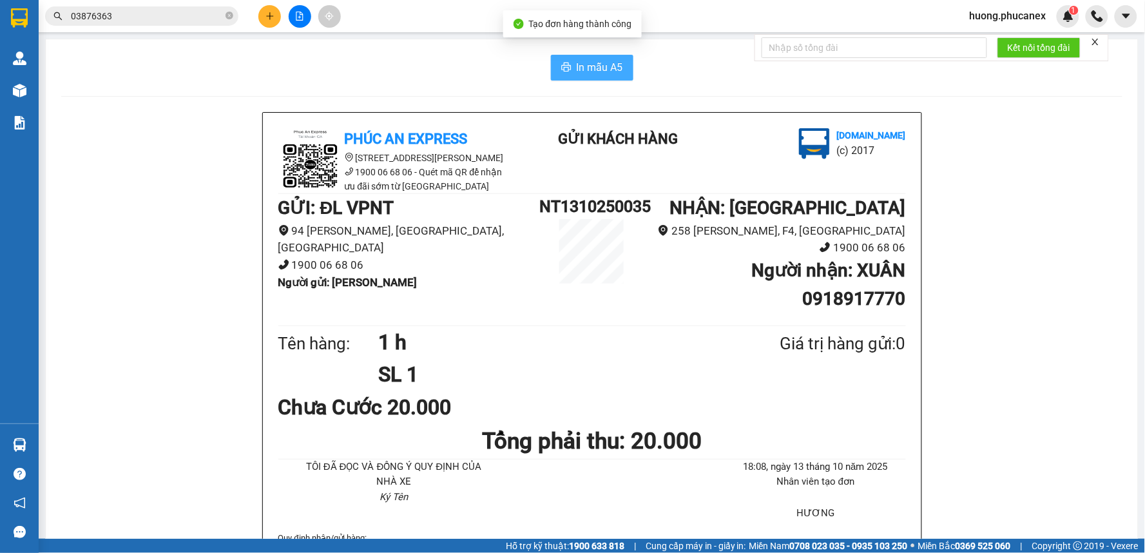
click at [602, 69] on span "In mẫu A5" at bounding box center [600, 67] width 46 height 16
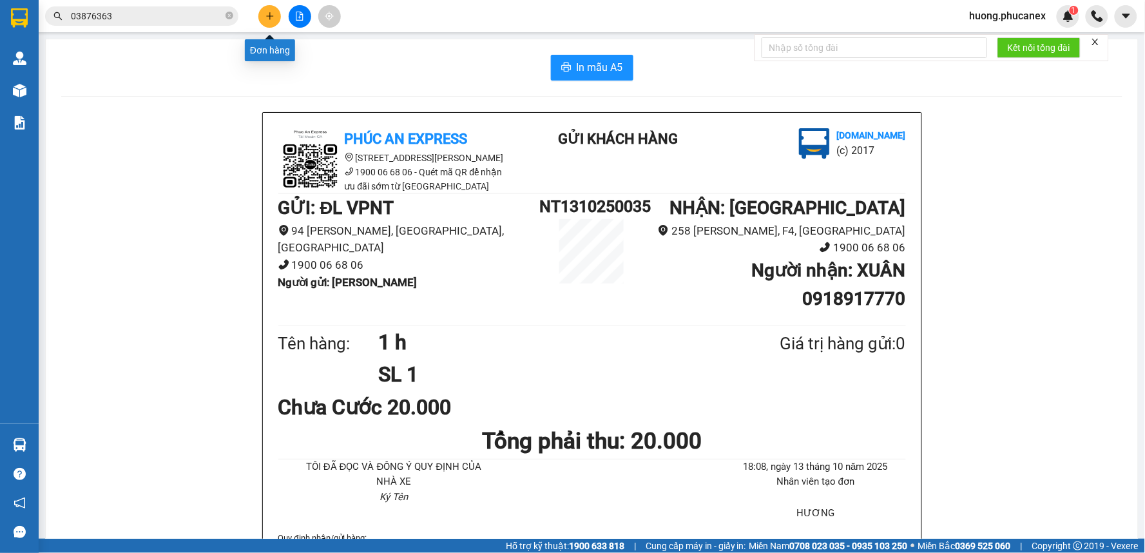
click at [277, 17] on button at bounding box center [269, 16] width 23 height 23
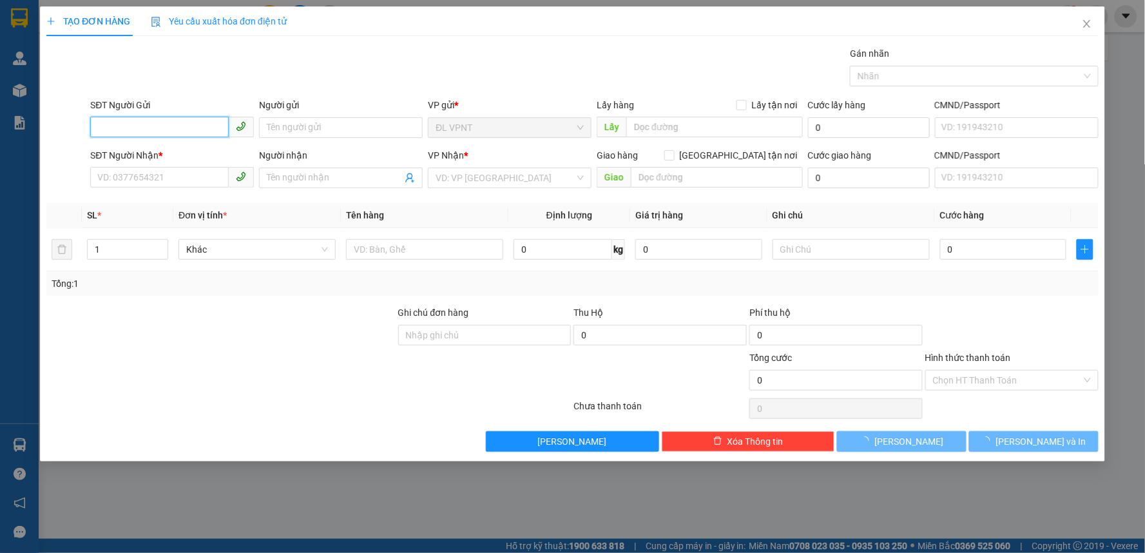
click at [179, 127] on input "SĐT Người Gửi" at bounding box center [159, 127] width 139 height 21
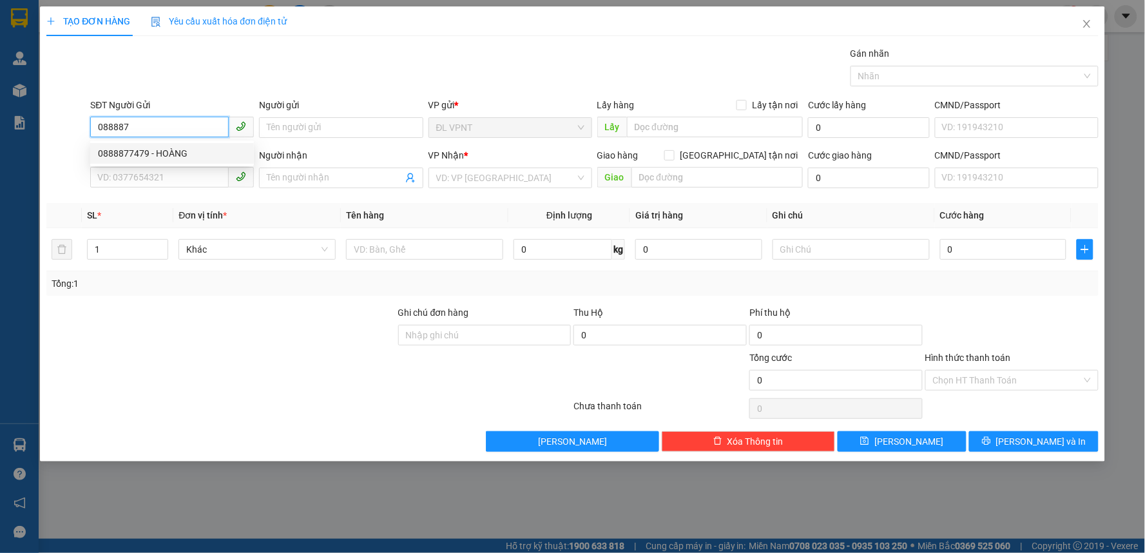
click at [142, 146] on div "0888877479 - HOÀNG" at bounding box center [172, 153] width 148 height 14
type input "0888877479"
type input "HOÀNG"
type input "0703320391"
type input "SƠN"
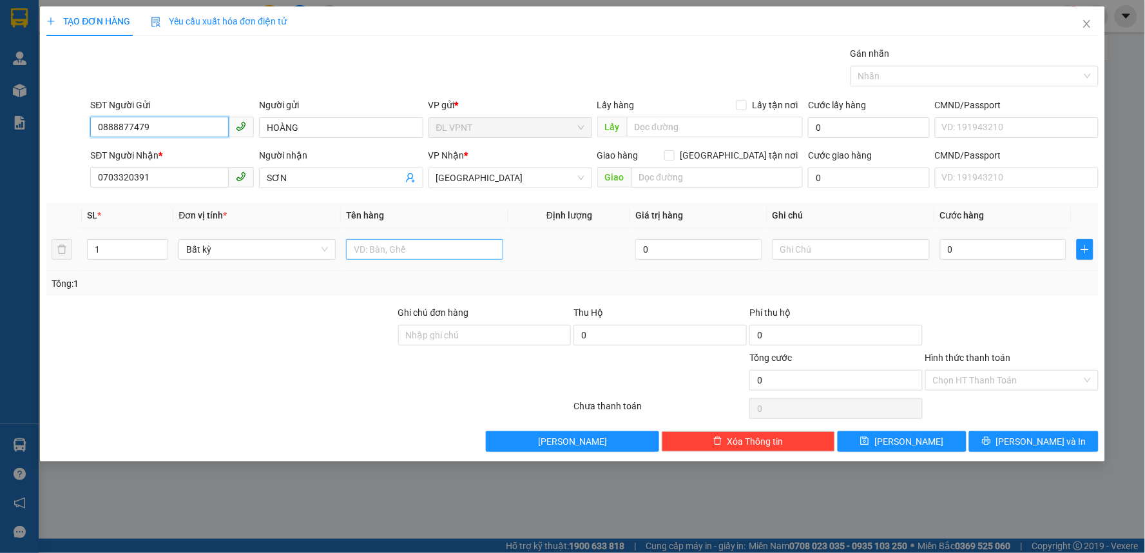
type input "0888877479"
click at [437, 254] on input "text" at bounding box center [424, 249] width 157 height 21
type input "1 H"
click at [969, 250] on input "0" at bounding box center [1003, 249] width 127 height 21
type input "2"
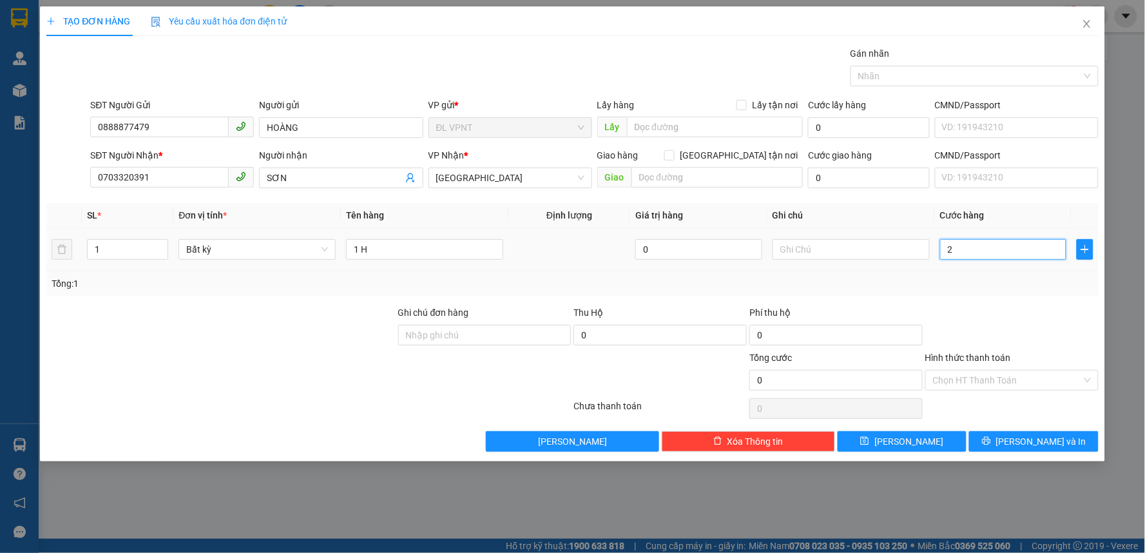
type input "2"
type input "20"
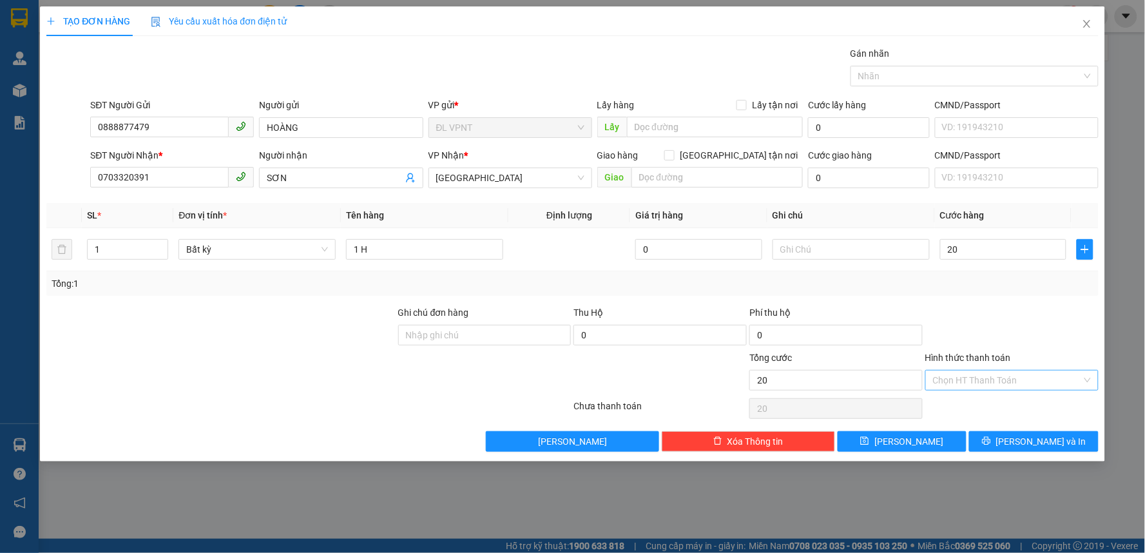
click at [997, 378] on input "Hình thức thanh toán" at bounding box center [1007, 379] width 149 height 19
type input "20.000"
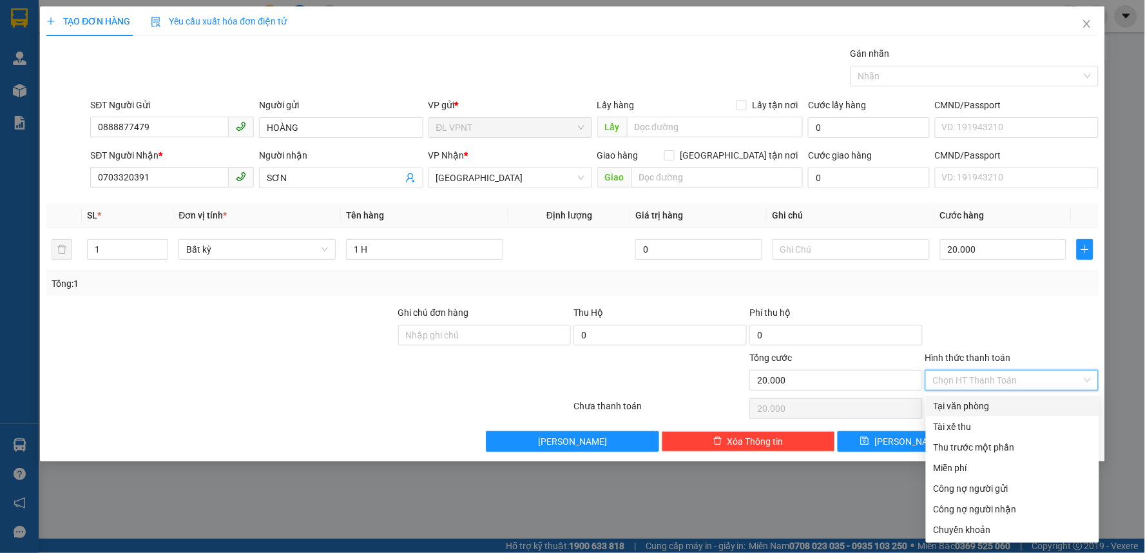
click at [966, 399] on div "Tại văn phòng" at bounding box center [1012, 406] width 158 height 14
type input "0"
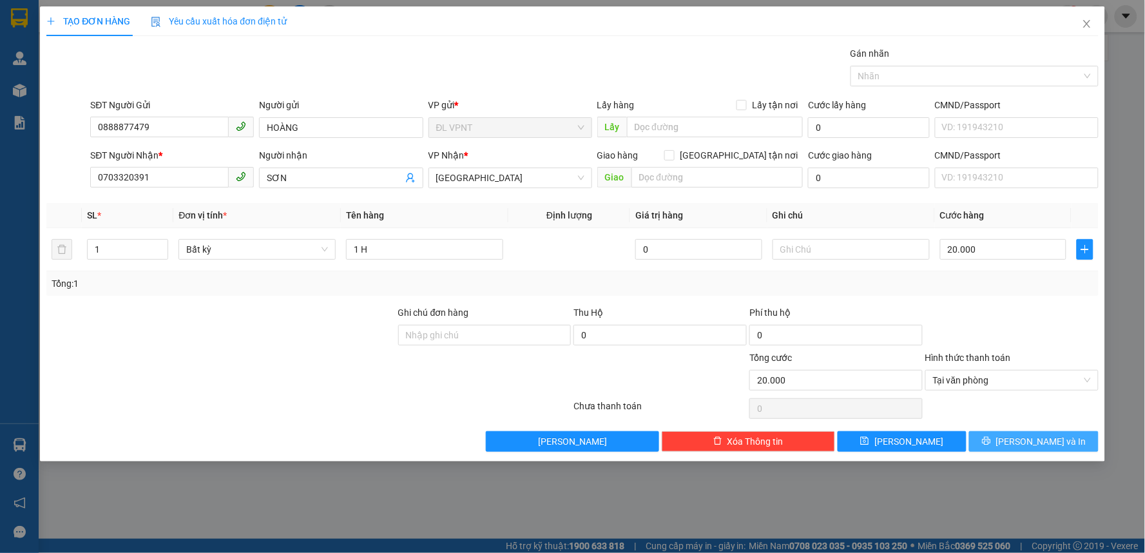
click at [999, 435] on button "[PERSON_NAME] và In" at bounding box center [1033, 441] width 129 height 21
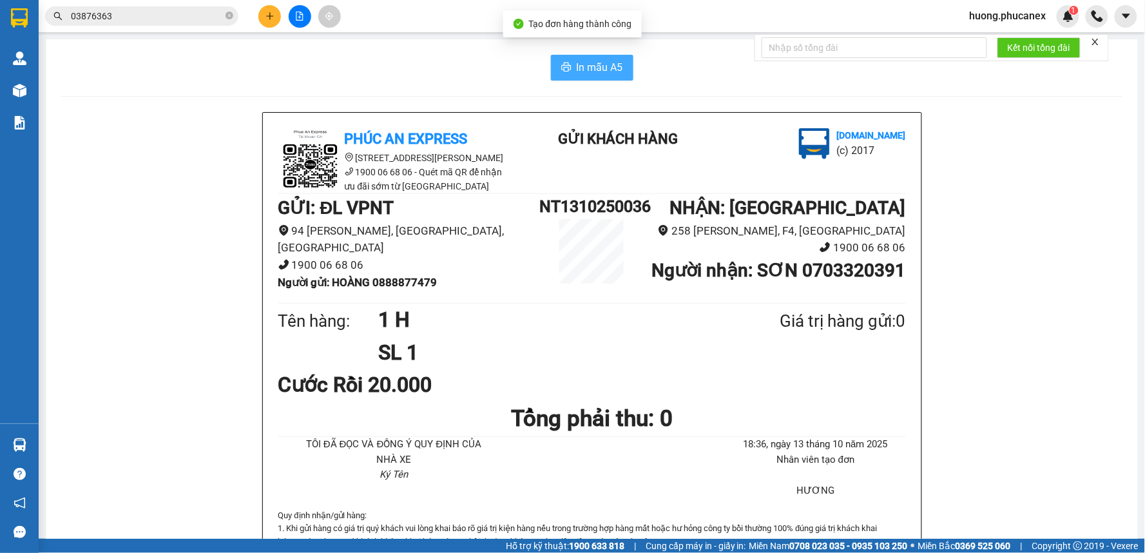
click at [598, 70] on span "In mẫu A5" at bounding box center [600, 67] width 46 height 16
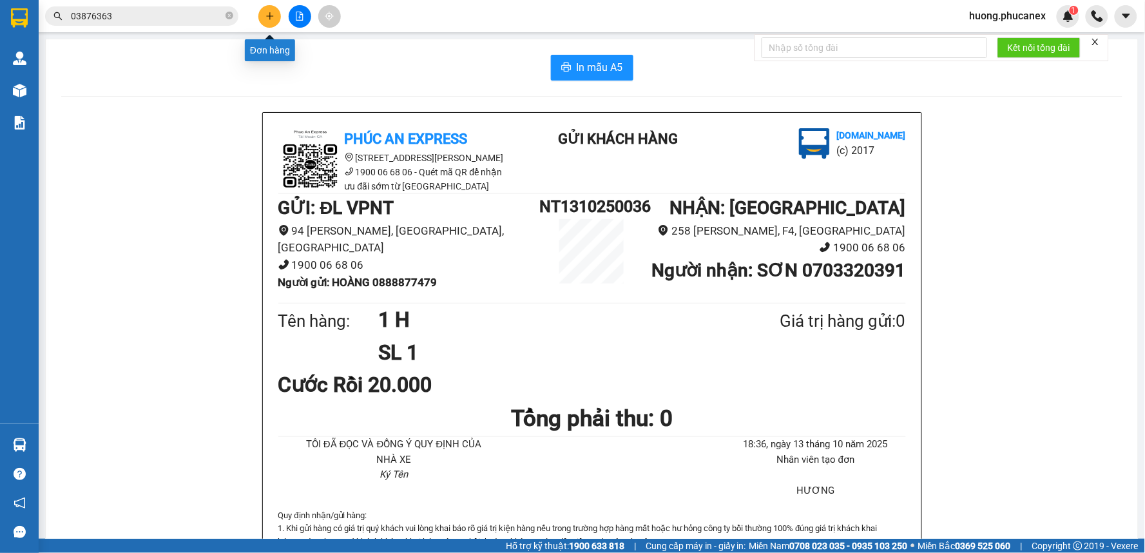
click at [271, 16] on icon "plus" at bounding box center [269, 15] width 7 height 1
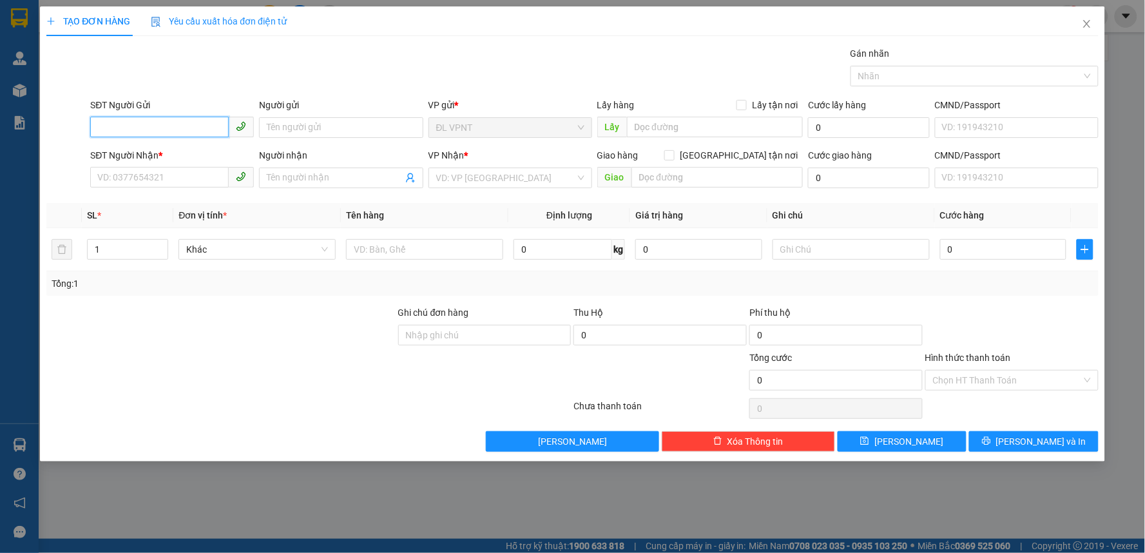
click at [166, 121] on input "SĐT Người Gửi" at bounding box center [159, 127] width 139 height 21
click at [169, 149] on div "0901939309 - [PERSON_NAME]" at bounding box center [172, 153] width 148 height 14
type input "0901939309"
type input "HIỀN LINH"
type input "0775917917"
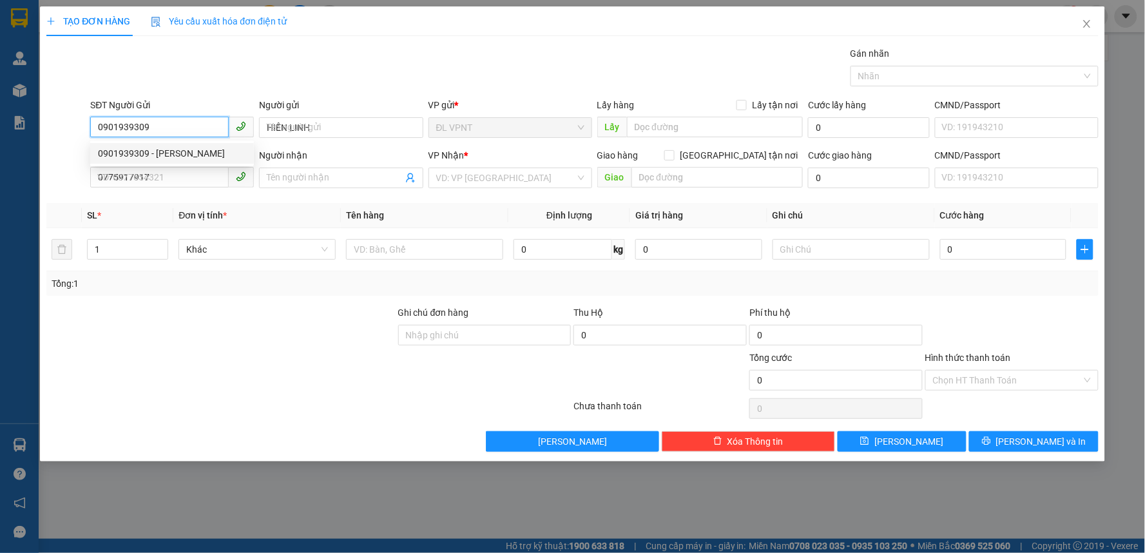
type input "TRƯỜNG"
type input "0901939309"
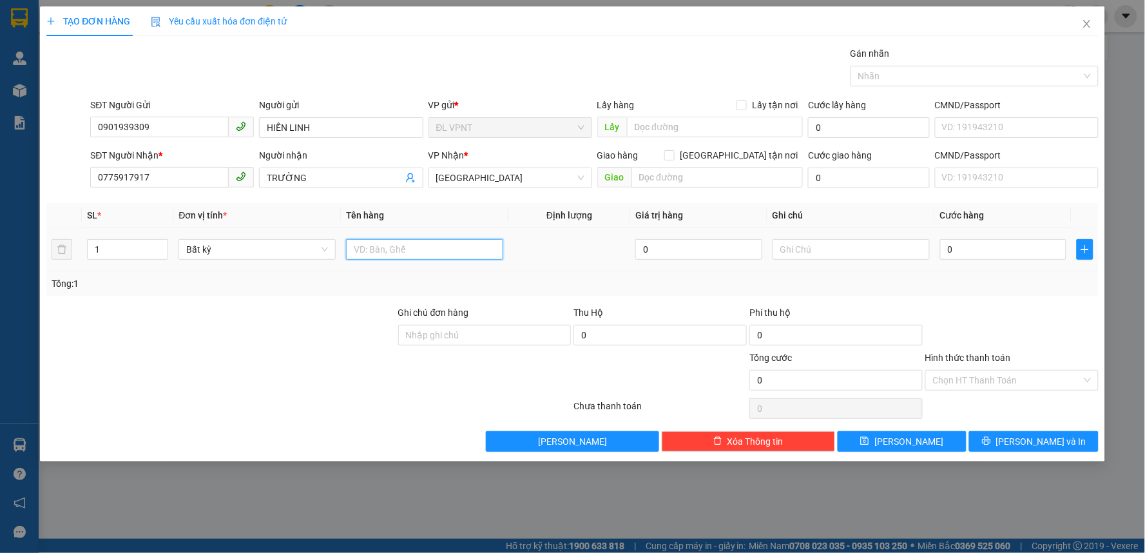
click at [441, 242] on input "text" at bounding box center [424, 249] width 157 height 21
type input "1 H"
click at [981, 247] on input "0" at bounding box center [1003, 249] width 127 height 21
type input "2"
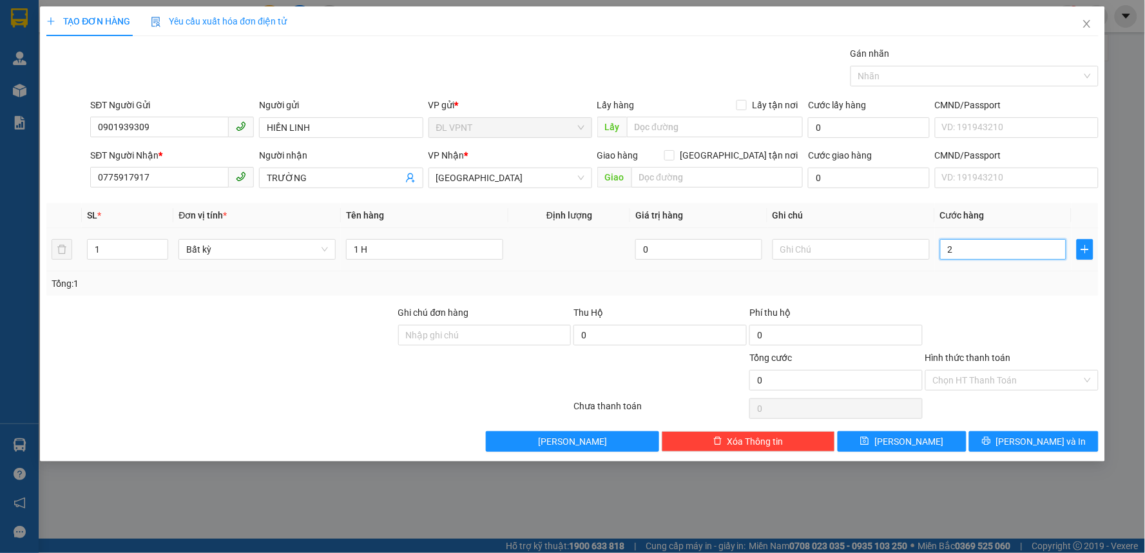
type input "2"
type input "20"
click at [1011, 385] on input "Hình thức thanh toán" at bounding box center [1007, 379] width 149 height 19
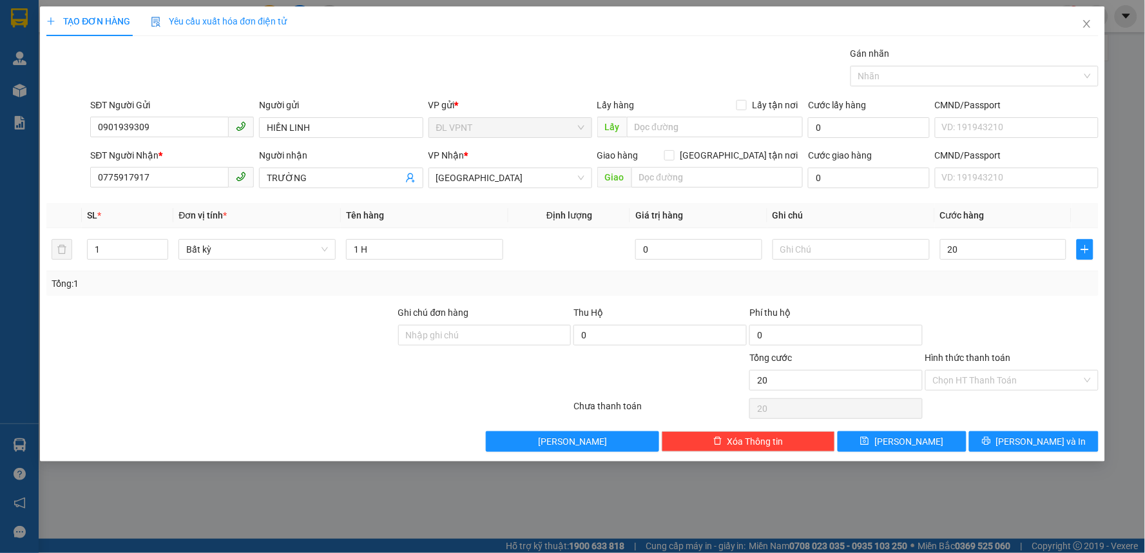
type input "20.000"
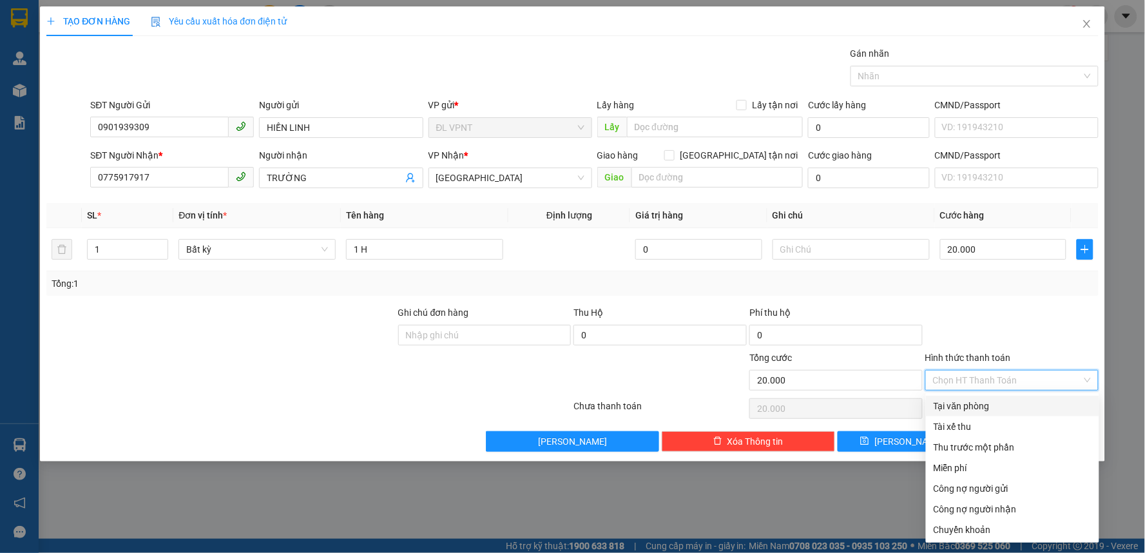
click at [986, 401] on div "Tại văn phòng" at bounding box center [1012, 406] width 158 height 14
type input "0"
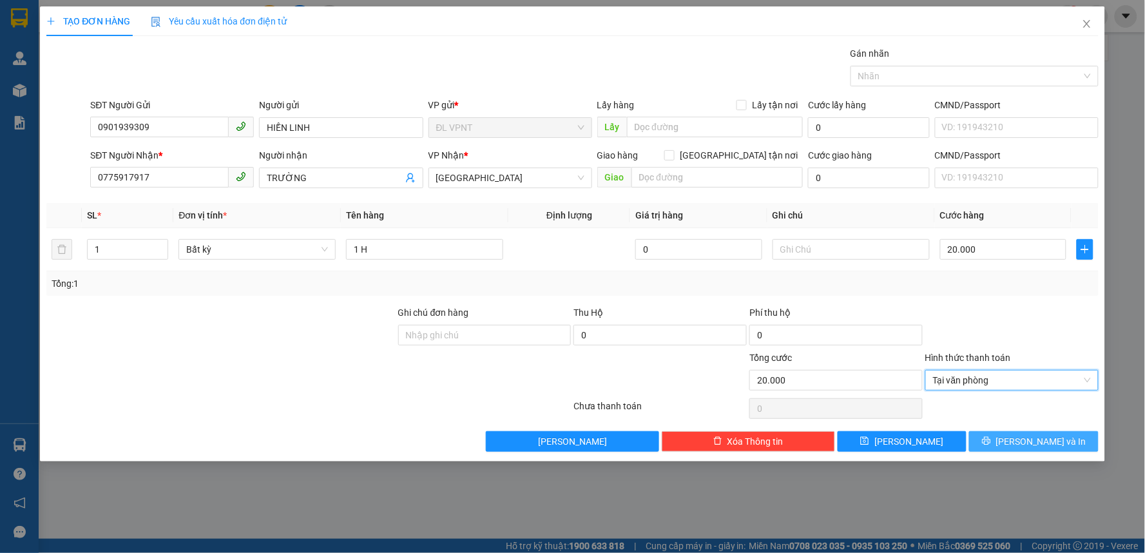
click at [1013, 436] on button "[PERSON_NAME] và In" at bounding box center [1033, 441] width 129 height 21
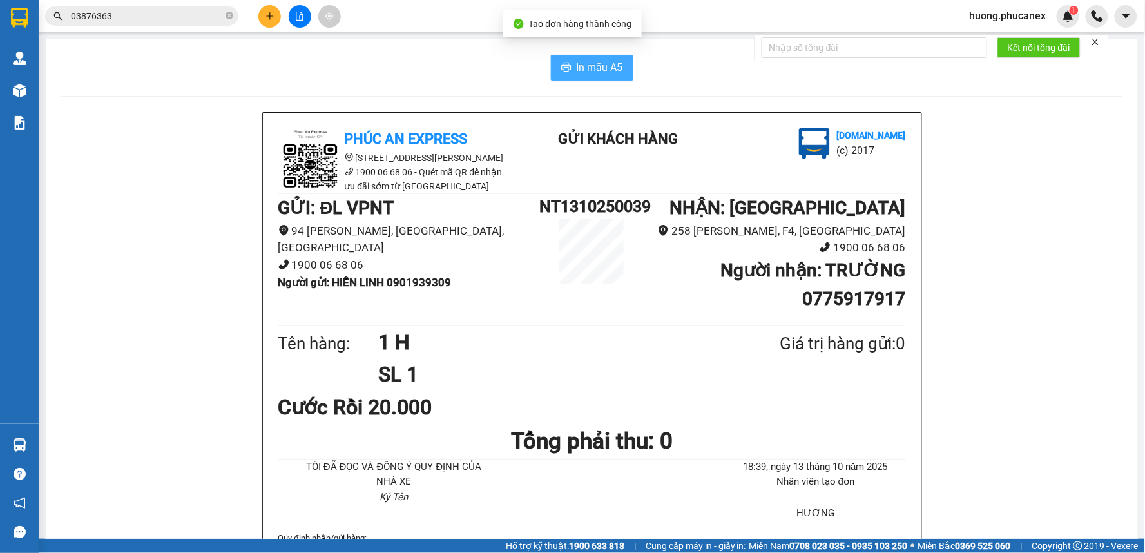
click at [591, 73] on span "In mẫu A5" at bounding box center [600, 67] width 46 height 16
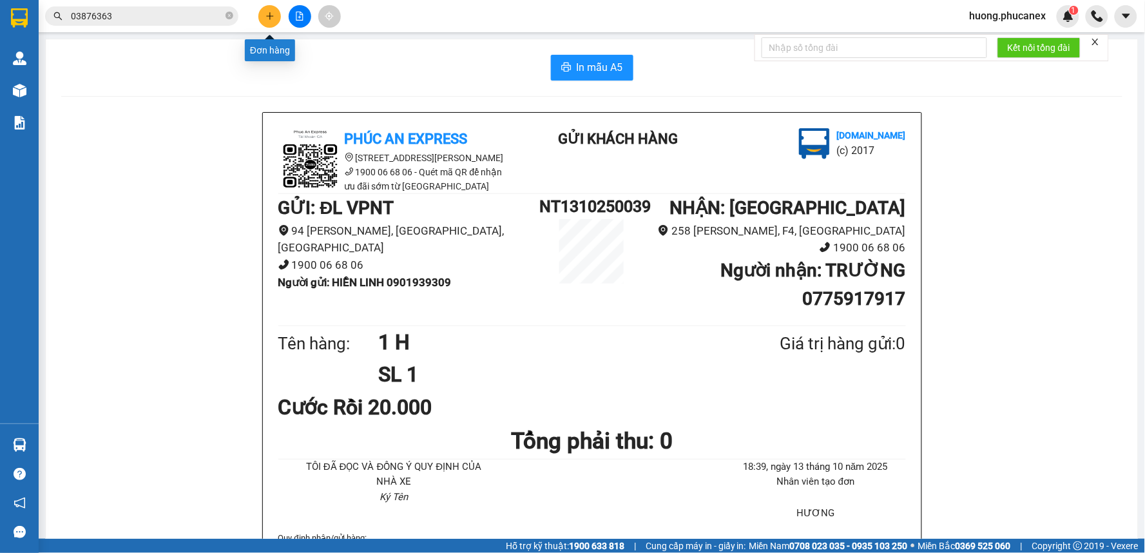
click at [262, 20] on button at bounding box center [269, 16] width 23 height 23
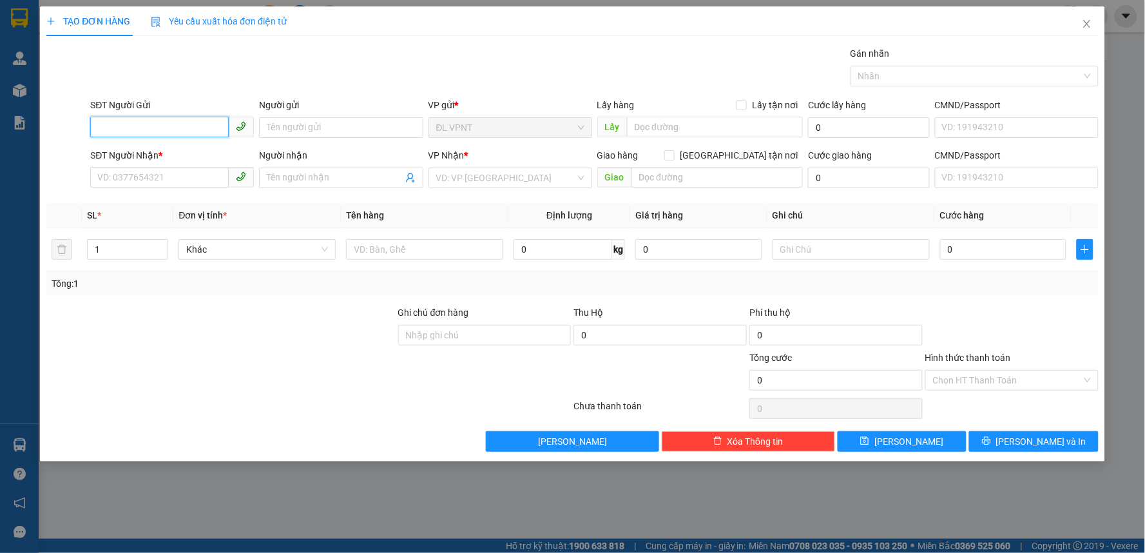
click at [182, 132] on input "SĐT Người Gửi" at bounding box center [159, 127] width 139 height 21
click at [282, 126] on input "Người gửi" at bounding box center [341, 127] width 164 height 21
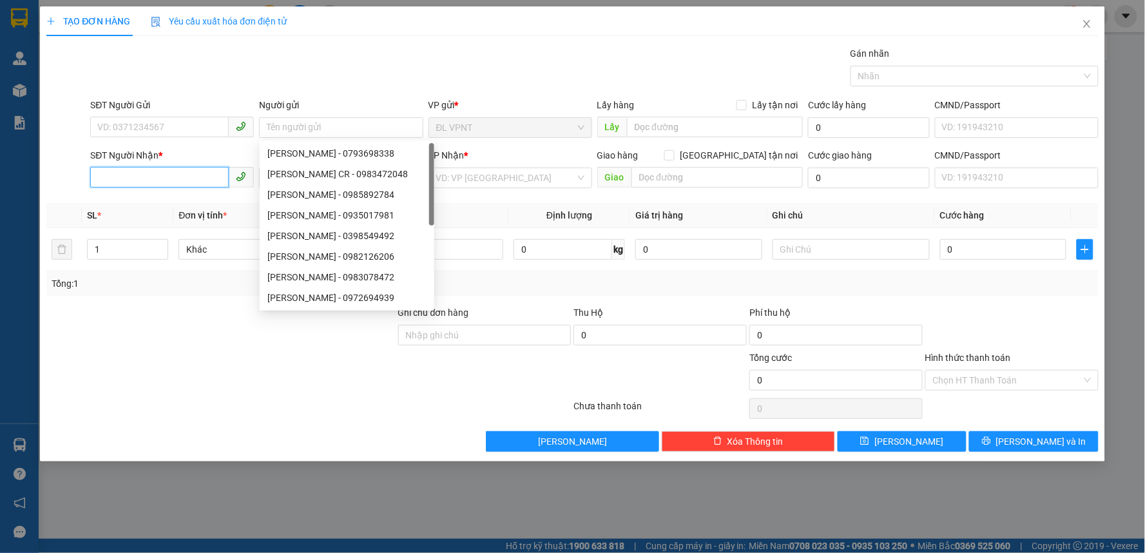
click at [180, 180] on input "SĐT Người Nhận *" at bounding box center [159, 177] width 139 height 21
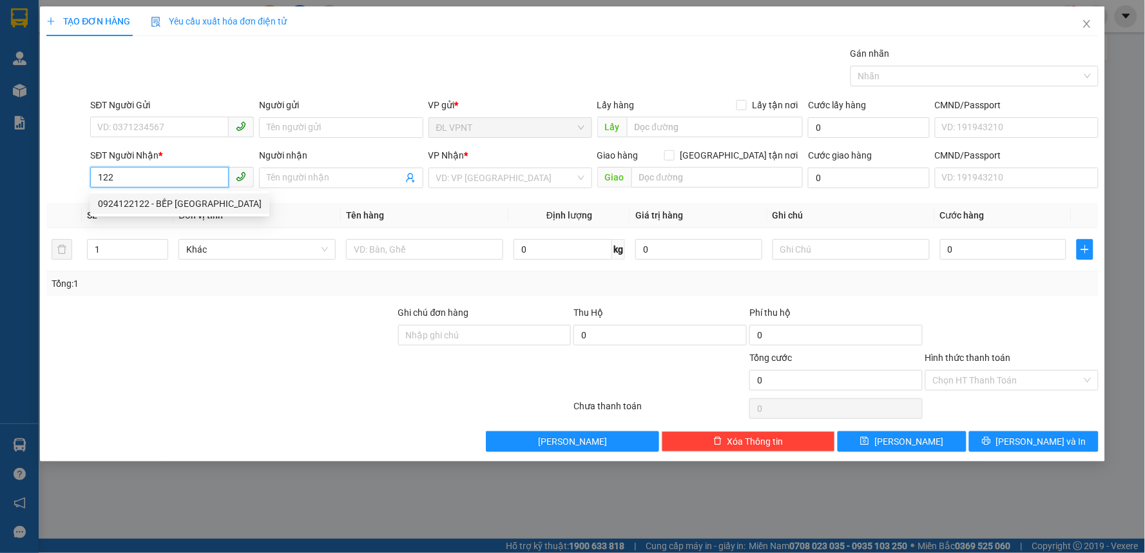
click at [157, 202] on div "0924122122 - BẾP [GEOGRAPHIC_DATA]" at bounding box center [180, 203] width 164 height 14
type input "0924122122"
type input "BẾP NAM [GEOGRAPHIC_DATA]"
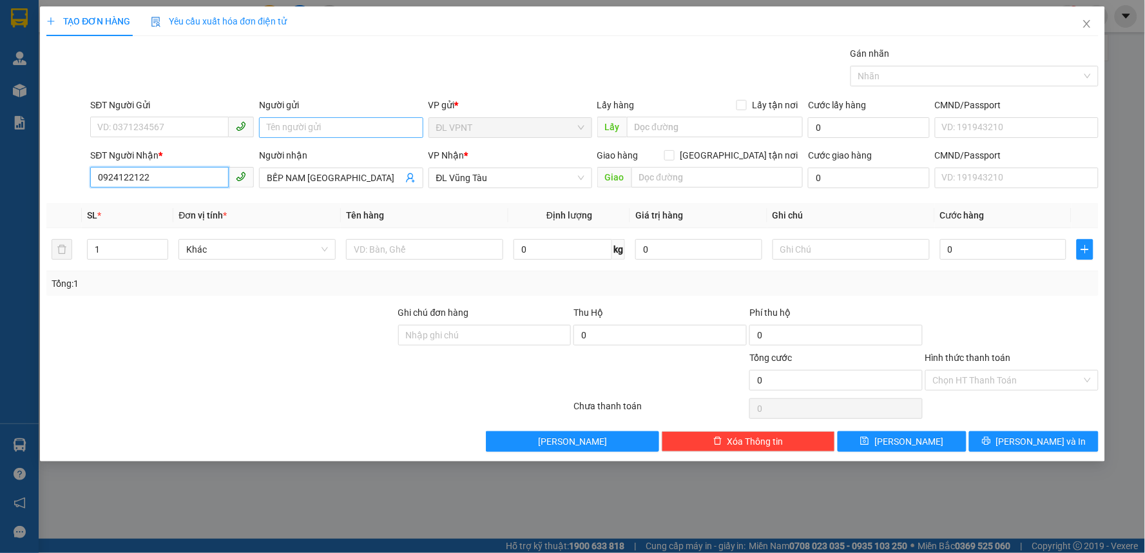
type input "0924122122"
click at [265, 129] on input "Người gửi" at bounding box center [341, 127] width 164 height 21
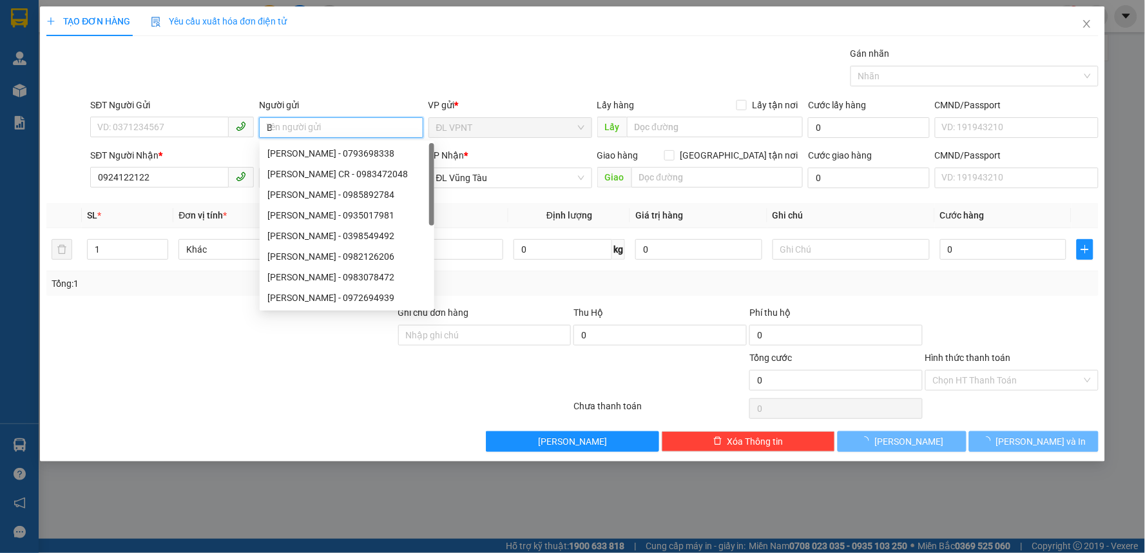
paste input "Ê"
paste input "Ế"
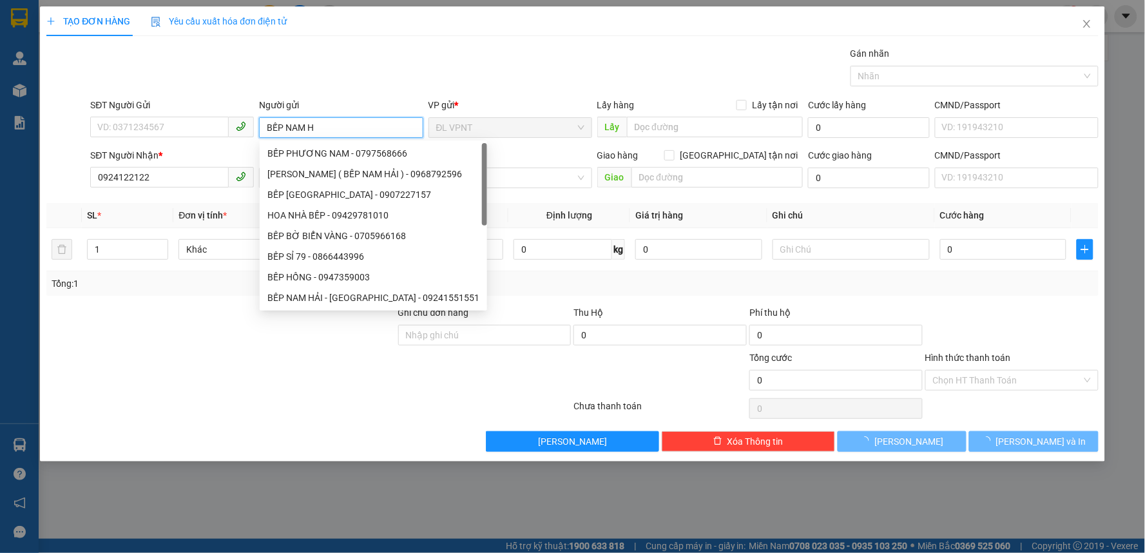
paste input "ẢI"
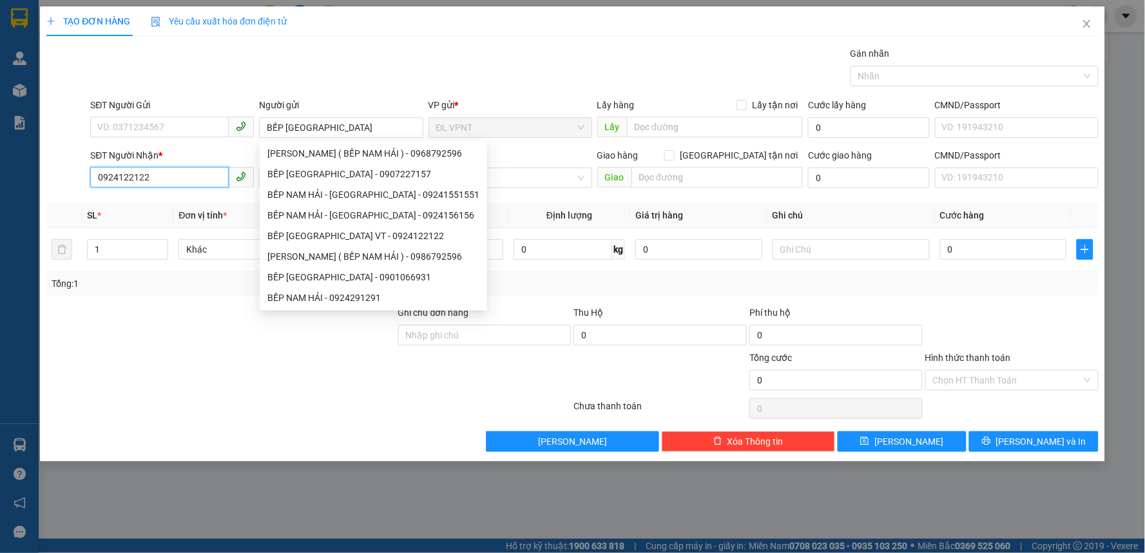
drag, startPoint x: 159, startPoint y: 175, endPoint x: 0, endPoint y: 207, distance: 162.4
click at [0, 207] on div "TẠO ĐƠN HÀNG Yêu cầu xuất hóa đơn điện tử Transit Pickup Surcharge Ids Transit …" at bounding box center [572, 276] width 1145 height 553
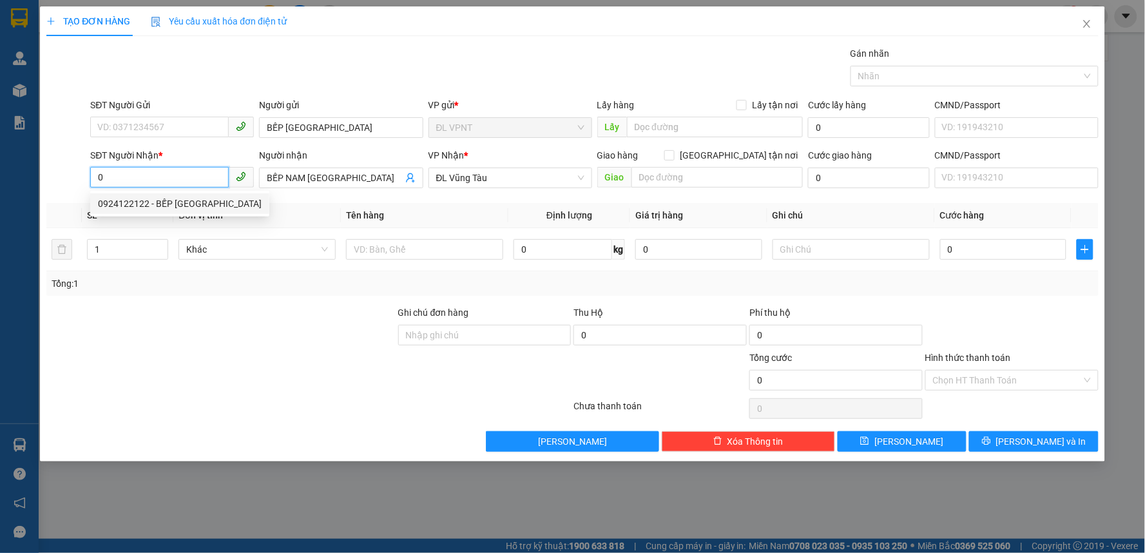
click at [133, 177] on input "0" at bounding box center [159, 177] width 139 height 21
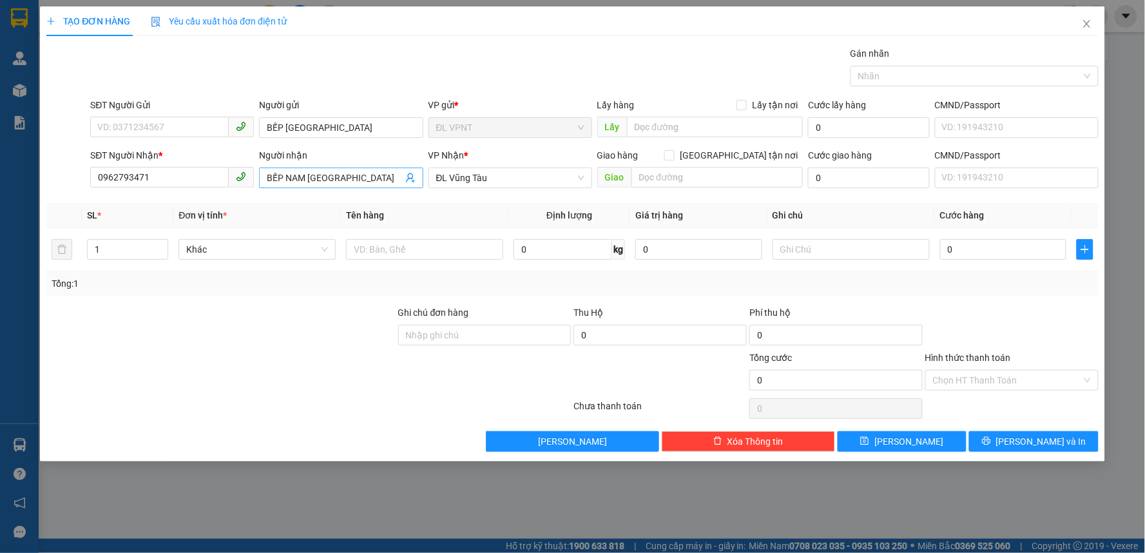
click at [353, 176] on input "BẾP NAM [GEOGRAPHIC_DATA]" at bounding box center [334, 178] width 135 height 14
paste input "Ô"
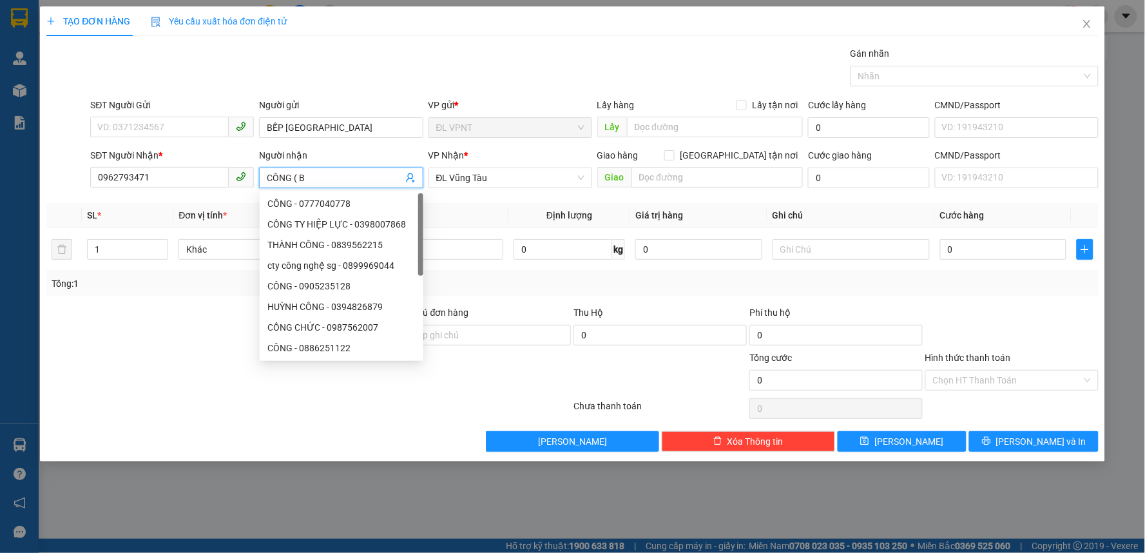
paste input "Ê"
paste input "ẾP"
paste input "ẢI"
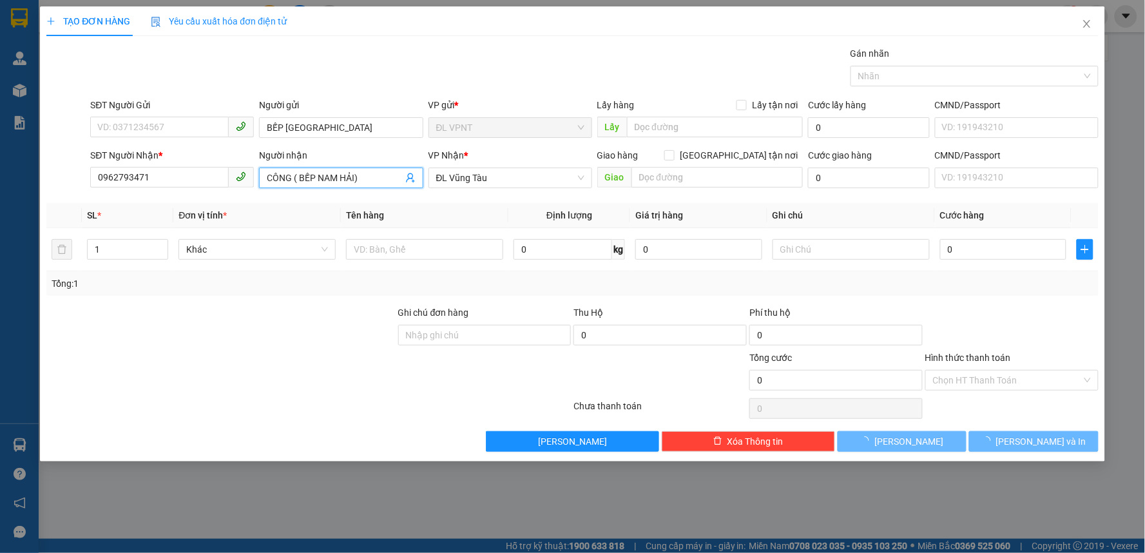
click at [300, 178] on input "CÔNG ( BẾP NAM HẢI)" at bounding box center [334, 178] width 135 height 14
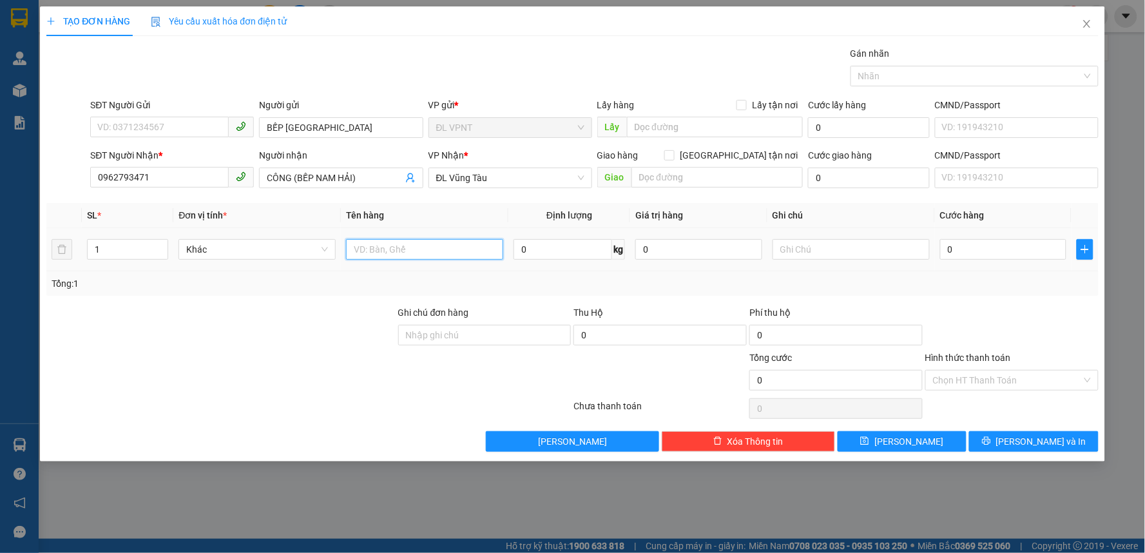
click at [409, 243] on input "text" at bounding box center [424, 249] width 157 height 21
click at [981, 255] on input "0" at bounding box center [1003, 249] width 127 height 21
click at [988, 379] on input "Hình thức thanh toán" at bounding box center [1007, 379] width 149 height 19
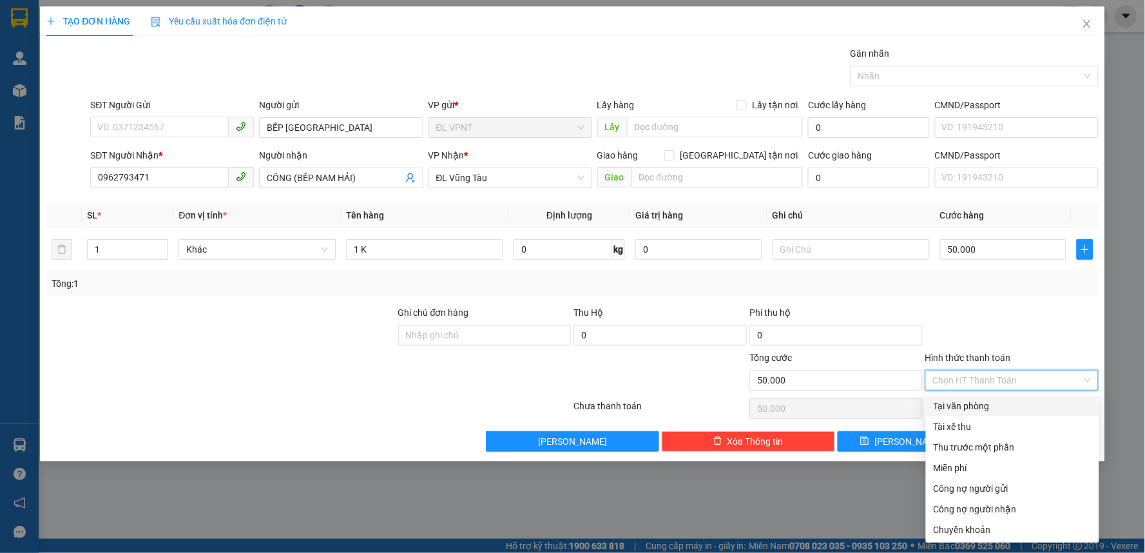
click at [979, 396] on div "Tại văn phòng" at bounding box center [1012, 406] width 173 height 21
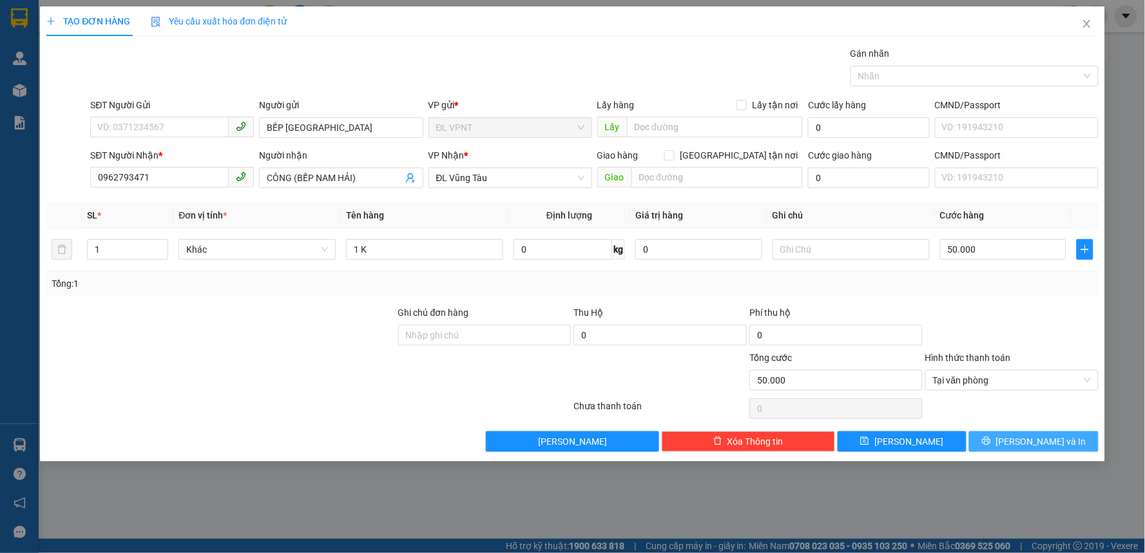
click at [1025, 443] on span "[PERSON_NAME] và In" at bounding box center [1041, 441] width 90 height 14
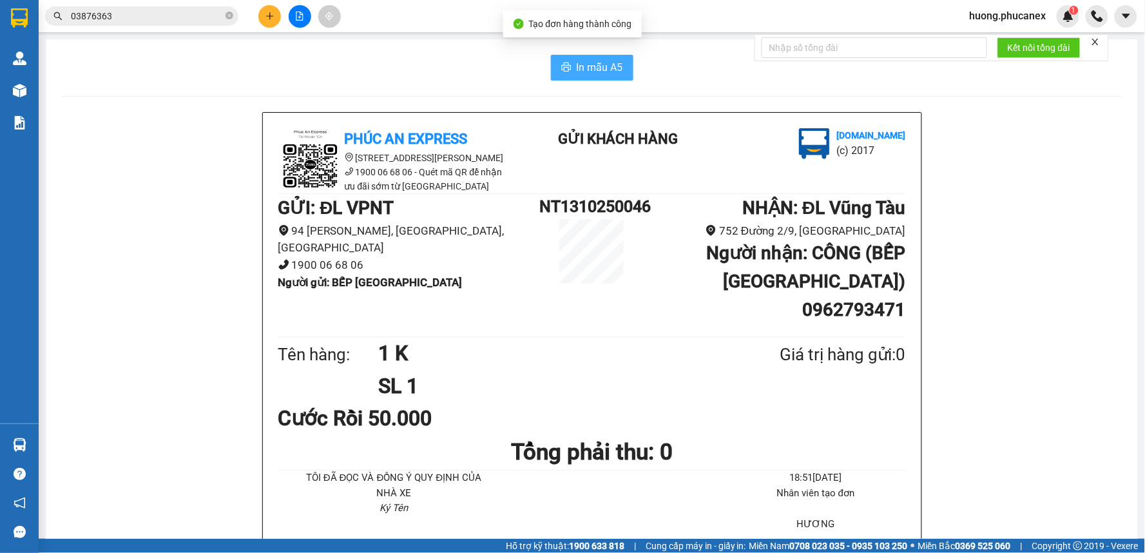
click at [599, 61] on span "In mẫu A5" at bounding box center [600, 67] width 46 height 16
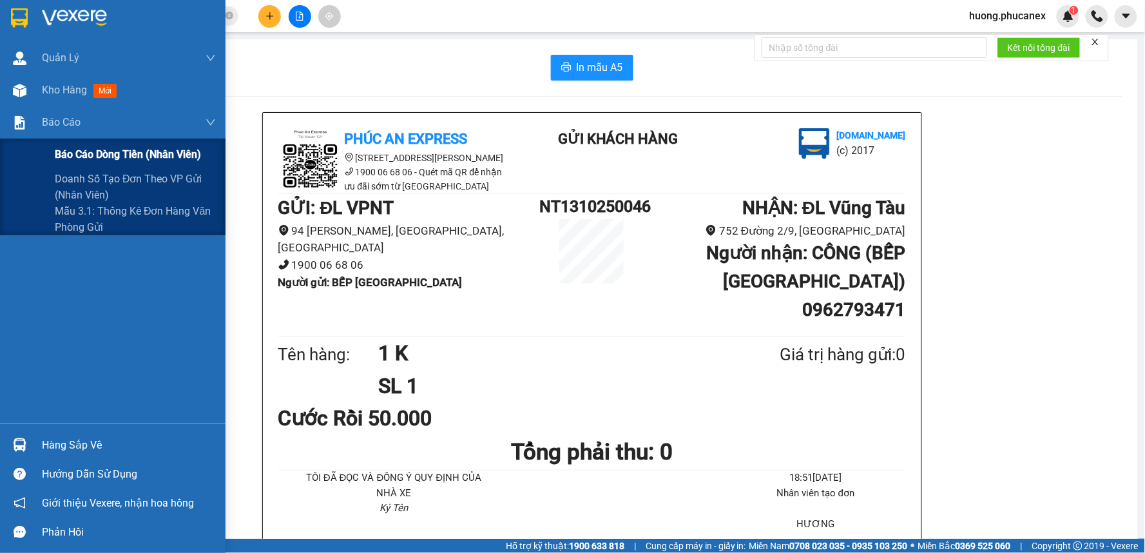
click at [98, 153] on span "Báo cáo dòng tiền (nhân viên)" at bounding box center [128, 154] width 146 height 16
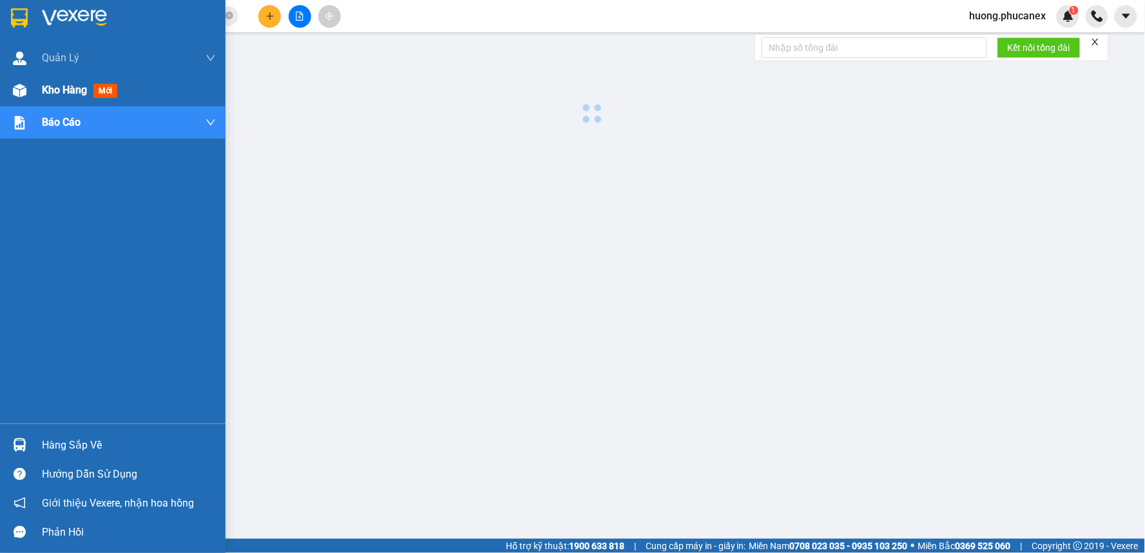
click at [67, 91] on span "Kho hàng" at bounding box center [64, 90] width 45 height 12
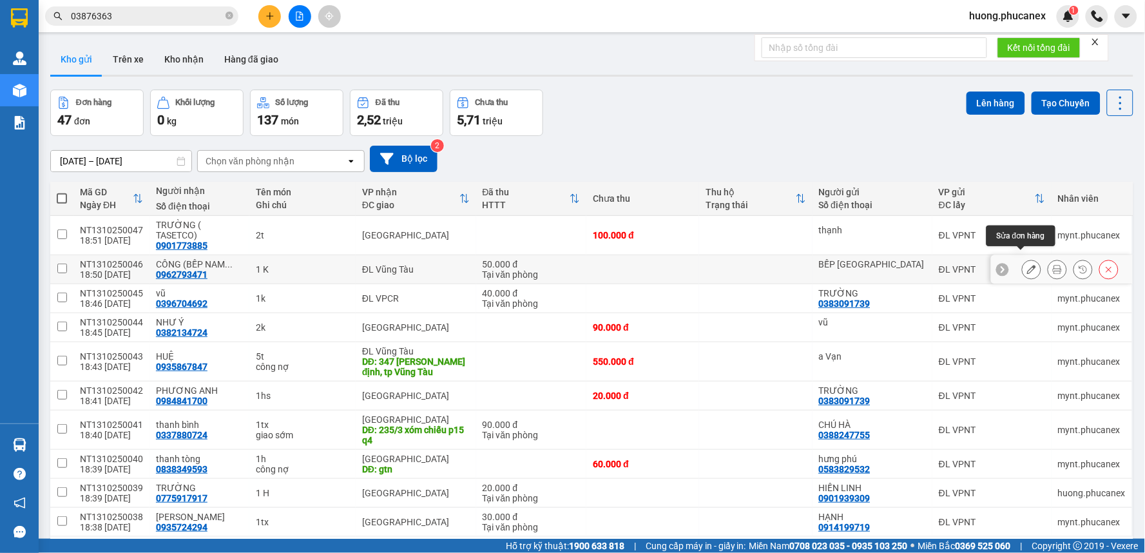
click at [1027, 265] on icon at bounding box center [1031, 269] width 9 height 9
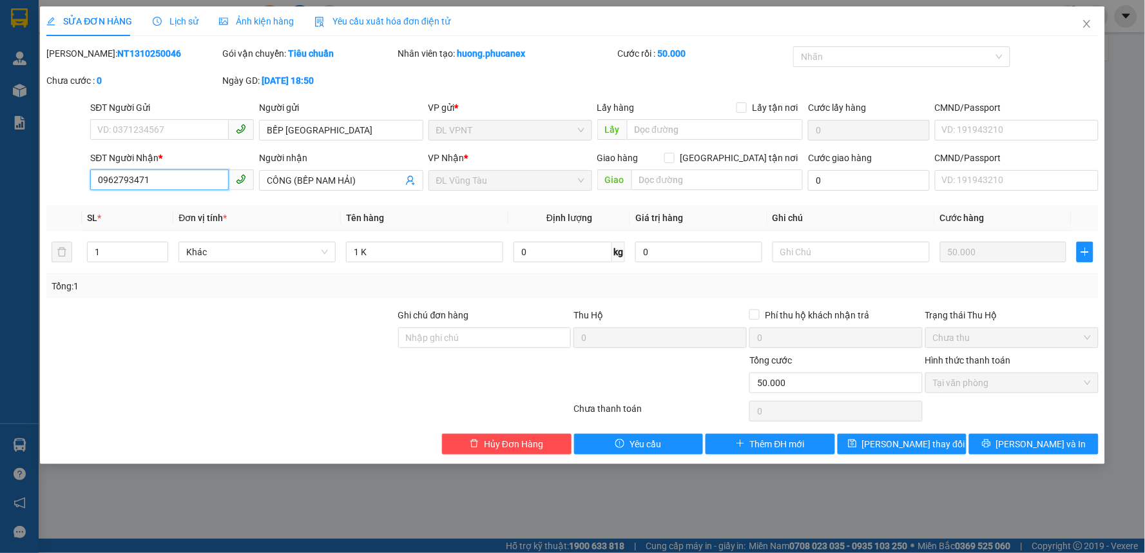
drag, startPoint x: 169, startPoint y: 182, endPoint x: 79, endPoint y: 181, distance: 90.8
click at [79, 181] on div "SĐT Người Nhận * 0962793471 0962793471 Người nhận CÔNG (BẾP NAM HẢI) VP Nhận * …" at bounding box center [572, 173] width 1055 height 45
drag, startPoint x: 385, startPoint y: 183, endPoint x: 124, endPoint y: 158, distance: 262.1
click at [130, 156] on div "SĐT Người Nhận * 0983454168 0983454168 Người nhận CÔNG (BẾP NAM HẢI) VP Nhận * …" at bounding box center [594, 173] width 1013 height 45
paste input "Â"
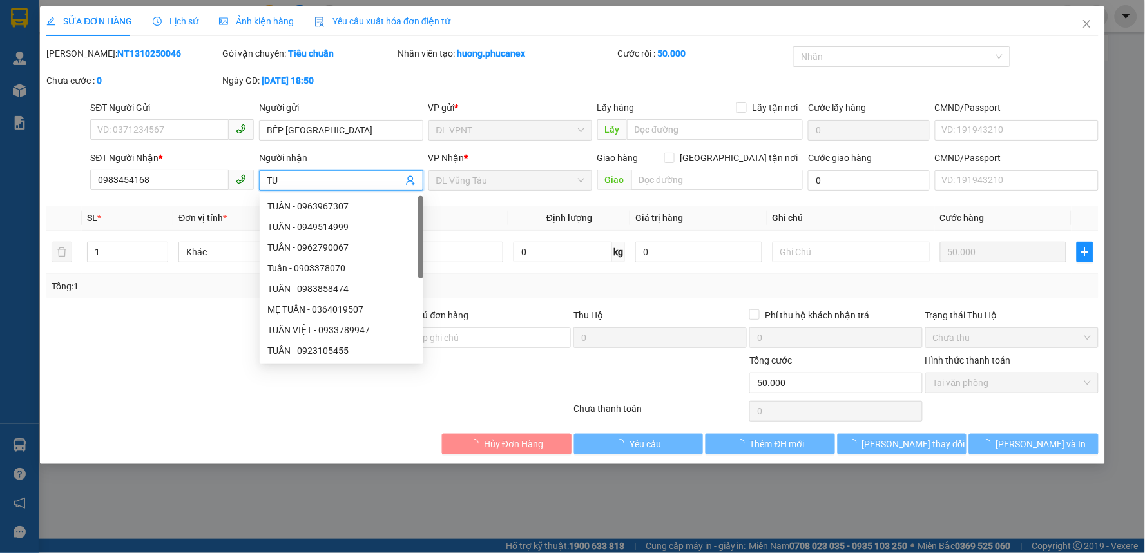
paste input "ẤN"
click at [176, 127] on input "SĐT Người Gửi" at bounding box center [159, 129] width 139 height 21
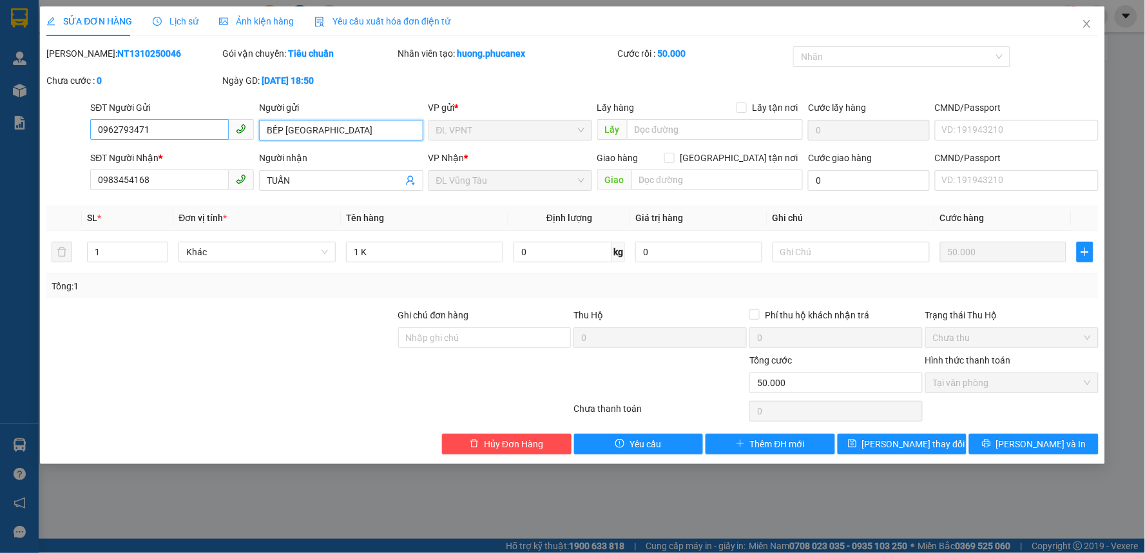
drag, startPoint x: 334, startPoint y: 131, endPoint x: 185, endPoint y: 139, distance: 149.0
click at [185, 139] on div "SĐT Người Gửi 0962793471 0962793471 Người gửi BẾP NAM HẢI VP gửi * ĐL VPNT Lấy …" at bounding box center [594, 123] width 1013 height 45
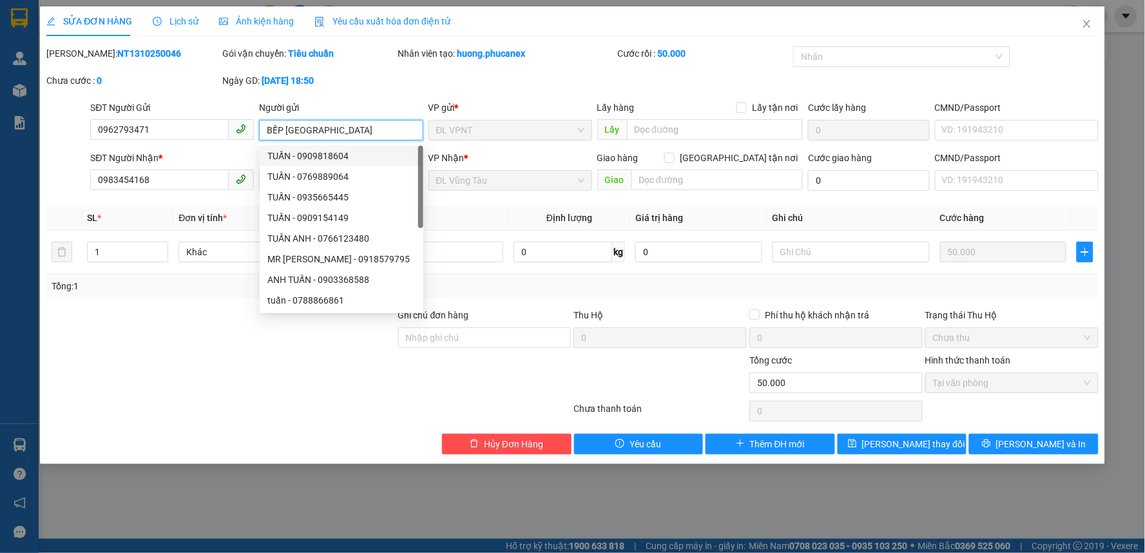
drag, startPoint x: 338, startPoint y: 129, endPoint x: 292, endPoint y: 128, distance: 45.8
click at [336, 129] on input "BẾP [GEOGRAPHIC_DATA]" at bounding box center [341, 130] width 164 height 21
click at [262, 129] on input "BẾP [GEOGRAPHIC_DATA]" at bounding box center [341, 130] width 164 height 21
click at [267, 129] on input "BẾP [GEOGRAPHIC_DATA]" at bounding box center [341, 130] width 164 height 21
click at [320, 124] on input "BẾP [GEOGRAPHIC_DATA]" at bounding box center [341, 130] width 164 height 21
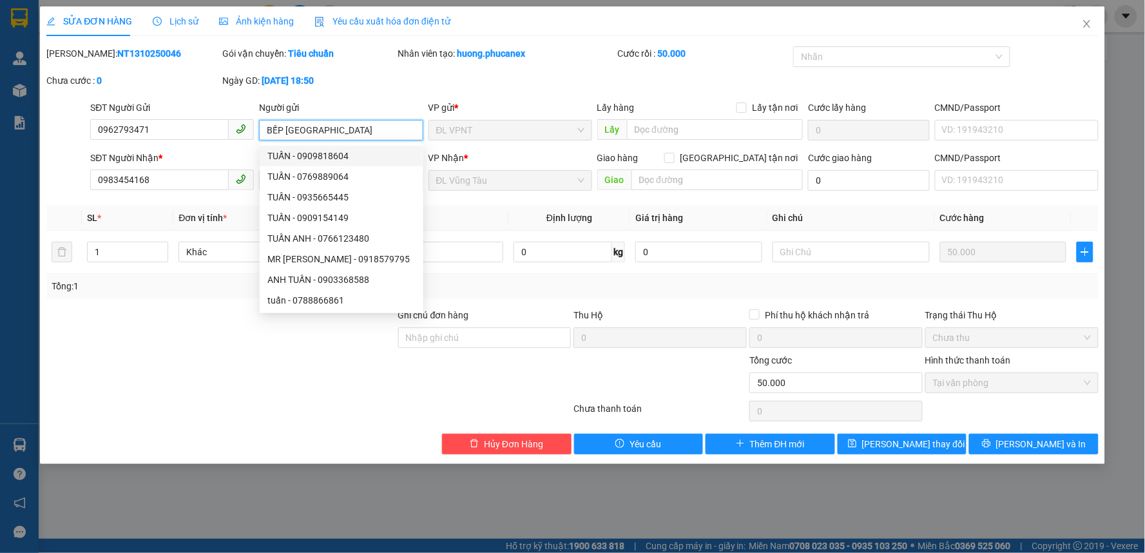
drag, startPoint x: 263, startPoint y: 126, endPoint x: 278, endPoint y: 126, distance: 15.5
click at [264, 126] on input "BẾP [GEOGRAPHIC_DATA]" at bounding box center [341, 130] width 164 height 21
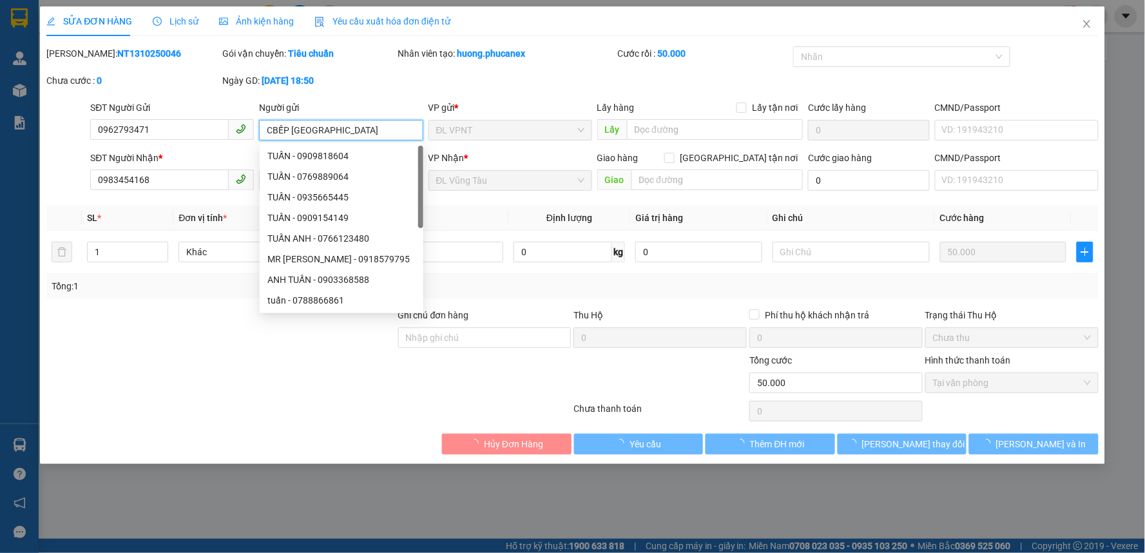
paste input "Ô"
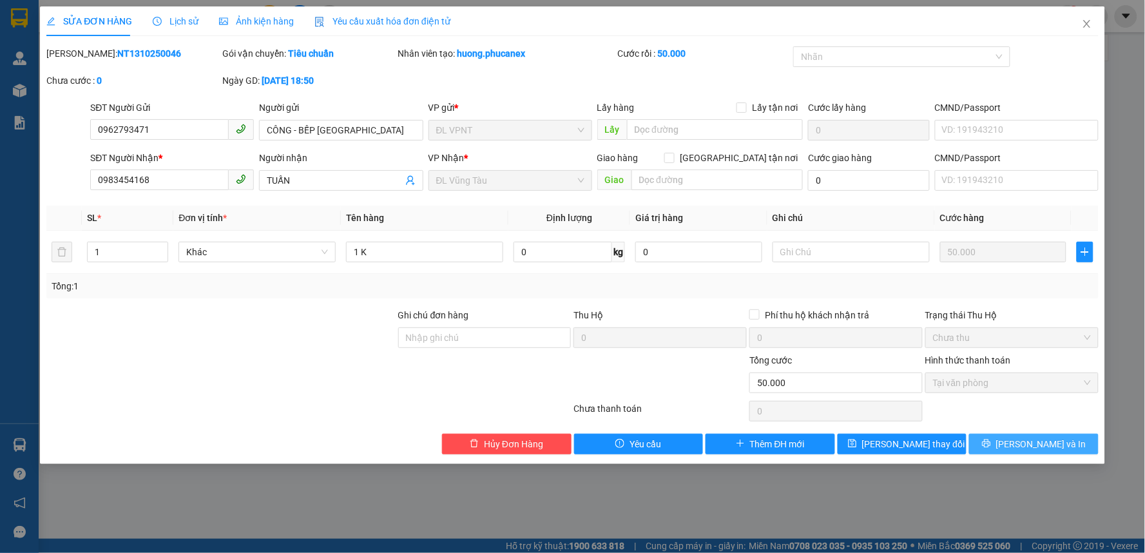
click at [1033, 446] on span "[PERSON_NAME] và In" at bounding box center [1041, 444] width 90 height 14
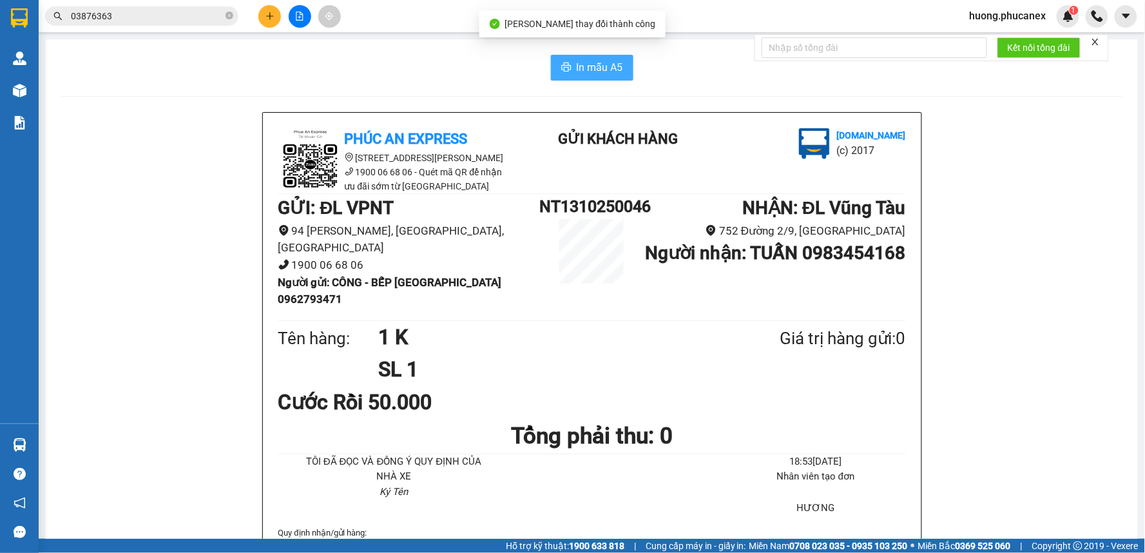
click at [601, 64] on span "In mẫu A5" at bounding box center [600, 67] width 46 height 16
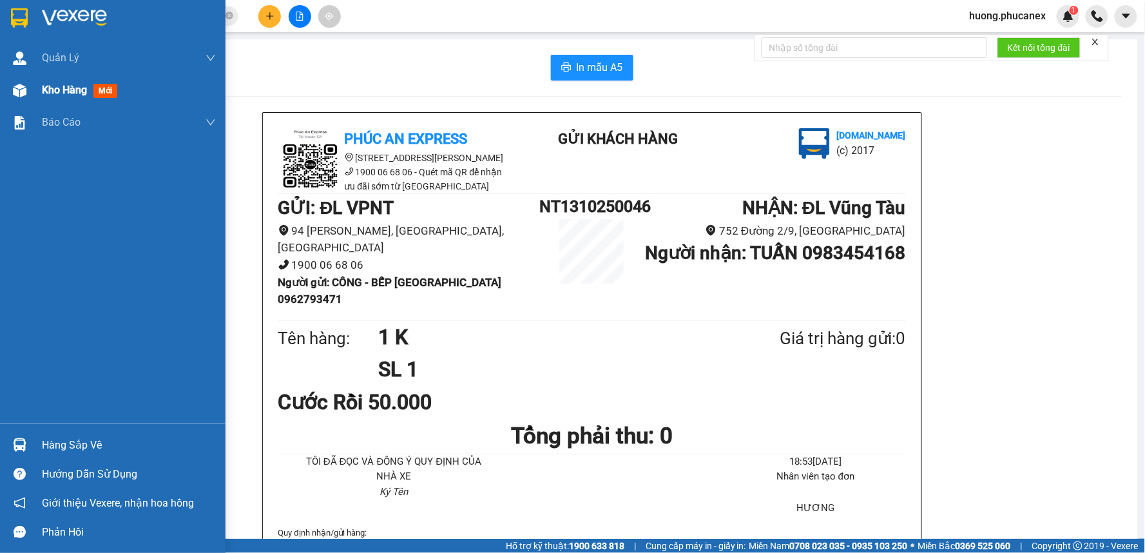
click at [71, 86] on span "Kho hàng" at bounding box center [64, 90] width 45 height 12
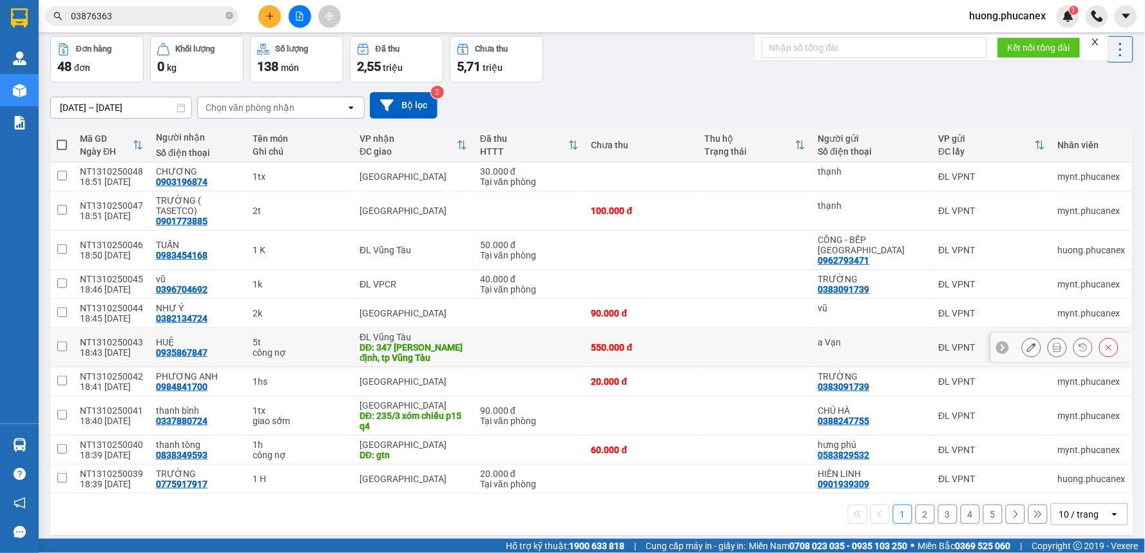
scroll to position [59, 0]
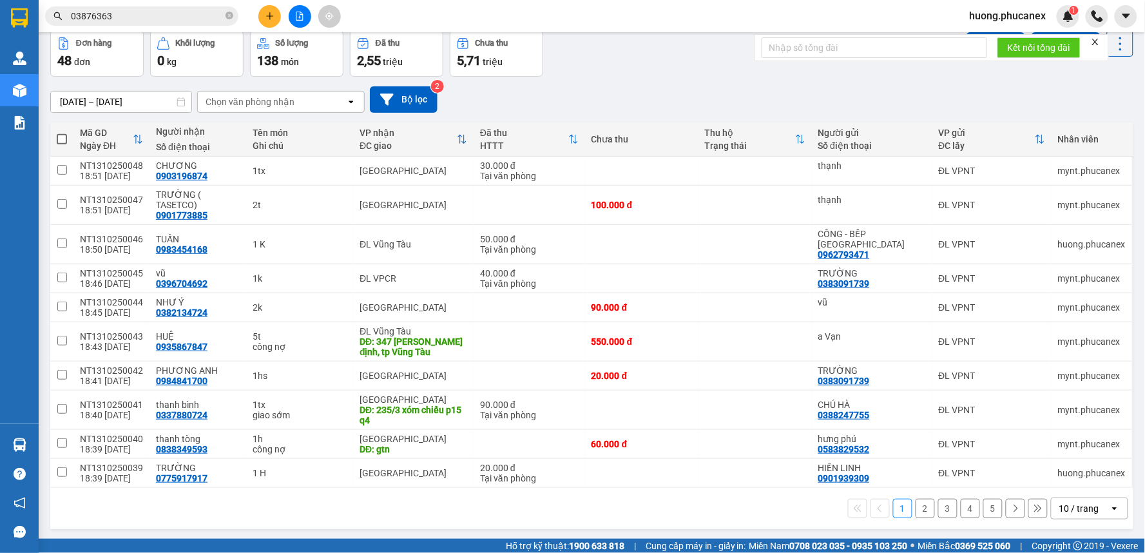
click at [915, 499] on button "2" at bounding box center [924, 508] width 19 height 19
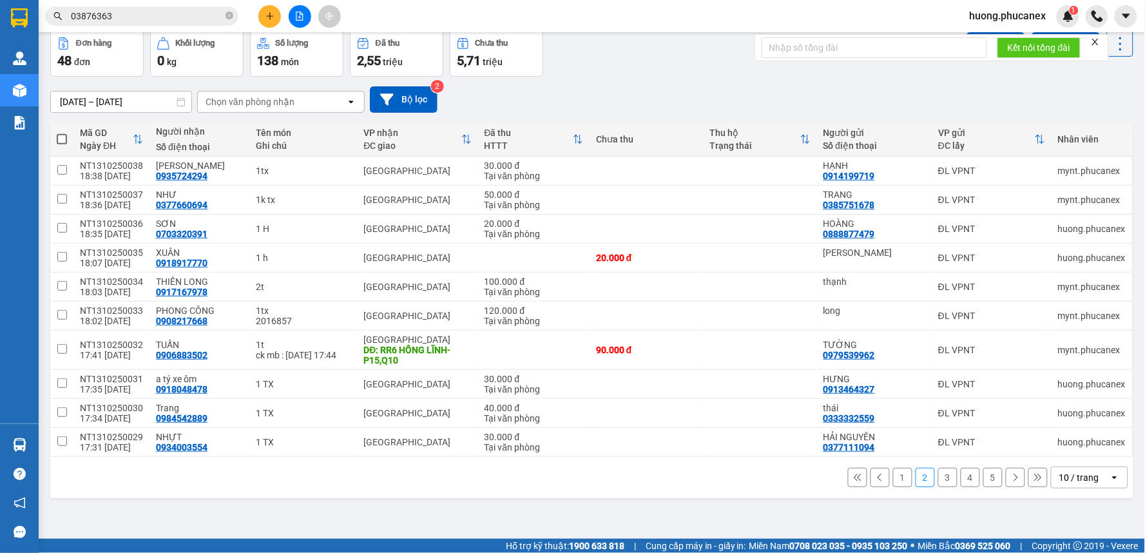
click at [938, 479] on button "3" at bounding box center [947, 477] width 19 height 19
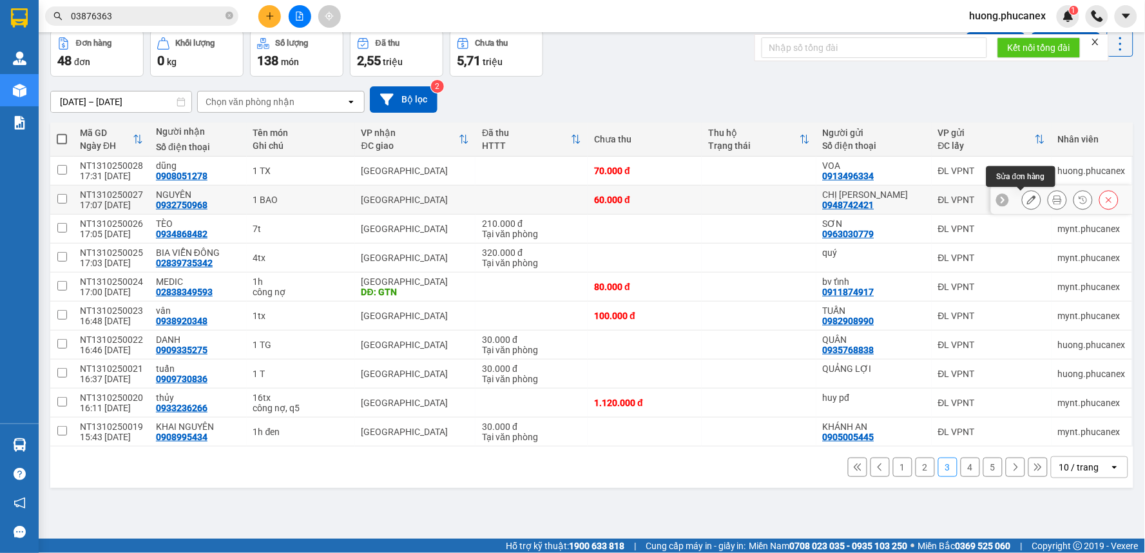
click at [1022, 198] on button at bounding box center [1031, 200] width 18 height 23
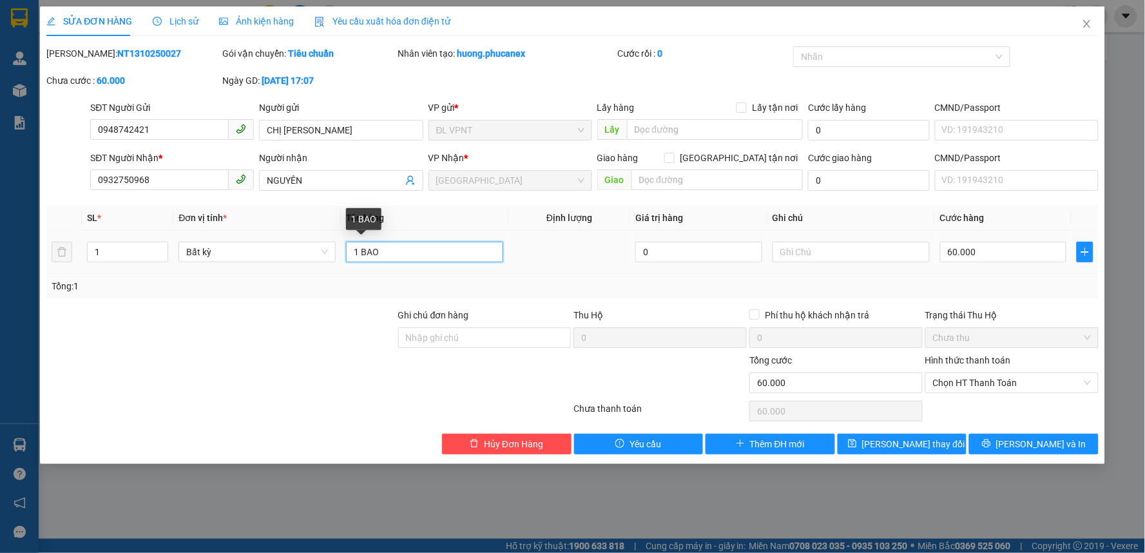
click at [356, 251] on input "1 BAO" at bounding box center [424, 252] width 157 height 21
click at [984, 279] on div "Tổng: 1" at bounding box center [573, 286] width 1042 height 14
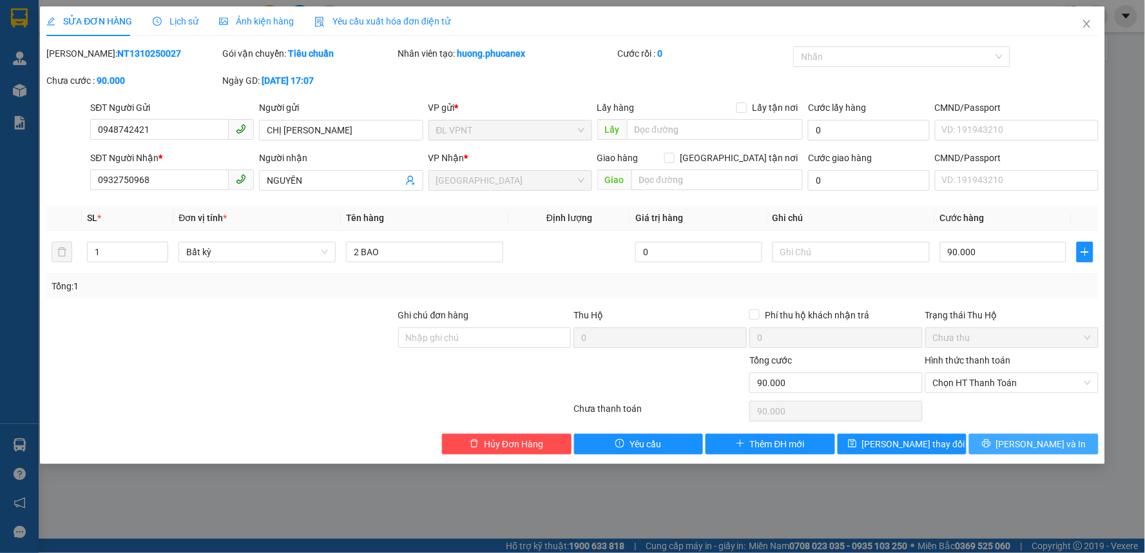
click at [1025, 440] on span "[PERSON_NAME] và In" at bounding box center [1041, 444] width 90 height 14
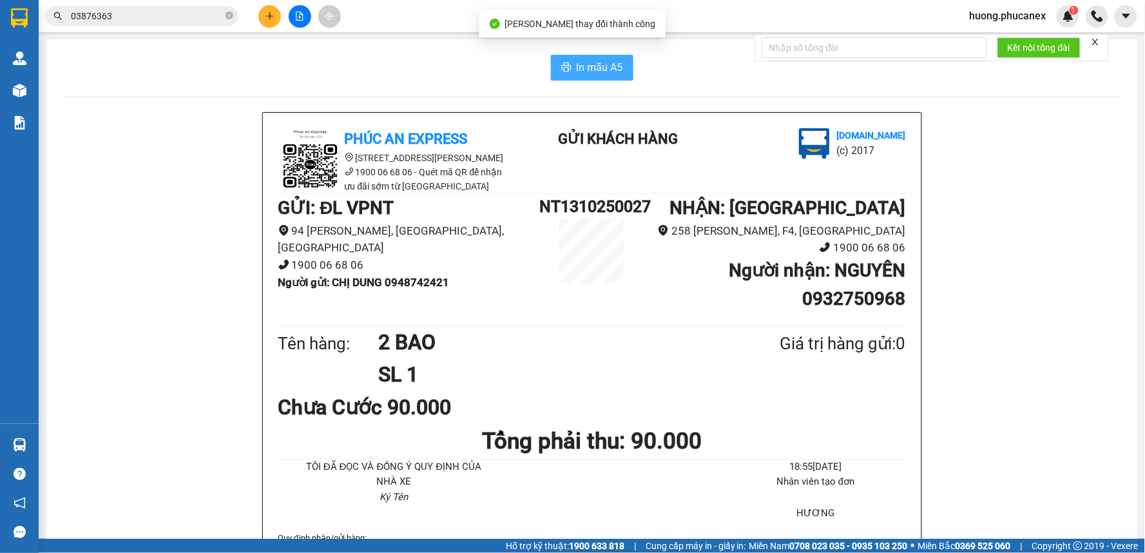
click at [590, 69] on span "In mẫu A5" at bounding box center [600, 67] width 46 height 16
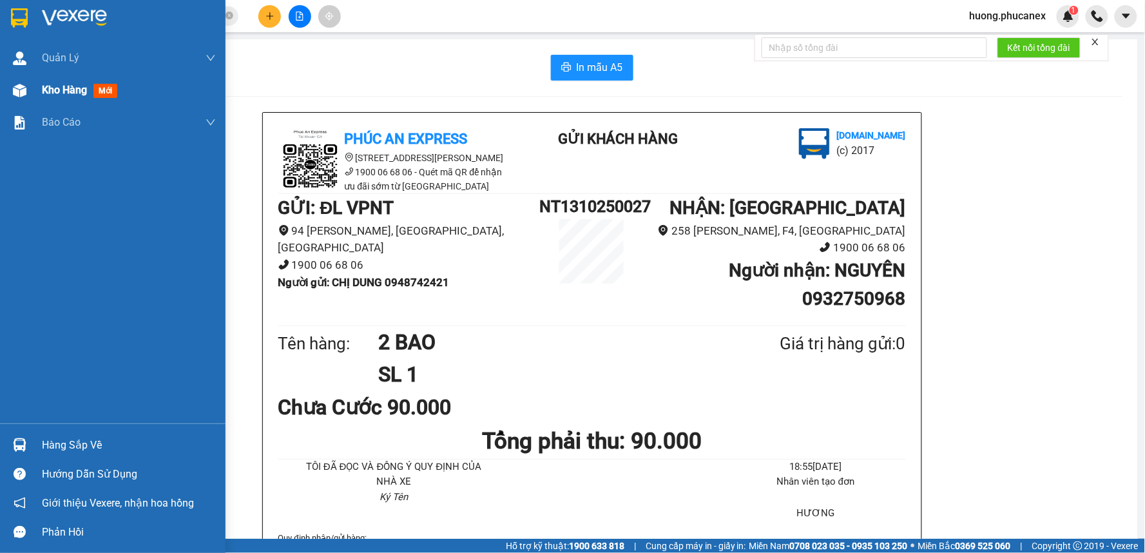
click at [60, 95] on span "Kho hàng" at bounding box center [64, 90] width 45 height 12
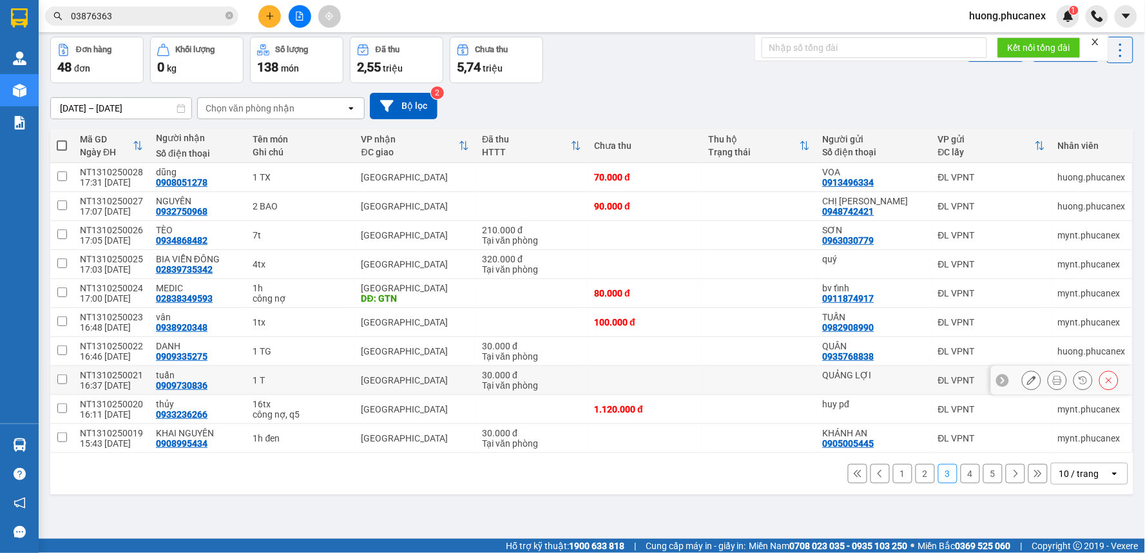
scroll to position [59, 0]
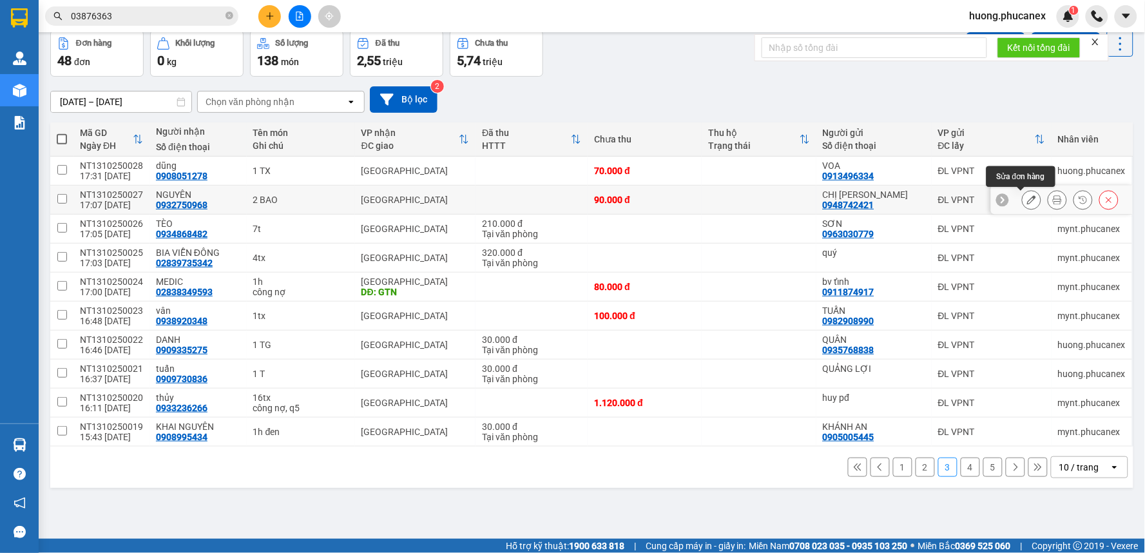
click at [1027, 198] on button at bounding box center [1031, 200] width 18 height 23
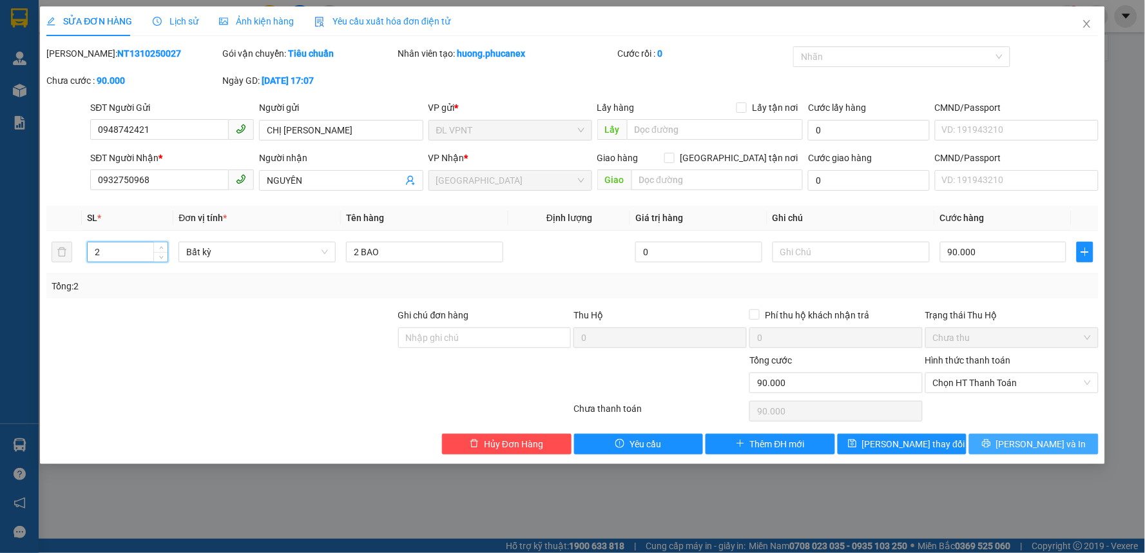
click at [1019, 443] on button "[PERSON_NAME] và In" at bounding box center [1033, 444] width 129 height 21
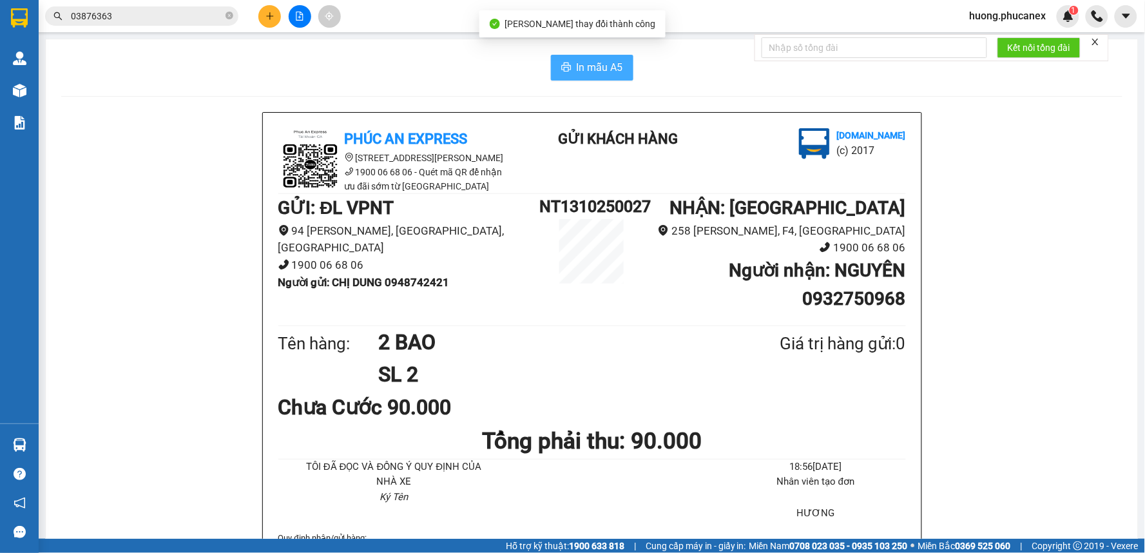
click at [594, 62] on span "In mẫu A5" at bounding box center [600, 67] width 46 height 16
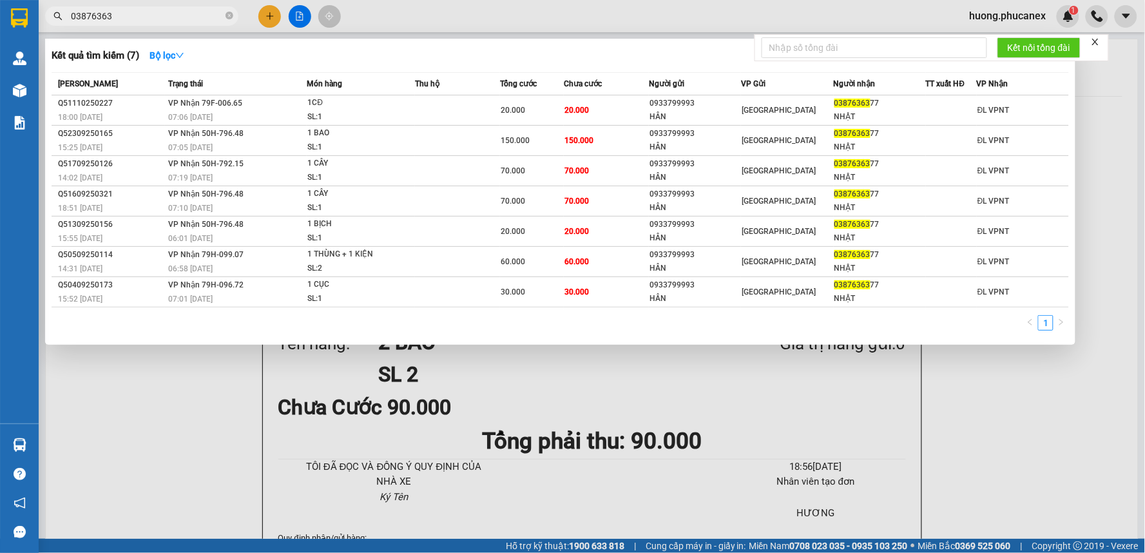
drag, startPoint x: 226, startPoint y: 16, endPoint x: 175, endPoint y: 27, distance: 52.1
click at [224, 17] on span "03876363" at bounding box center [141, 15] width 193 height 19
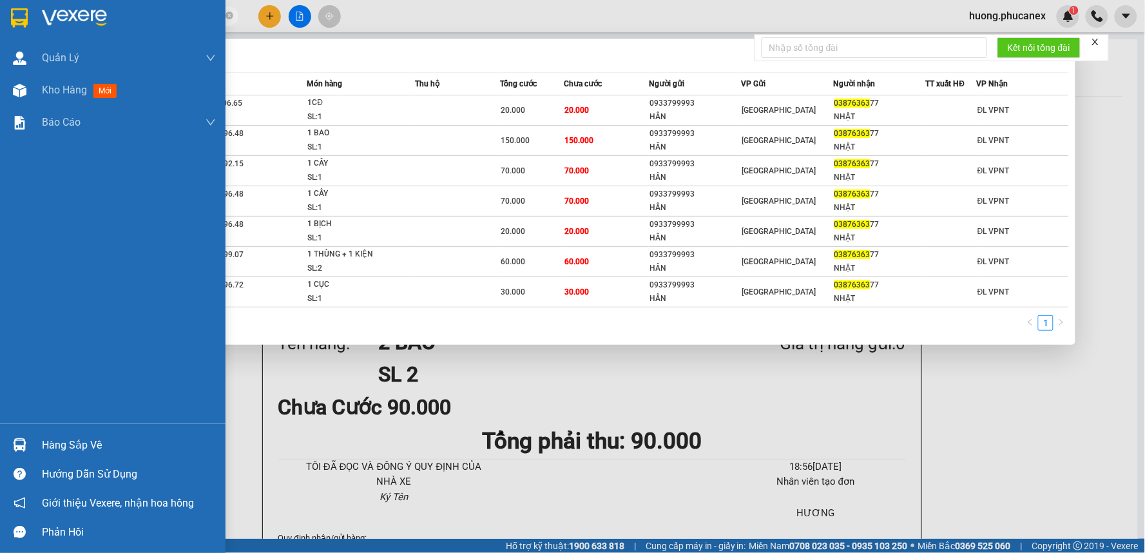
drag, startPoint x: 120, startPoint y: 19, endPoint x: 23, endPoint y: 18, distance: 97.3
click at [18, 16] on section "Kết quả tìm kiếm ( 7 ) Bộ lọc Mã ĐH Trạng thái Món hàng Thu hộ Tổng cước Chưa c…" at bounding box center [572, 276] width 1145 height 553
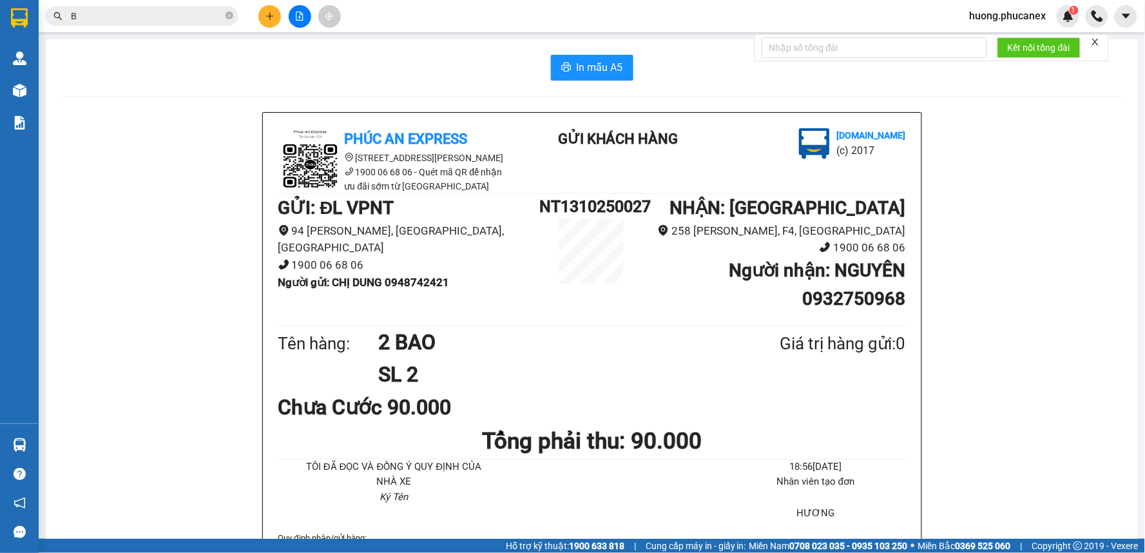
paste input "Ư"
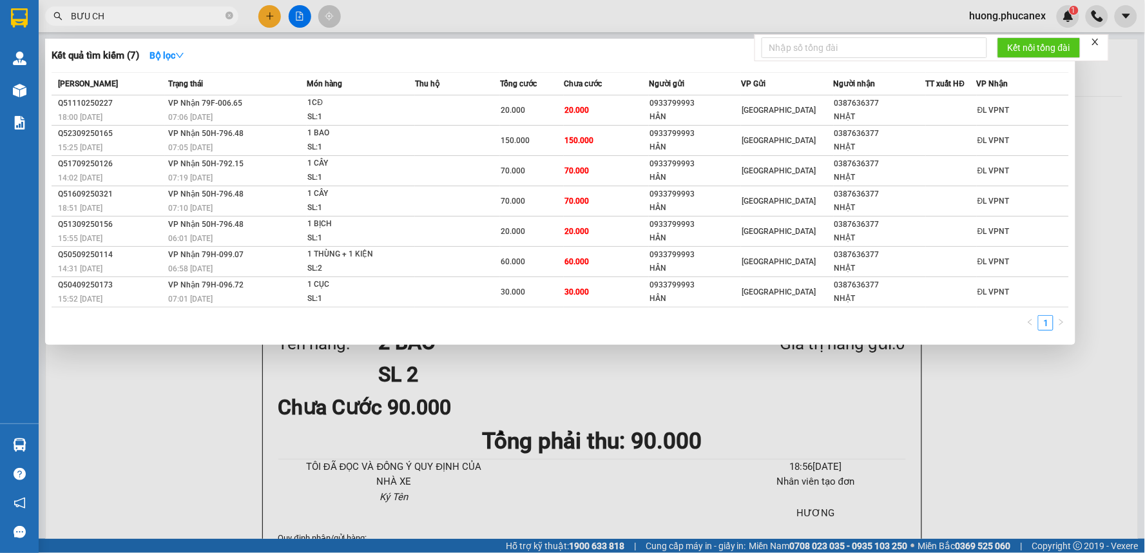
paste input "Í"
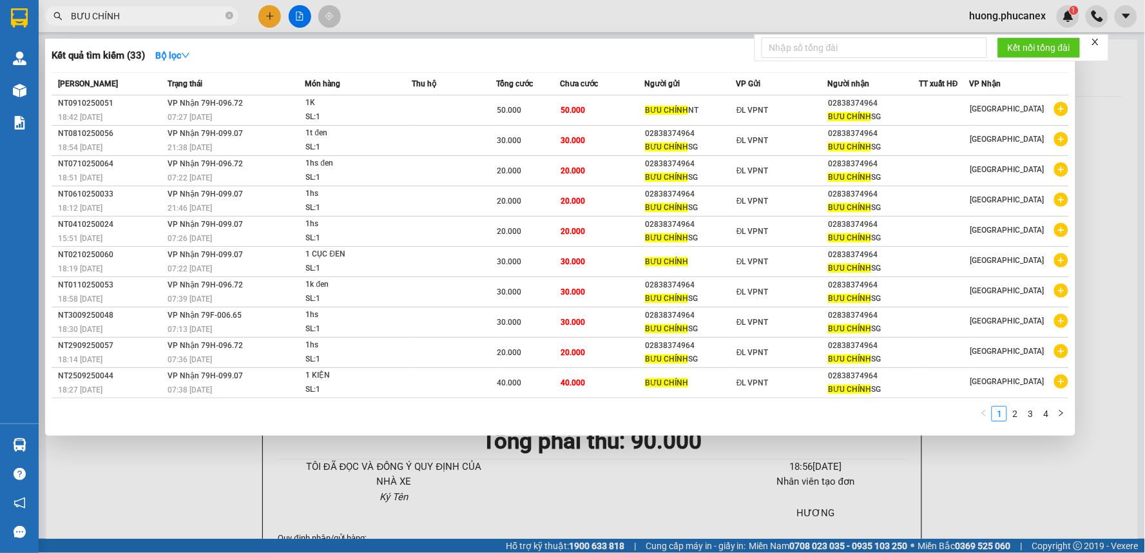
click at [268, 14] on div at bounding box center [572, 276] width 1145 height 553
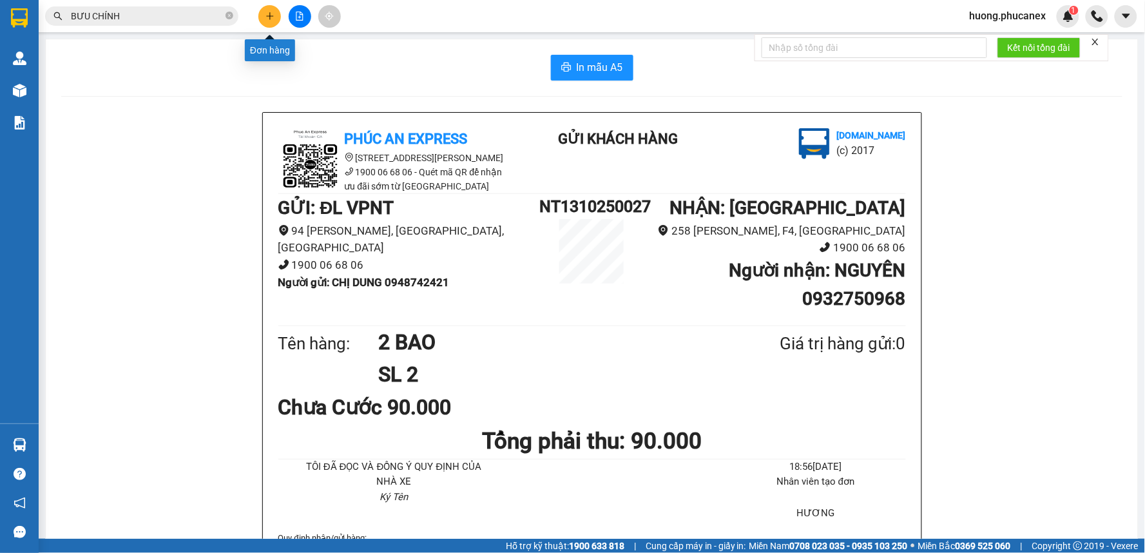
click at [265, 21] on button at bounding box center [269, 16] width 23 height 23
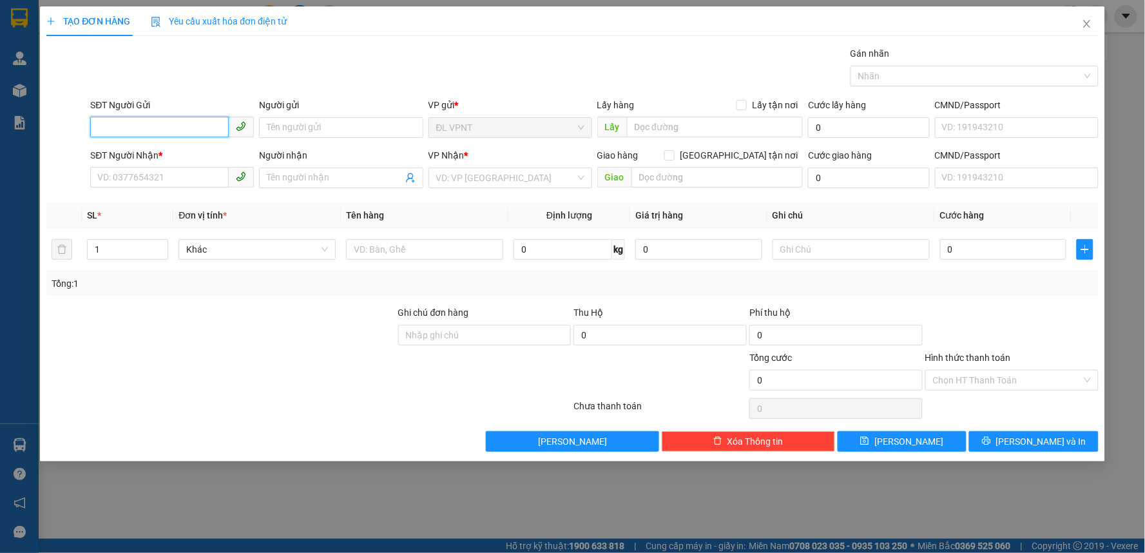
click at [156, 124] on input "SĐT Người Gửi" at bounding box center [159, 127] width 139 height 21
click at [169, 149] on div "0914023746 - HỒNG" at bounding box center [172, 153] width 148 height 14
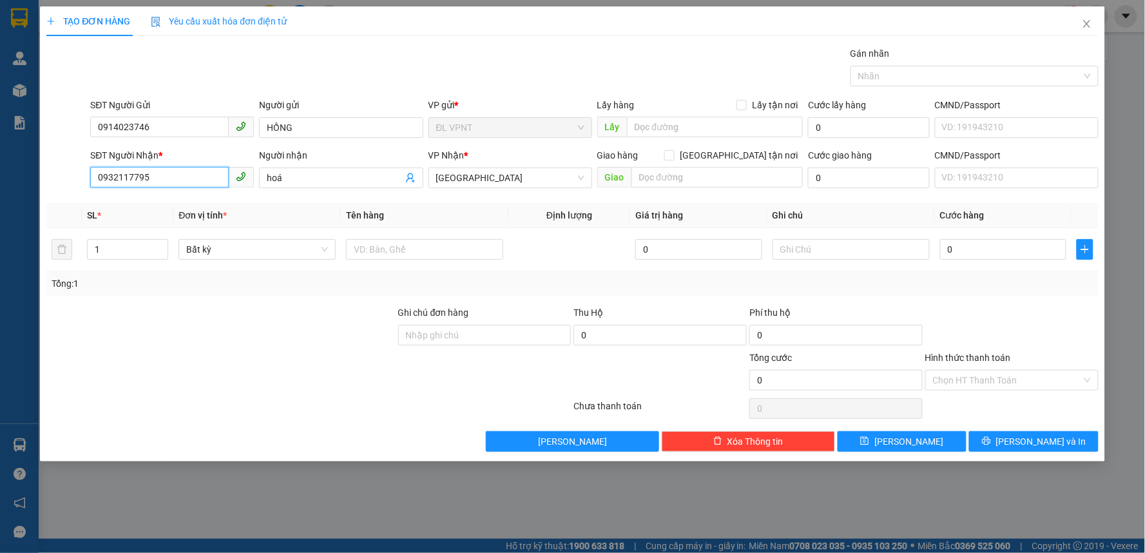
drag, startPoint x: 170, startPoint y: 175, endPoint x: 0, endPoint y: 187, distance: 170.5
click at [0, 184] on div "TẠO ĐƠN HÀNG Yêu cầu xuất hóa đơn điện tử Transit Pickup Surcharge Ids Transit …" at bounding box center [572, 276] width 1145 height 553
click at [144, 204] on div "0355575720 - KHỞI" at bounding box center [172, 203] width 148 height 14
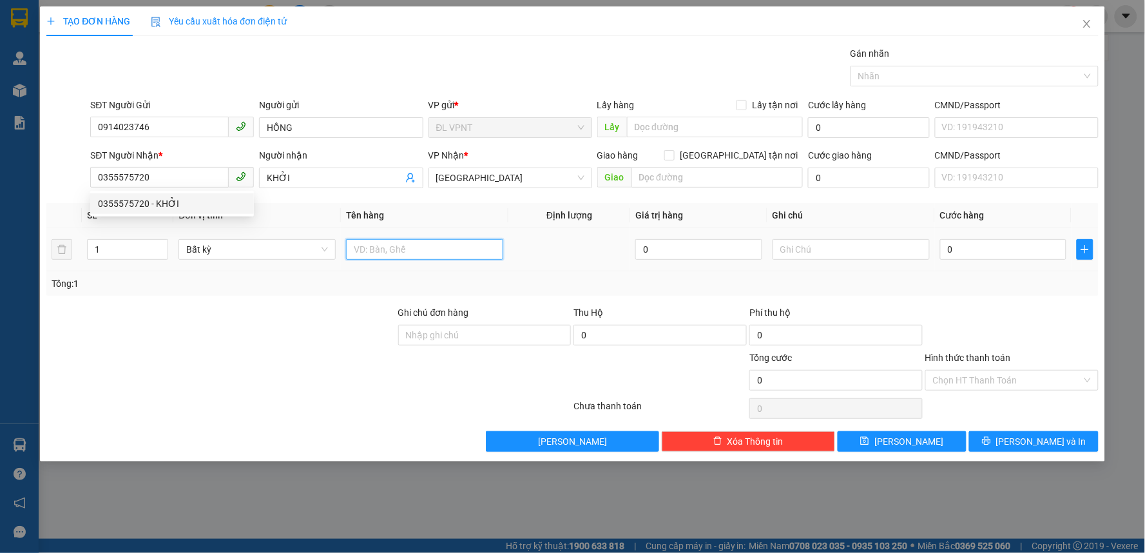
click at [396, 251] on input "text" at bounding box center [424, 249] width 157 height 21
click at [994, 246] on input "0" at bounding box center [1003, 249] width 127 height 21
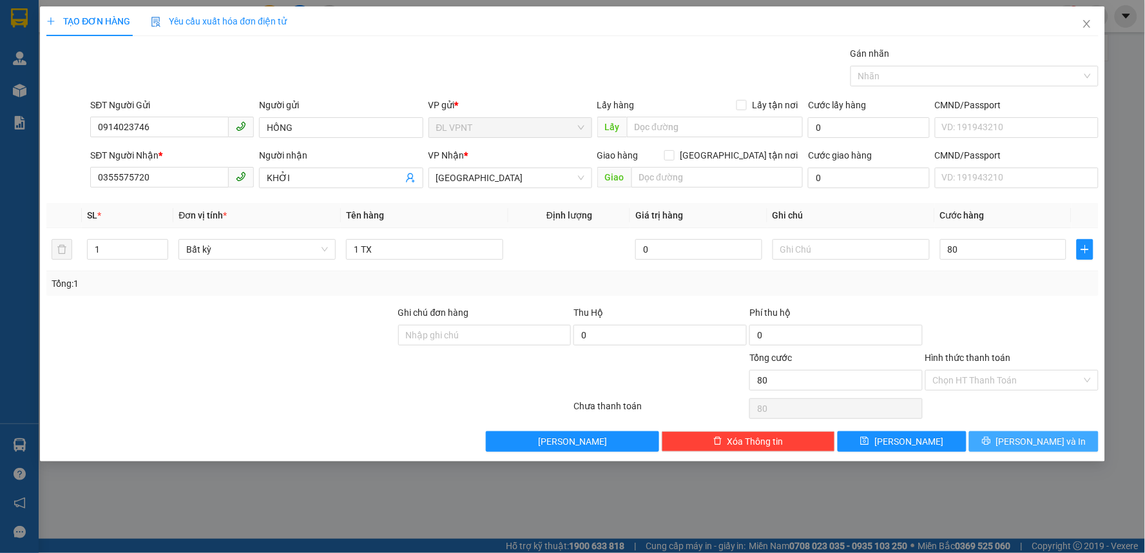
click at [1031, 436] on span "[PERSON_NAME] và In" at bounding box center [1041, 441] width 90 height 14
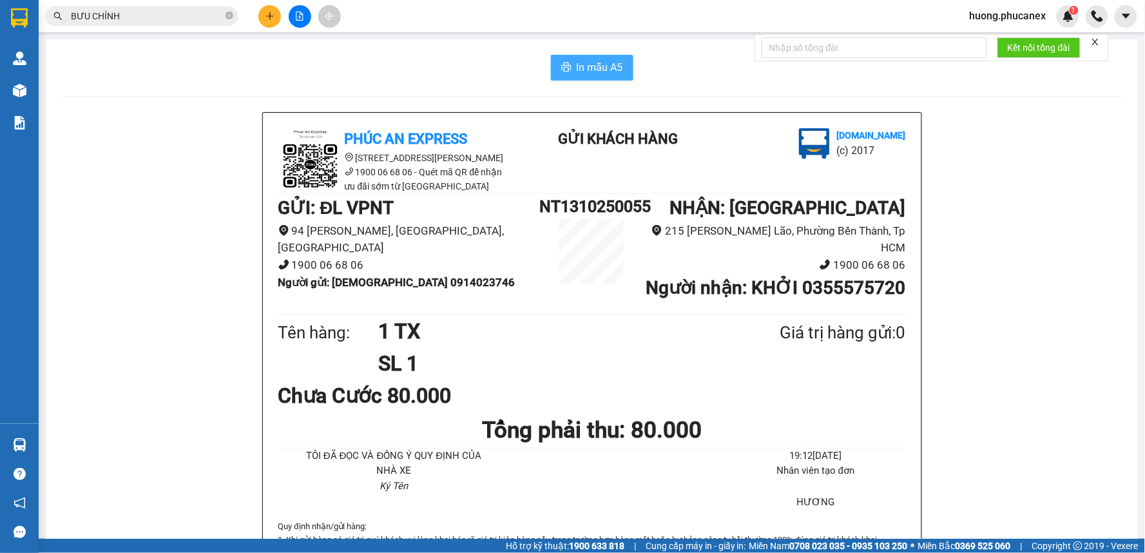
click at [591, 75] on button "In mẫu A5" at bounding box center [592, 68] width 82 height 26
click at [274, 21] on button at bounding box center [269, 16] width 23 height 23
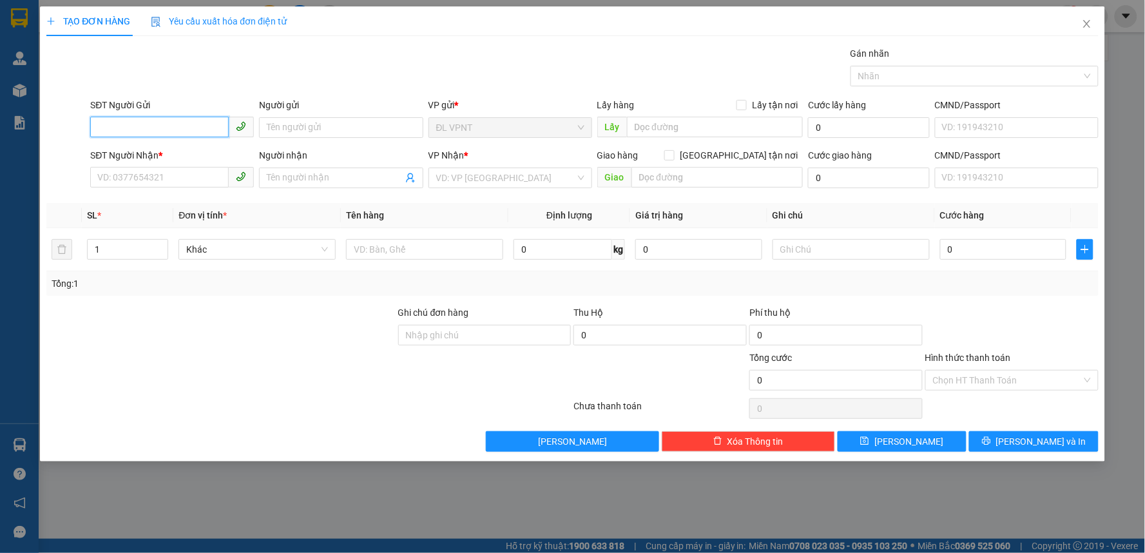
click at [200, 121] on input "SĐT Người Gửi" at bounding box center [159, 127] width 139 height 21
click at [155, 161] on div "0384922049 - NỤ CƯỜI VIỆT" at bounding box center [172, 153] width 164 height 21
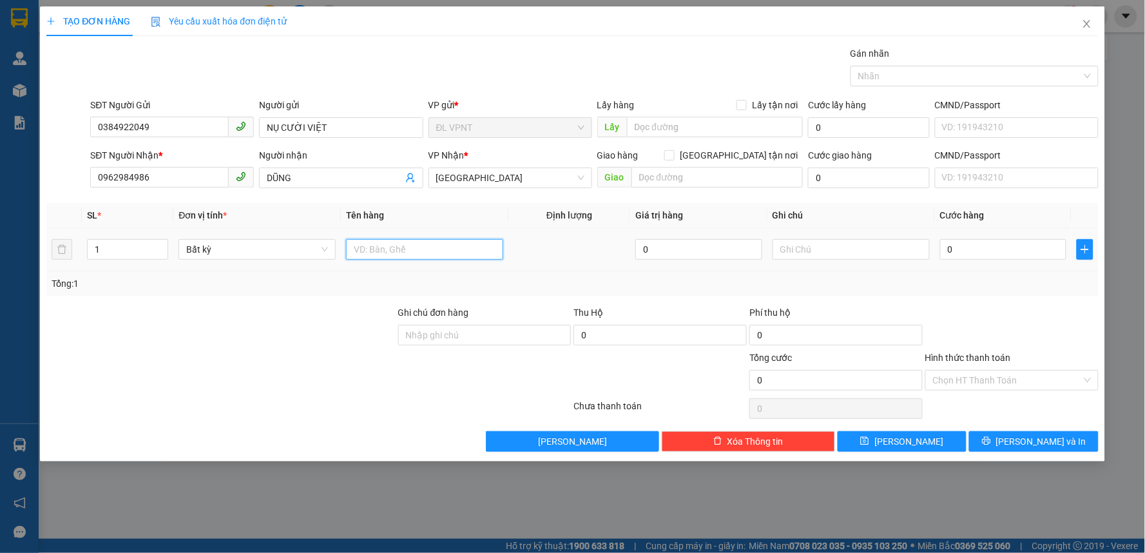
click at [428, 247] on input "text" at bounding box center [424, 249] width 157 height 21
click at [1019, 235] on td "0" at bounding box center [1003, 249] width 137 height 43
click at [1013, 243] on input "0" at bounding box center [1003, 249] width 127 height 21
drag, startPoint x: 1013, startPoint y: 440, endPoint x: 355, endPoint y: 29, distance: 776.2
click at [1012, 434] on button "[PERSON_NAME] và In" at bounding box center [1033, 441] width 129 height 21
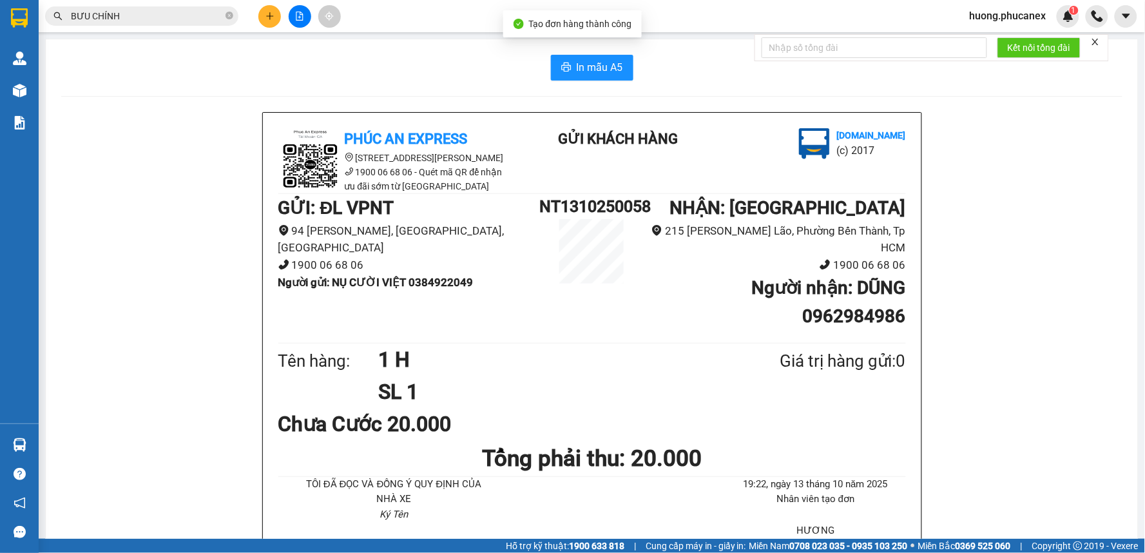
click at [589, 79] on button "In mẫu A5" at bounding box center [592, 68] width 82 height 26
